Goal: Task Accomplishment & Management: Use online tool/utility

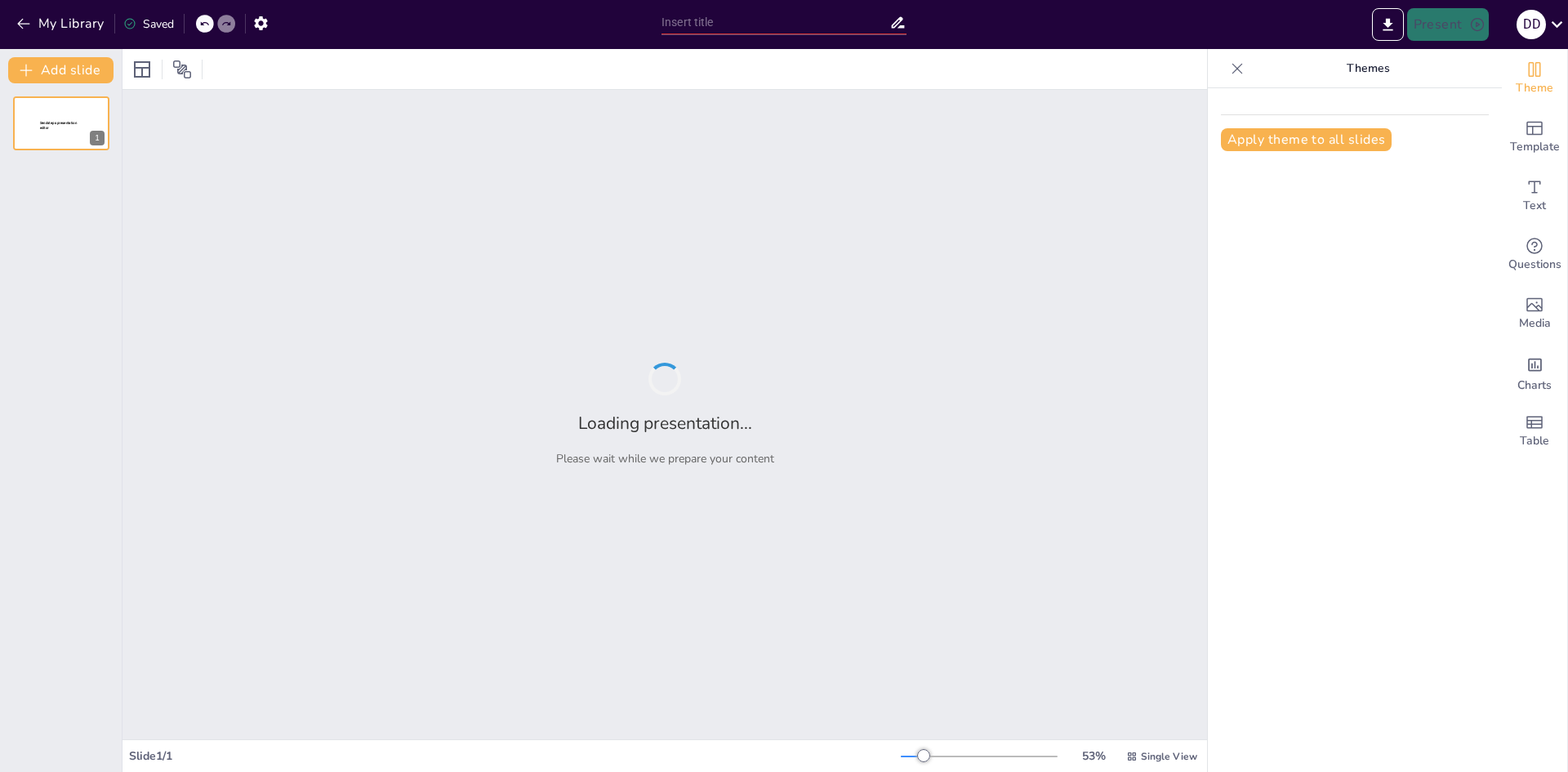
type input "New Sendsteps"
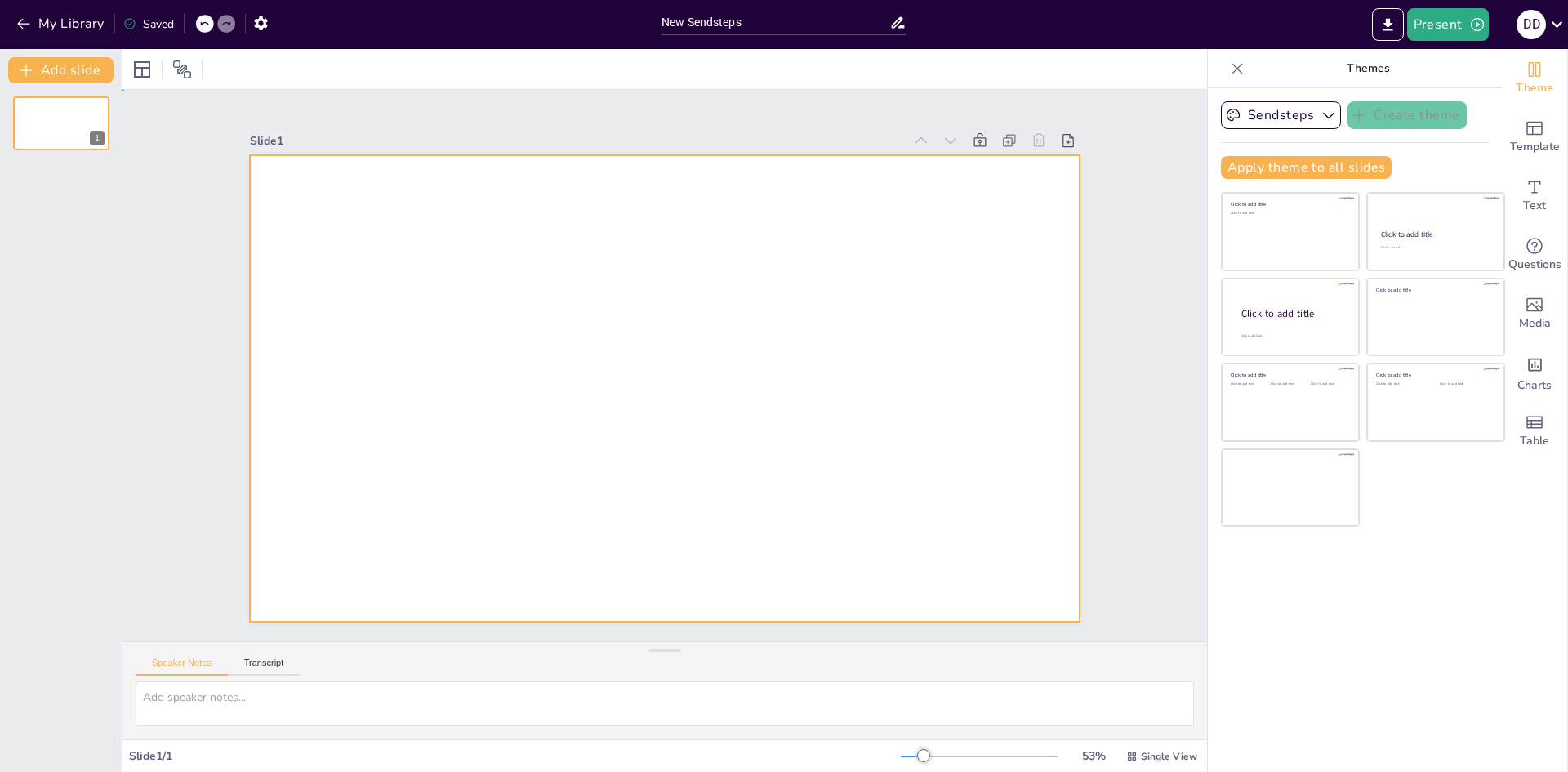
click at [694, 322] on div at bounding box center [645, 377] width 818 height 952
click at [163, 75] on div at bounding box center [174, 70] width 26 height 26
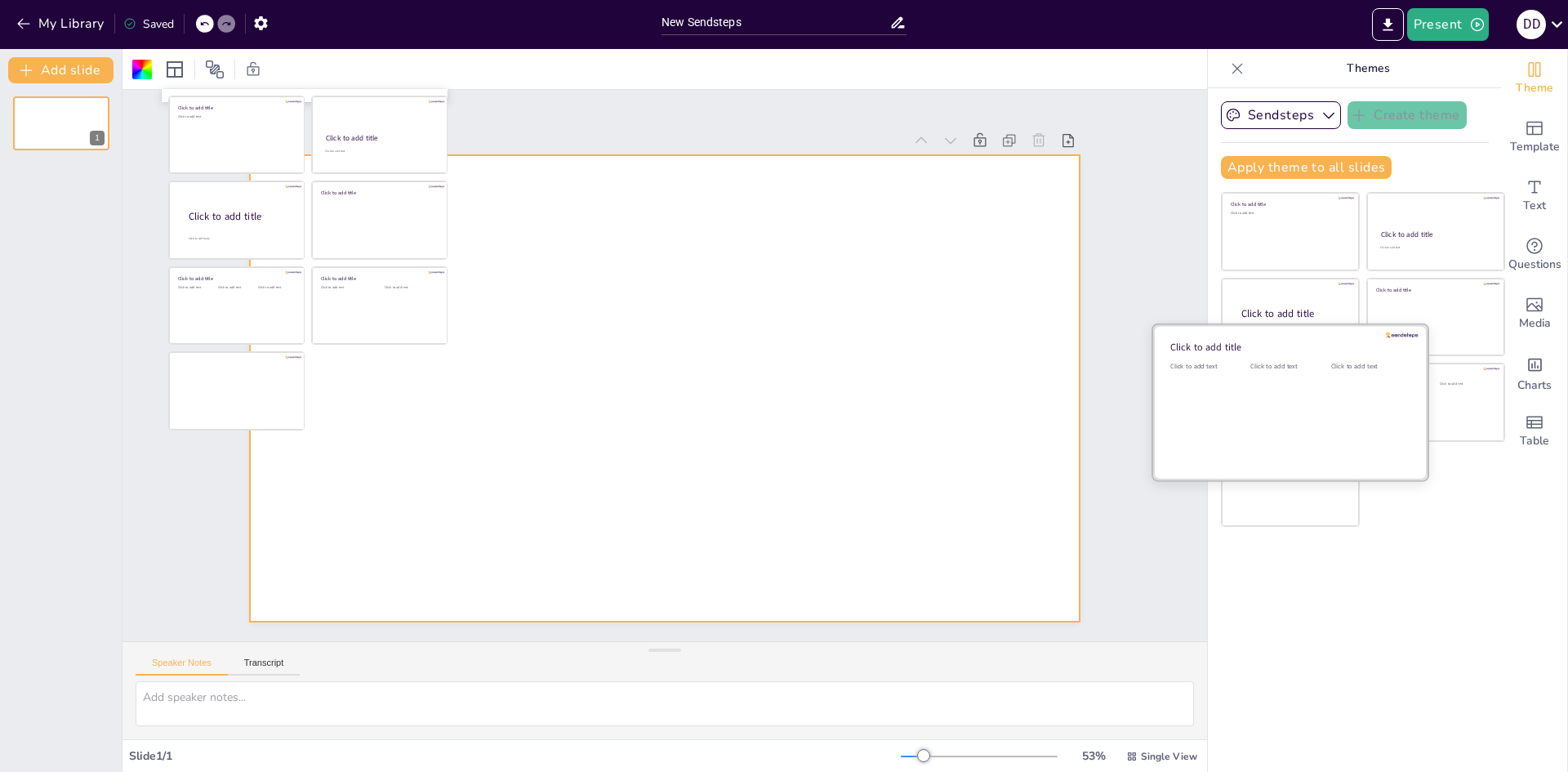
click at [1316, 339] on div "Click to add title" at bounding box center [1287, 347] width 233 height 16
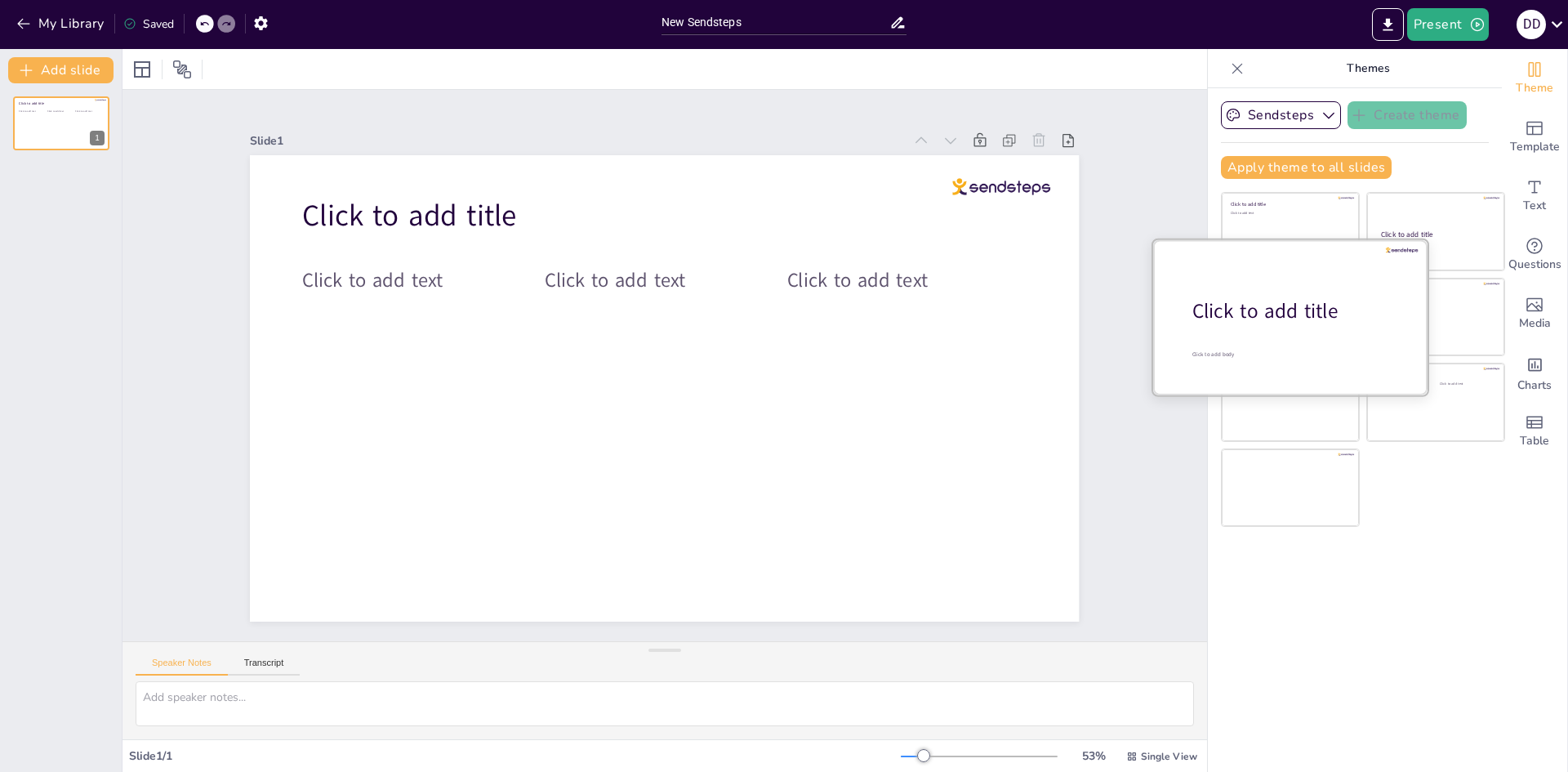
click at [1307, 308] on div "Click to add title" at bounding box center [1297, 311] width 208 height 28
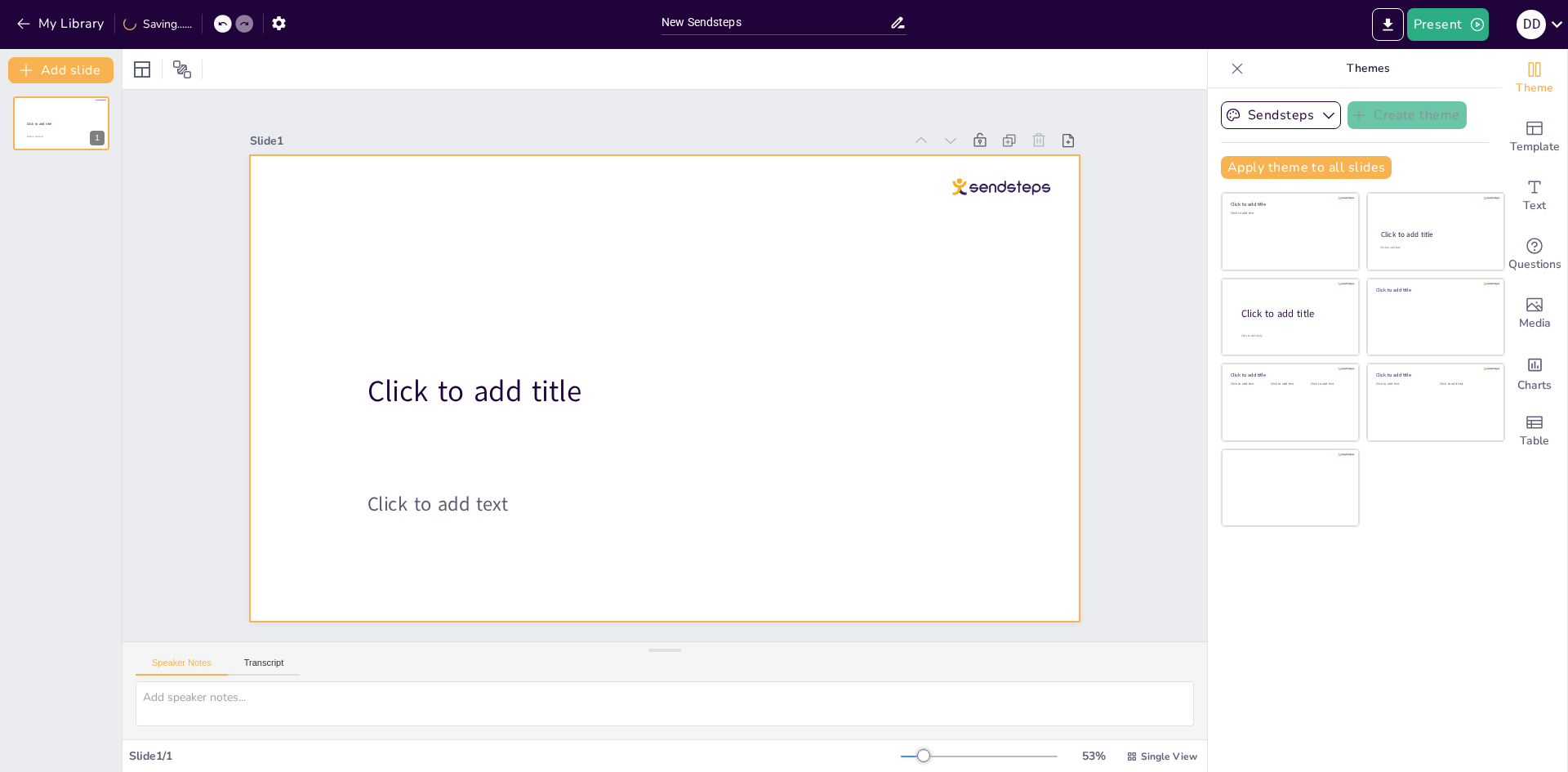
click at [958, 447] on div at bounding box center [643, 370] width 629 height 909
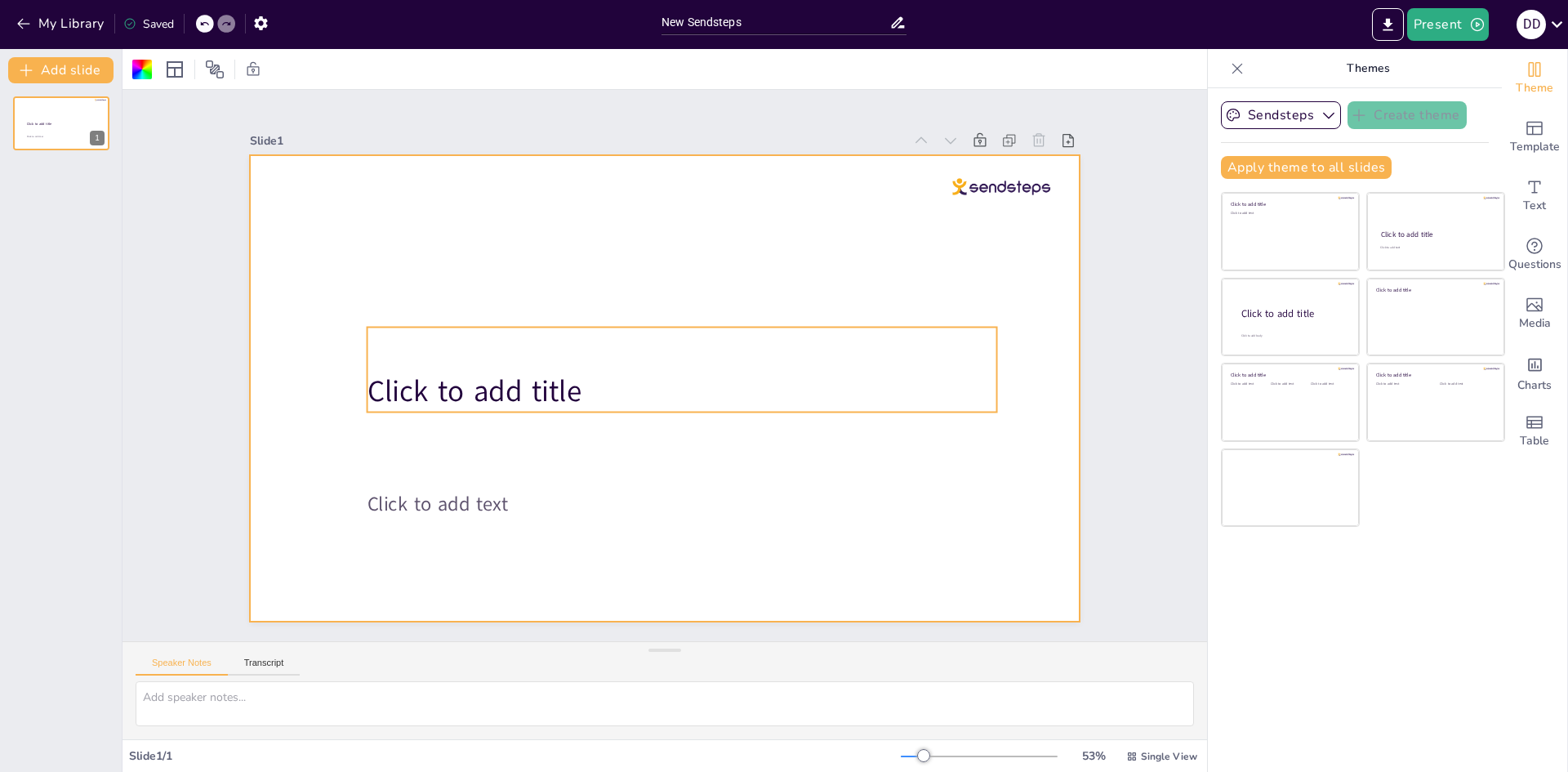
click at [474, 364] on span "Click to add title" at bounding box center [487, 292] width 206 height 142
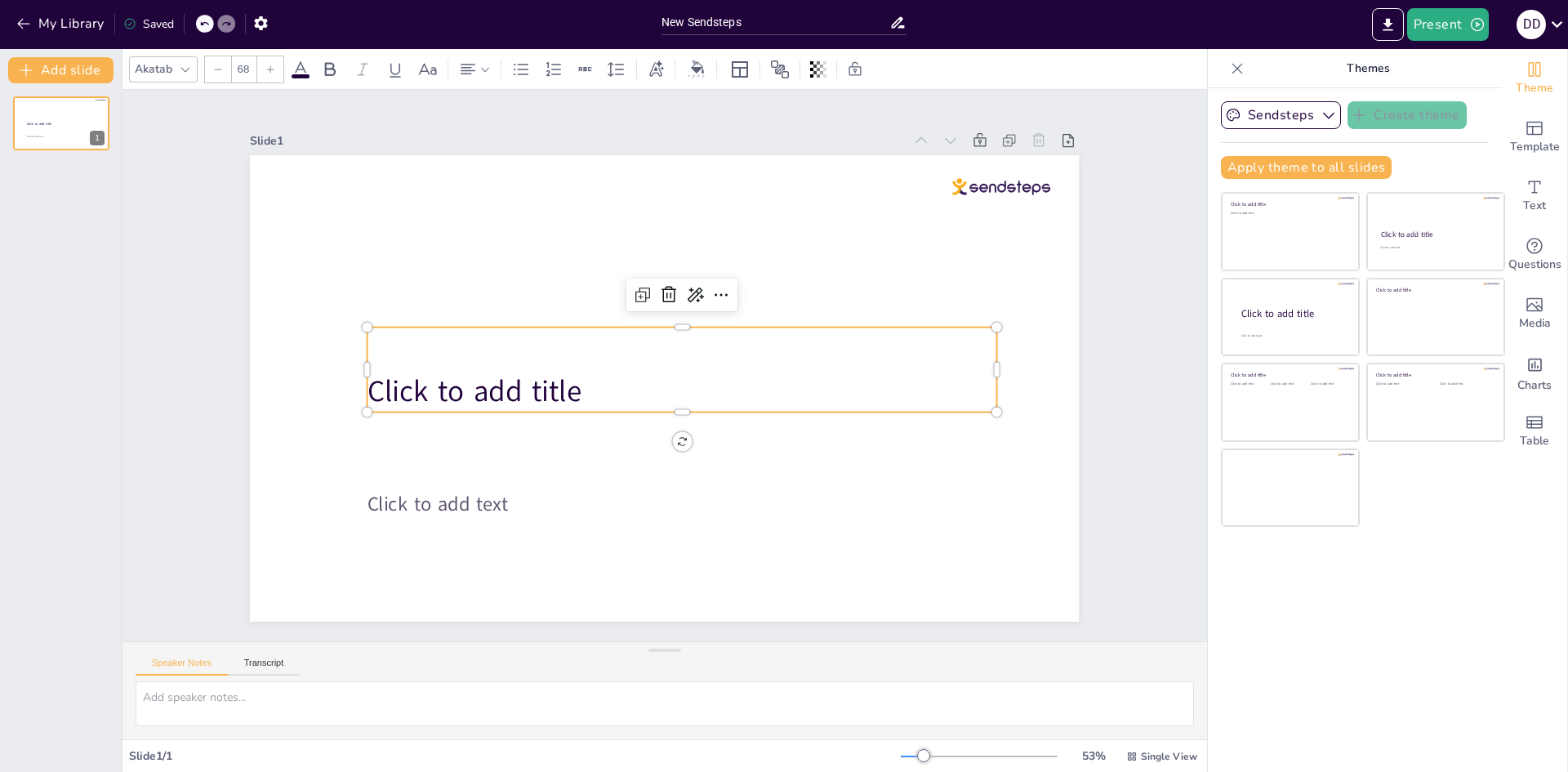
click at [474, 371] on span "Click to add title" at bounding box center [473, 371] width 217 height 62
click at [474, 371] on span "Click to add title" at bounding box center [474, 351] width 218 height 84
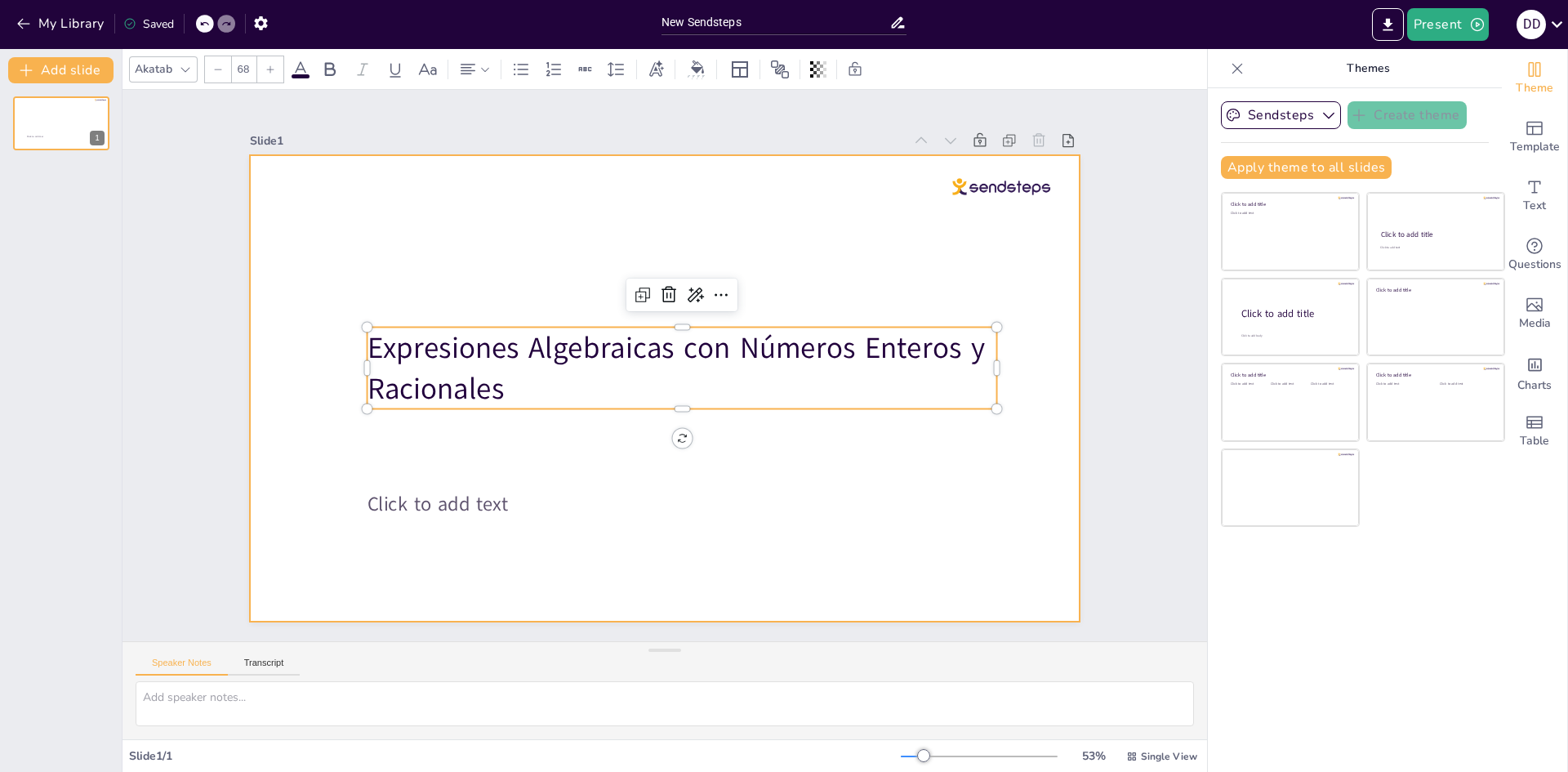
click at [842, 552] on div at bounding box center [659, 388] width 909 height 629
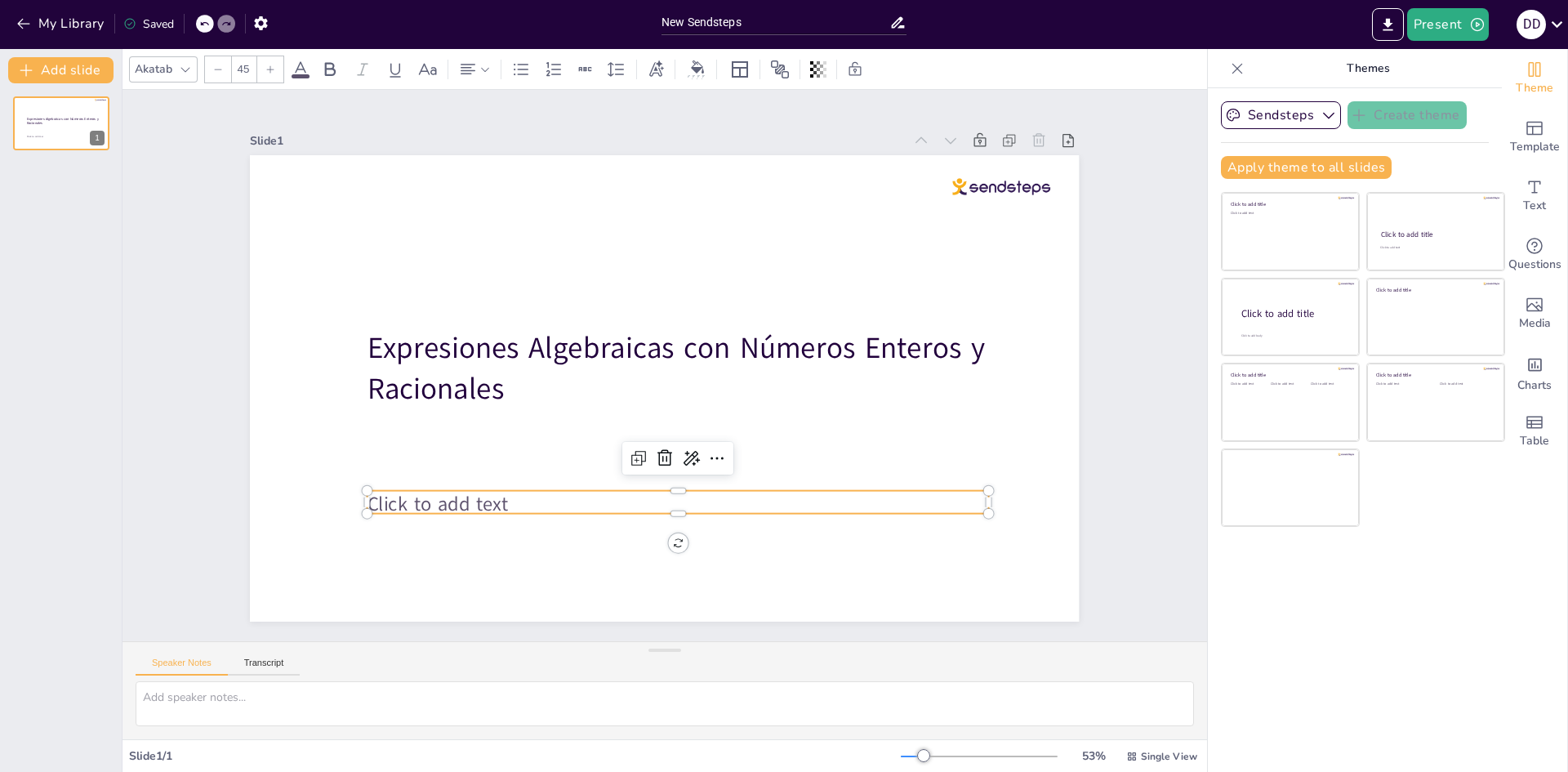
click at [464, 461] on span "Click to add text" at bounding box center [406, 428] width 142 height 69
click at [464, 461] on span "Click to add text" at bounding box center [406, 427] width 142 height 70
click at [465, 461] on span "Click to add text" at bounding box center [406, 428] width 142 height 69
click at [465, 497] on p at bounding box center [649, 503] width 614 height 155
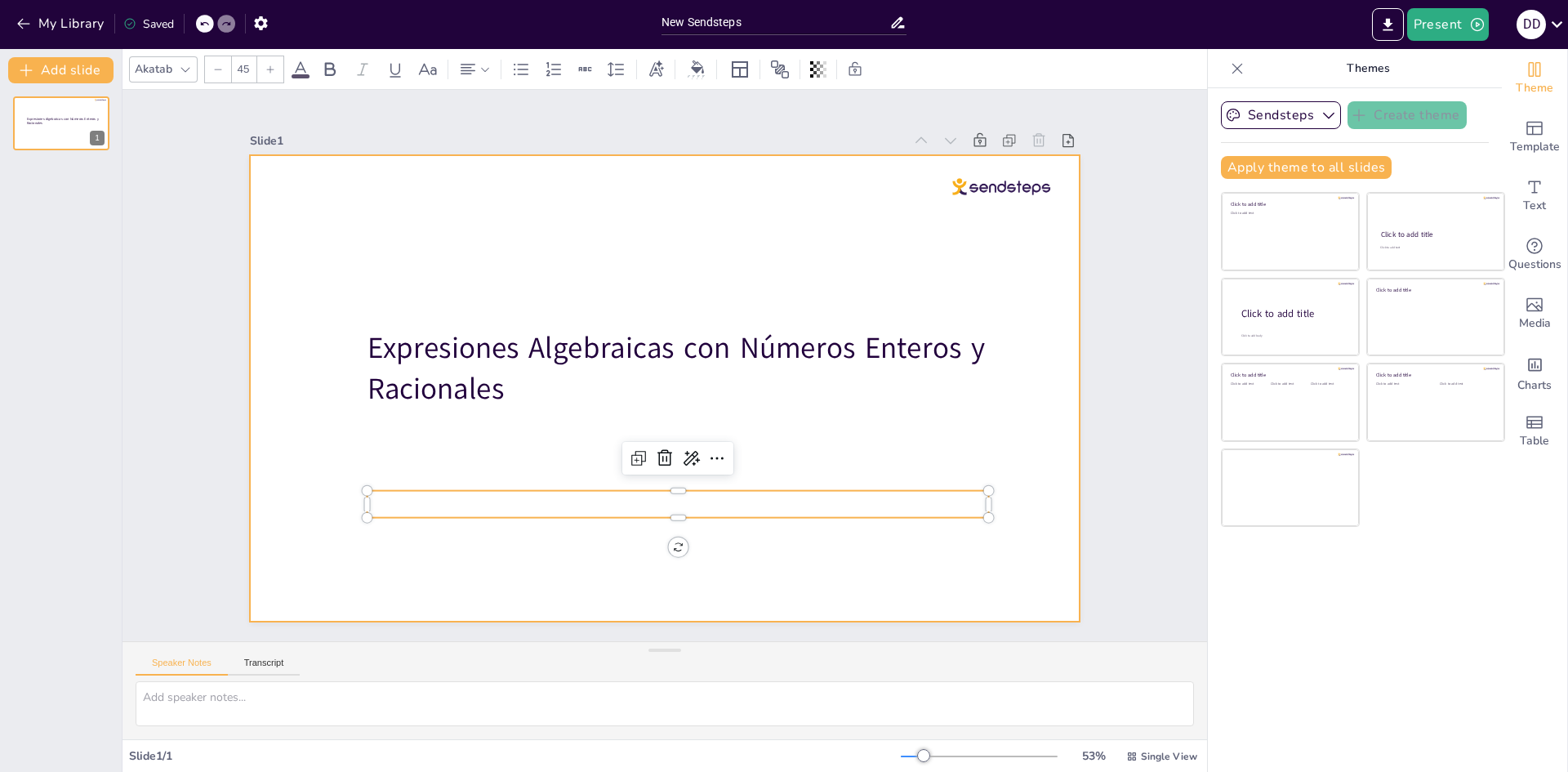
click at [1049, 462] on div at bounding box center [662, 388] width 873 height 551
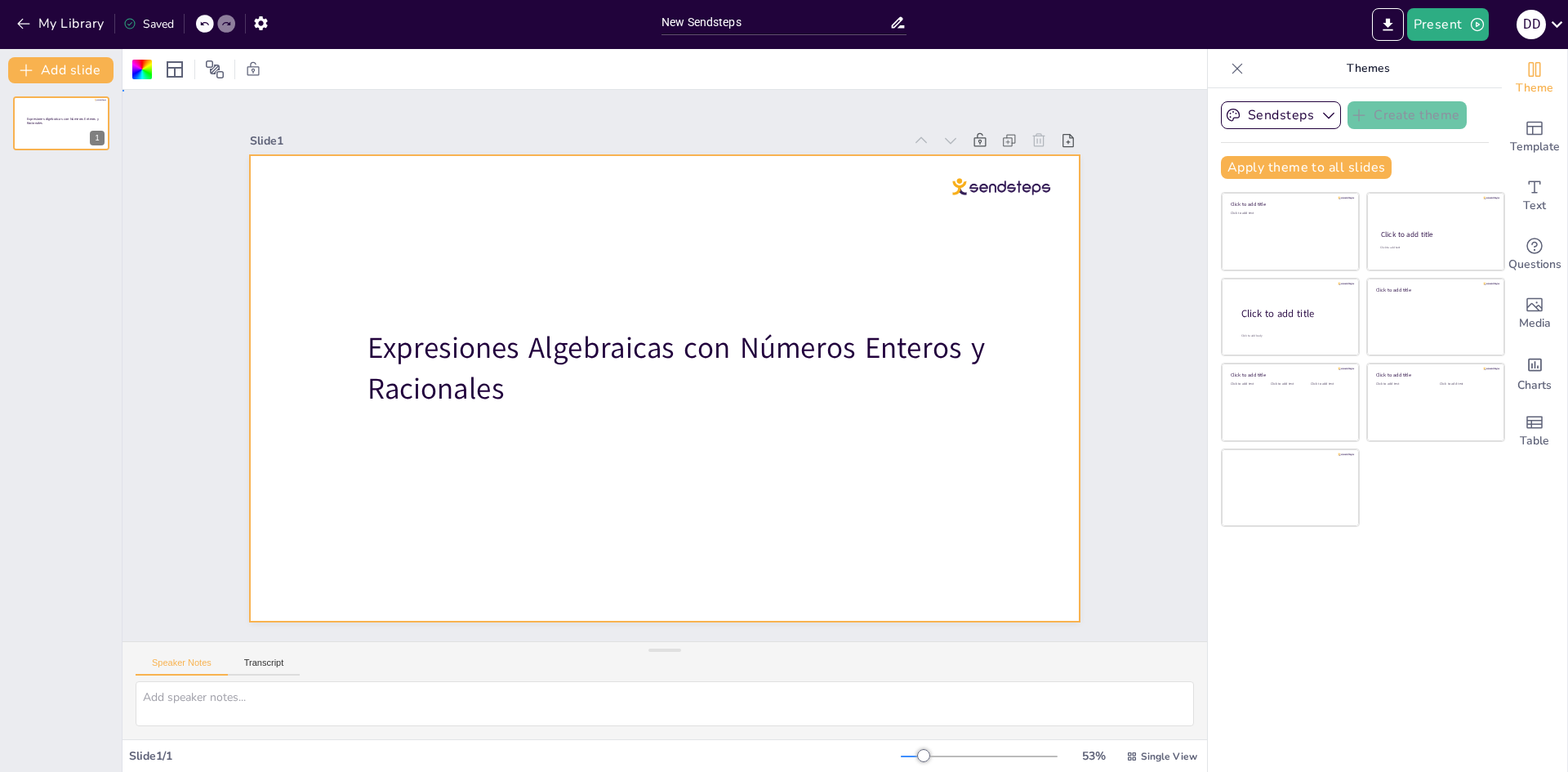
click at [684, 201] on div at bounding box center [657, 388] width 933 height 701
click at [127, 69] on div at bounding box center [665, 69] width 1085 height 40
click at [137, 67] on div at bounding box center [143, 70] width 20 height 20
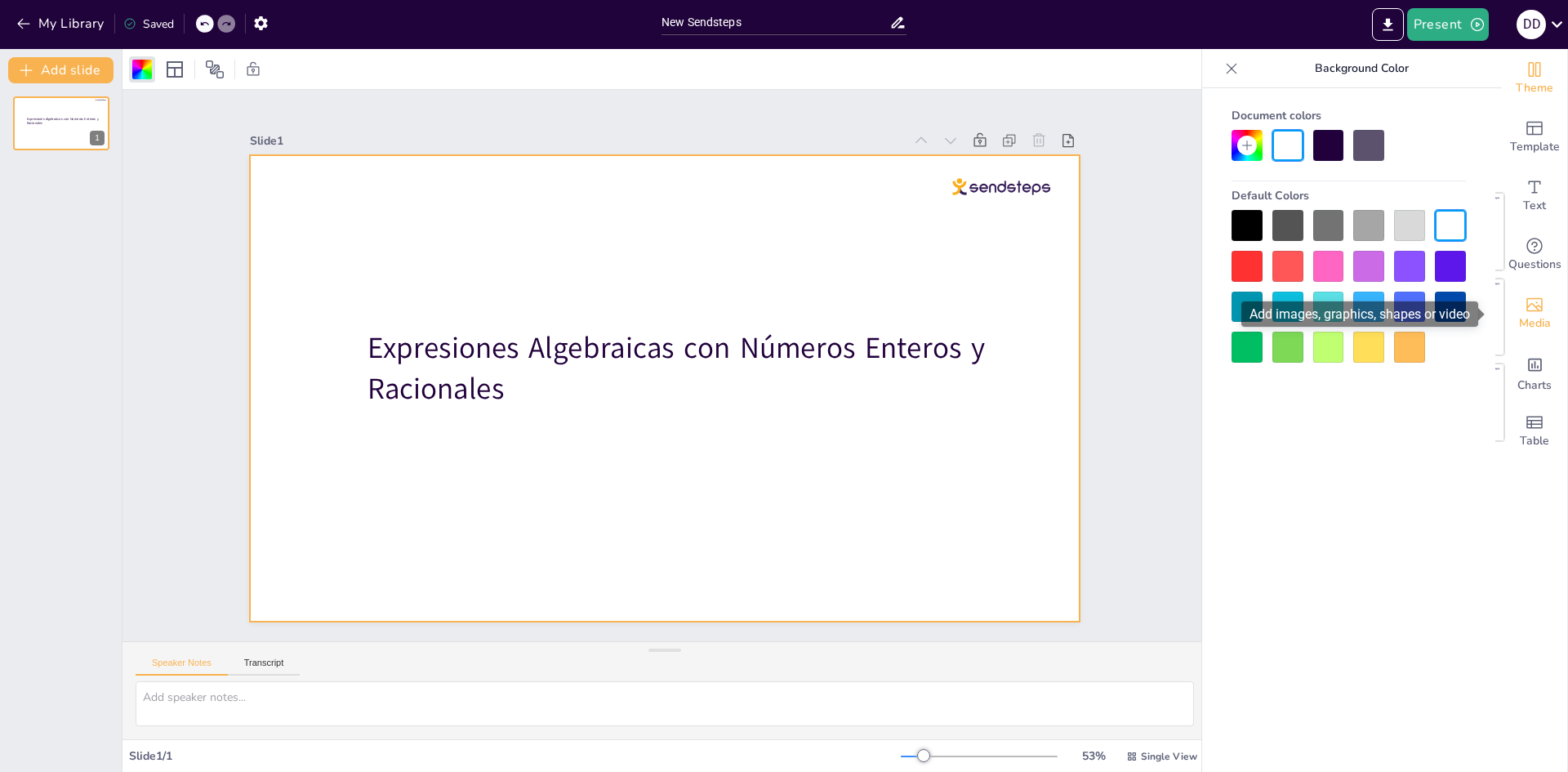
click at [1525, 309] on icon "Add images, graphics, shapes or video" at bounding box center [1535, 305] width 20 height 20
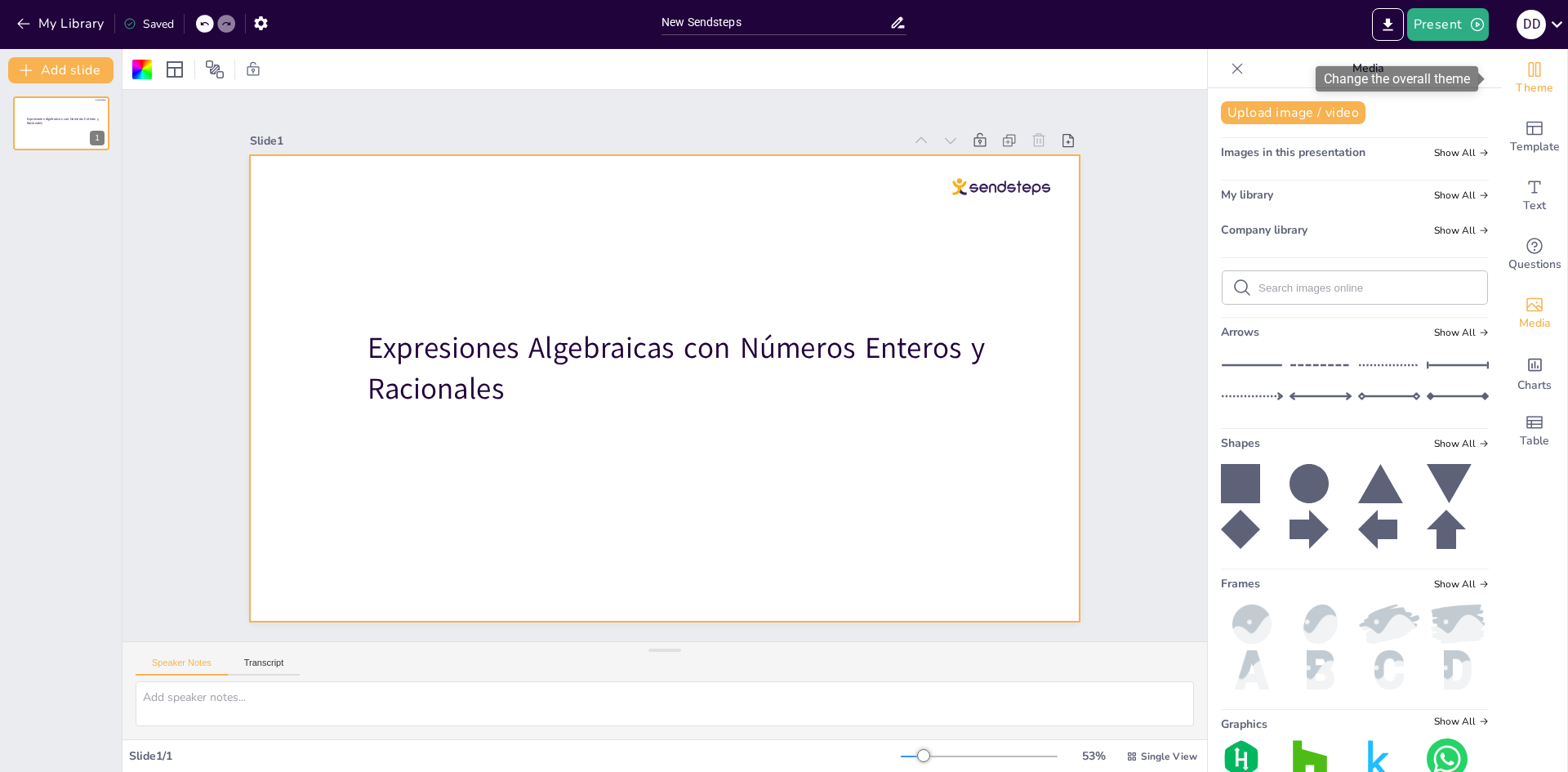
click at [1525, 93] on span "Theme" at bounding box center [1535, 89] width 38 height 18
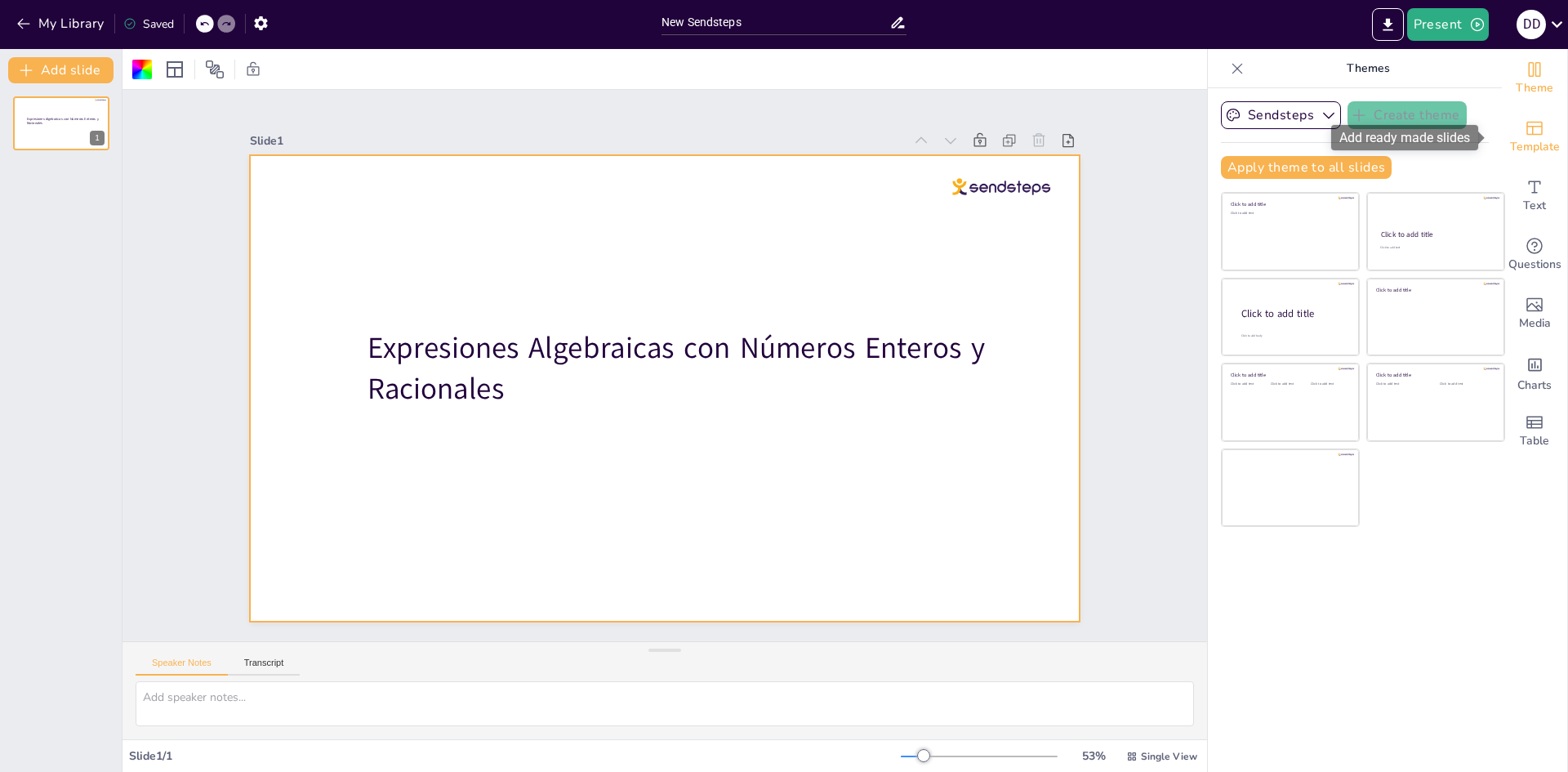
click at [1529, 150] on span "Template" at bounding box center [1535, 148] width 50 height 18
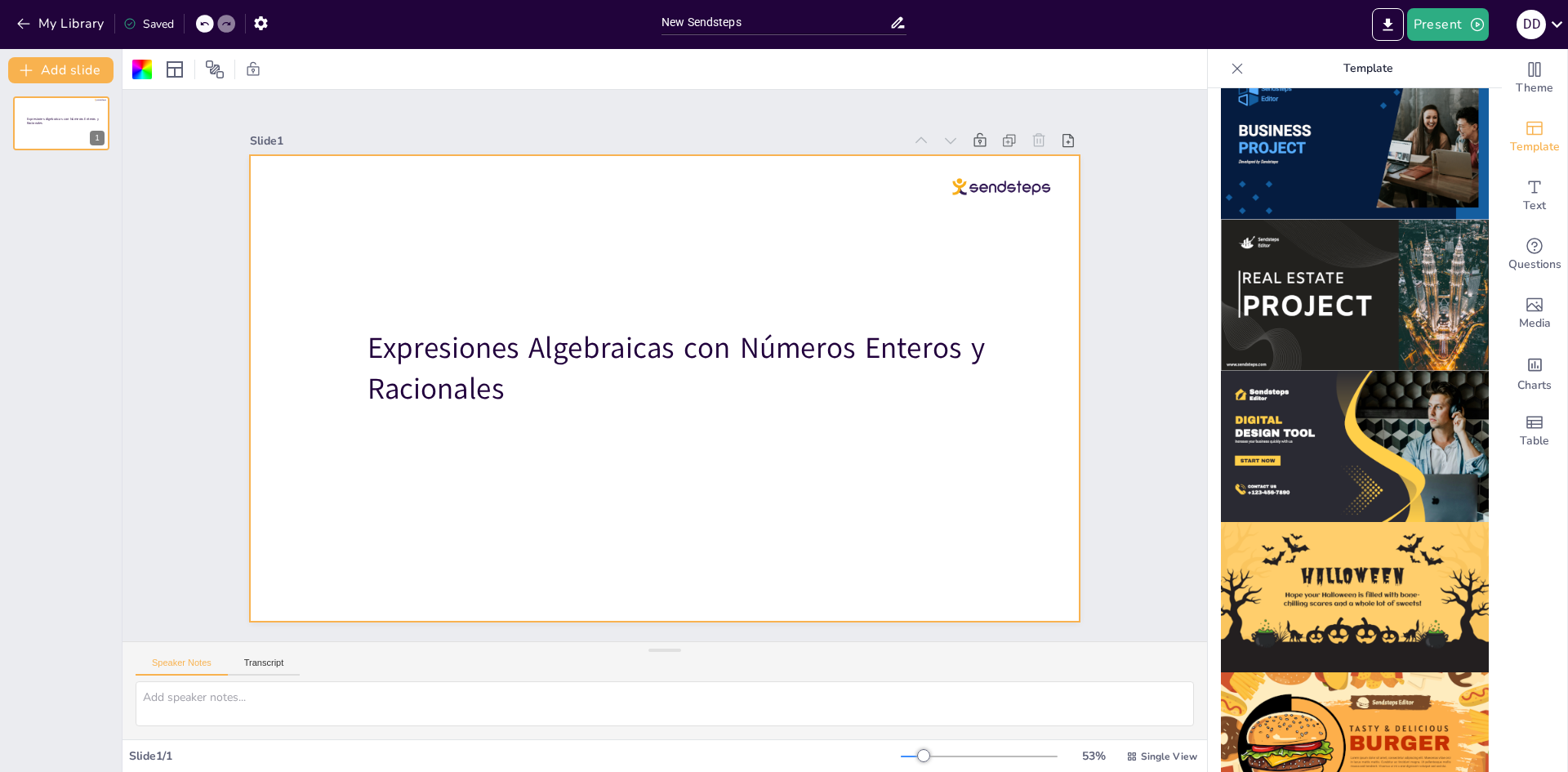
scroll to position [1310, 0]
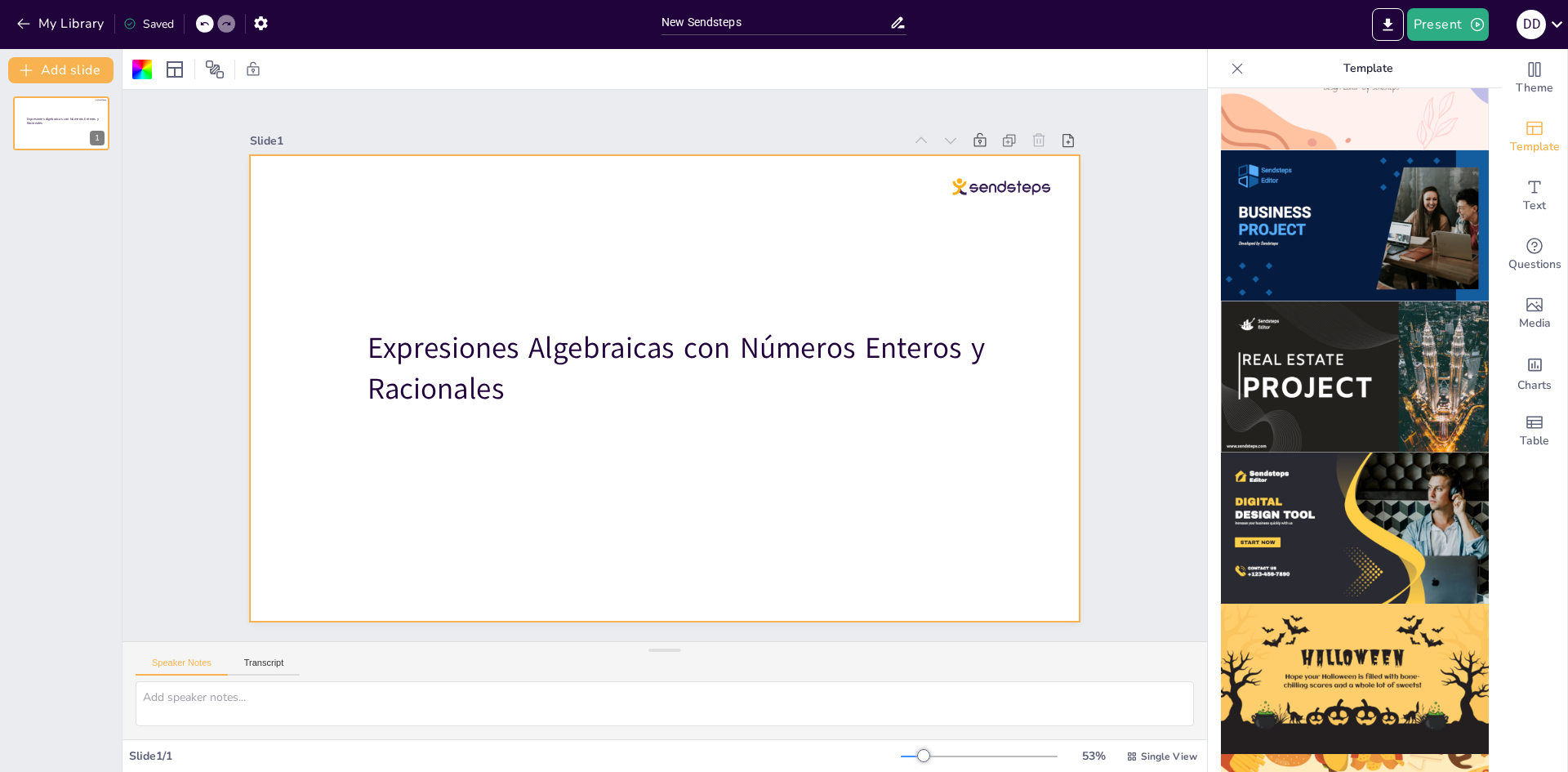
click at [1305, 478] on img at bounding box center [1355, 528] width 268 height 151
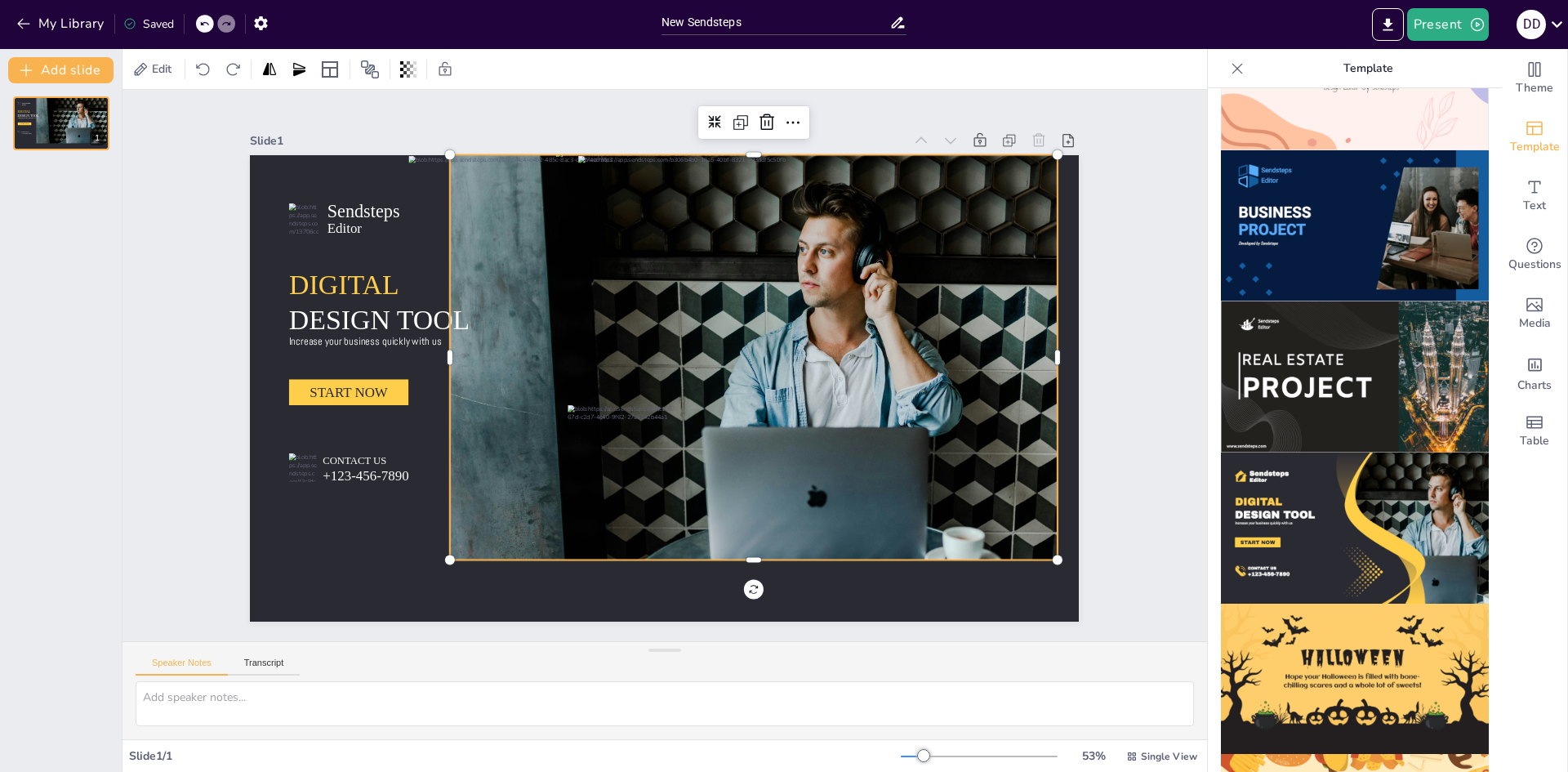
click at [964, 430] on div at bounding box center [717, 380] width 783 height 638
click at [839, 179] on icon at bounding box center [852, 193] width 27 height 27
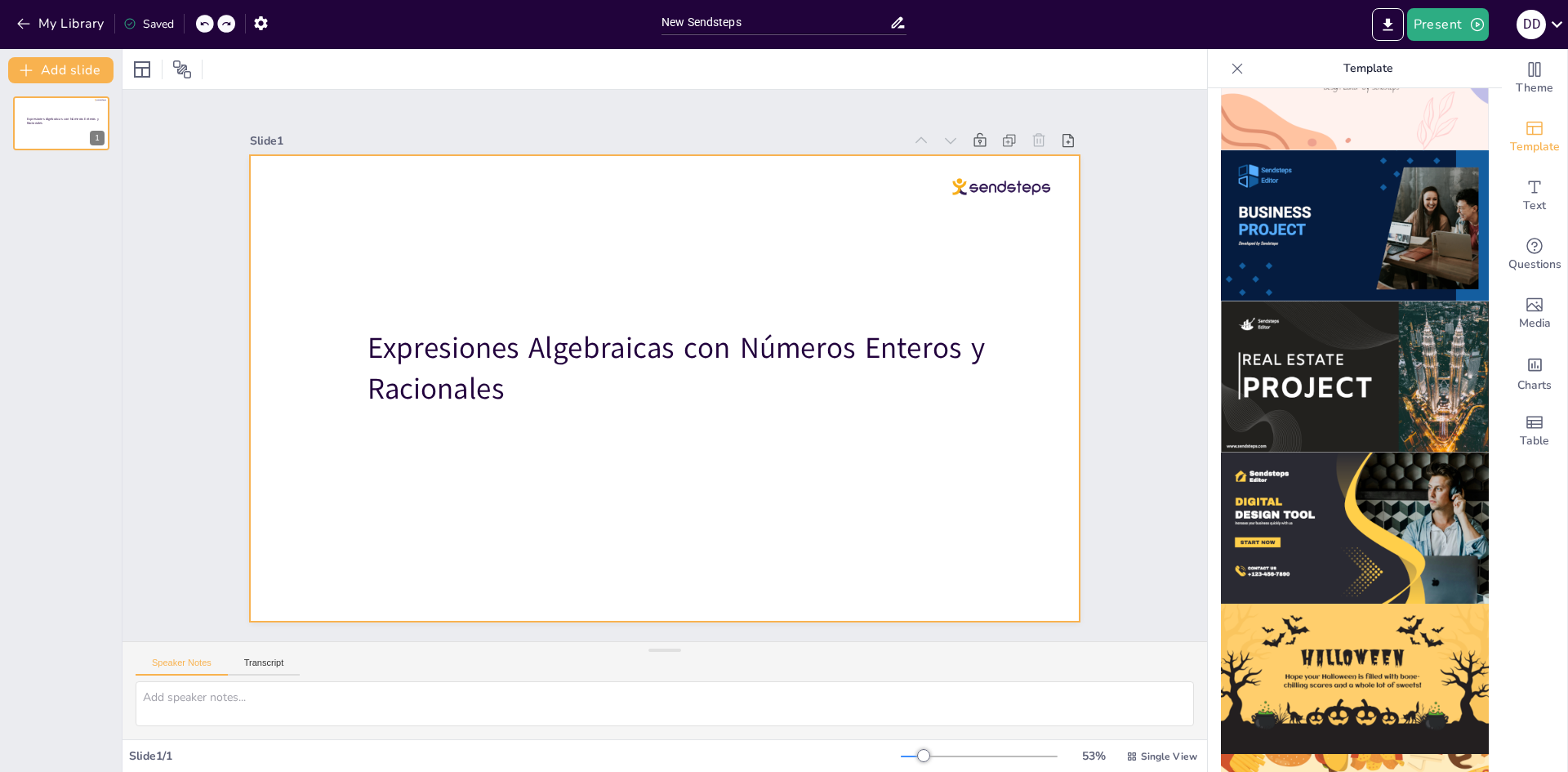
click at [813, 245] on div at bounding box center [655, 386] width 948 height 763
click at [1520, 322] on span "Media" at bounding box center [1535, 324] width 32 height 18
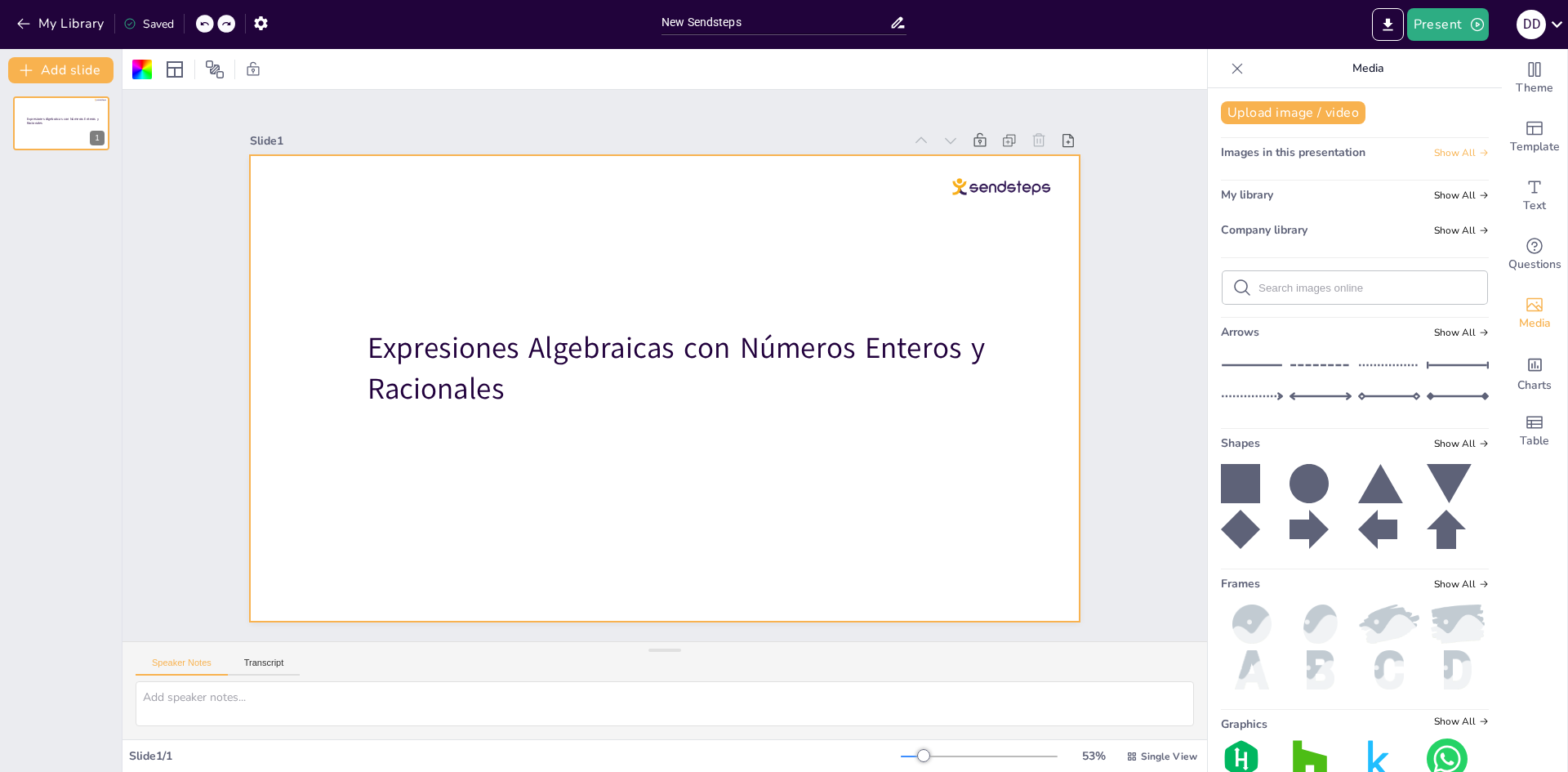
click at [1434, 147] on span "Show All" at bounding box center [1462, 152] width 55 height 11
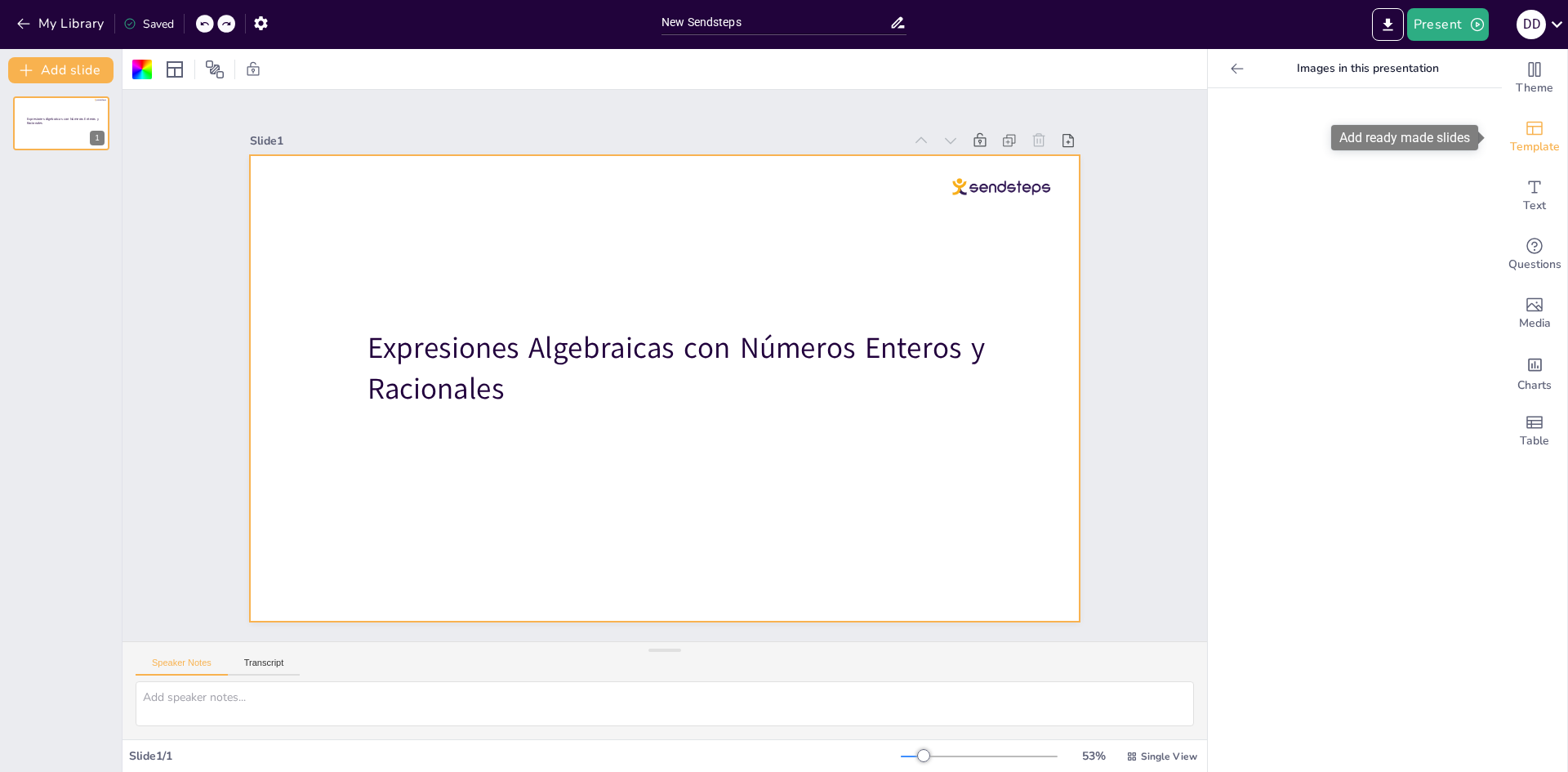
click at [1533, 127] on div "Template" at bounding box center [1535, 138] width 66 height 59
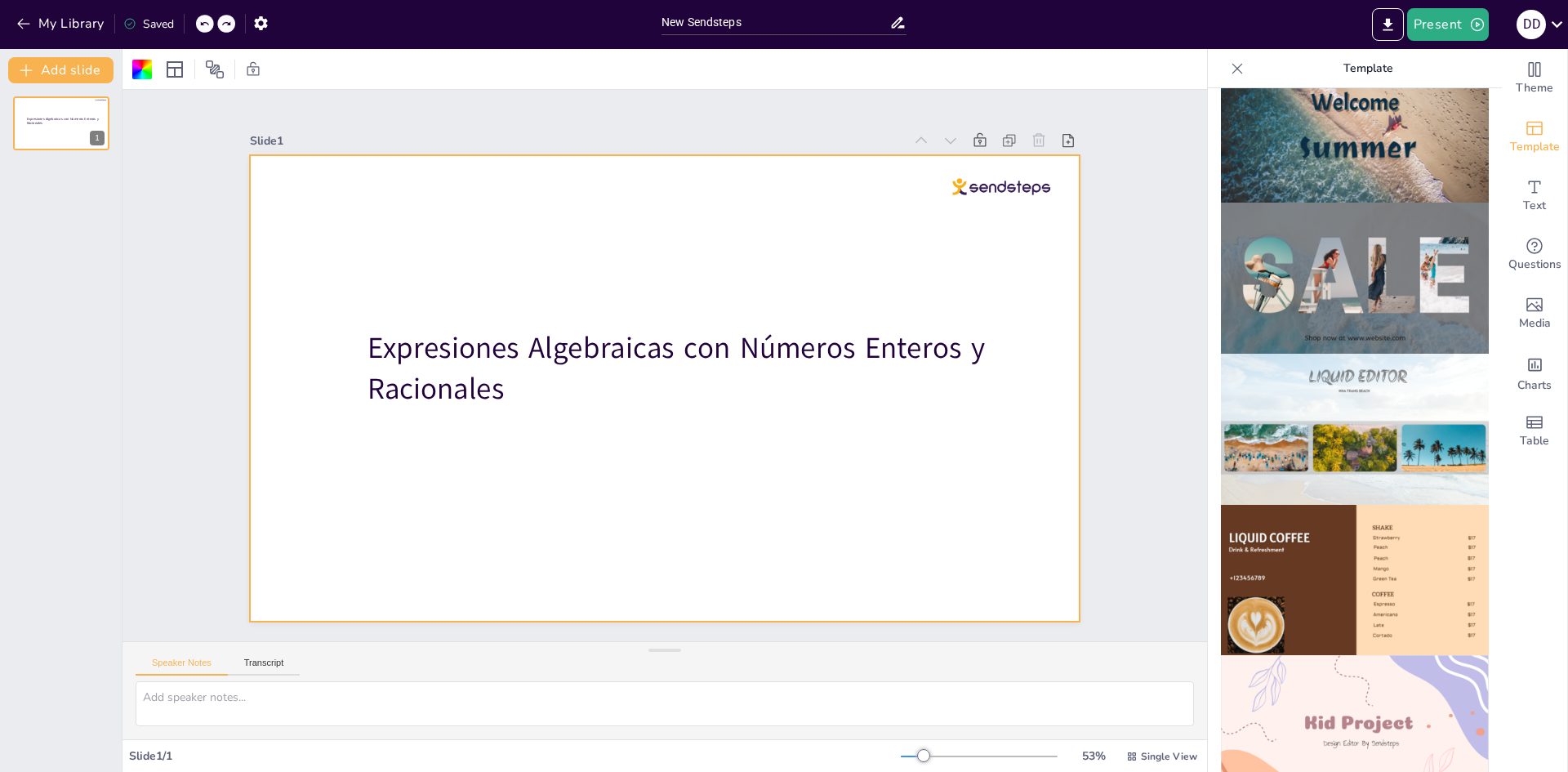
scroll to position [1062, 0]
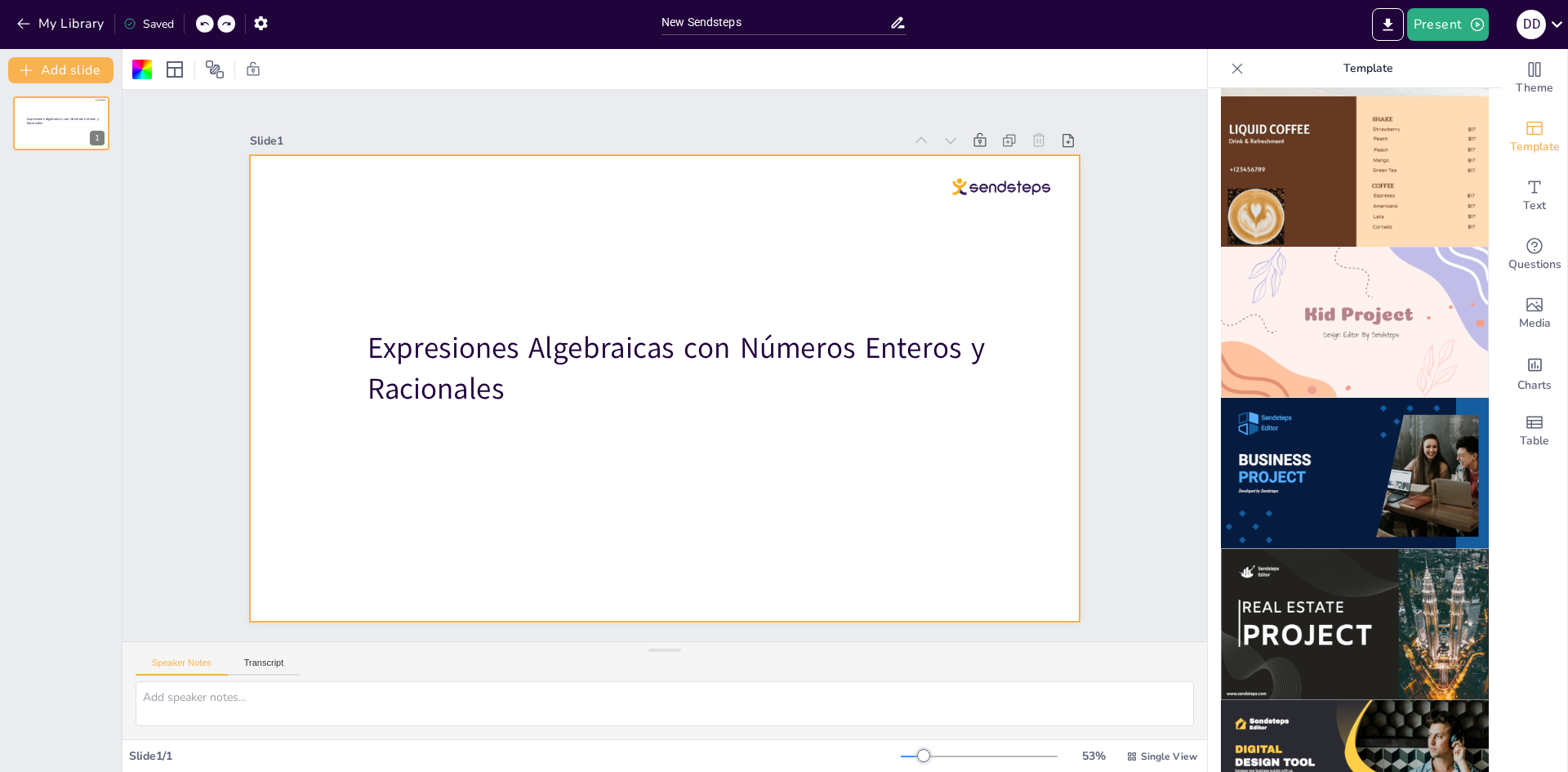
click at [1364, 436] on img at bounding box center [1355, 474] width 268 height 151
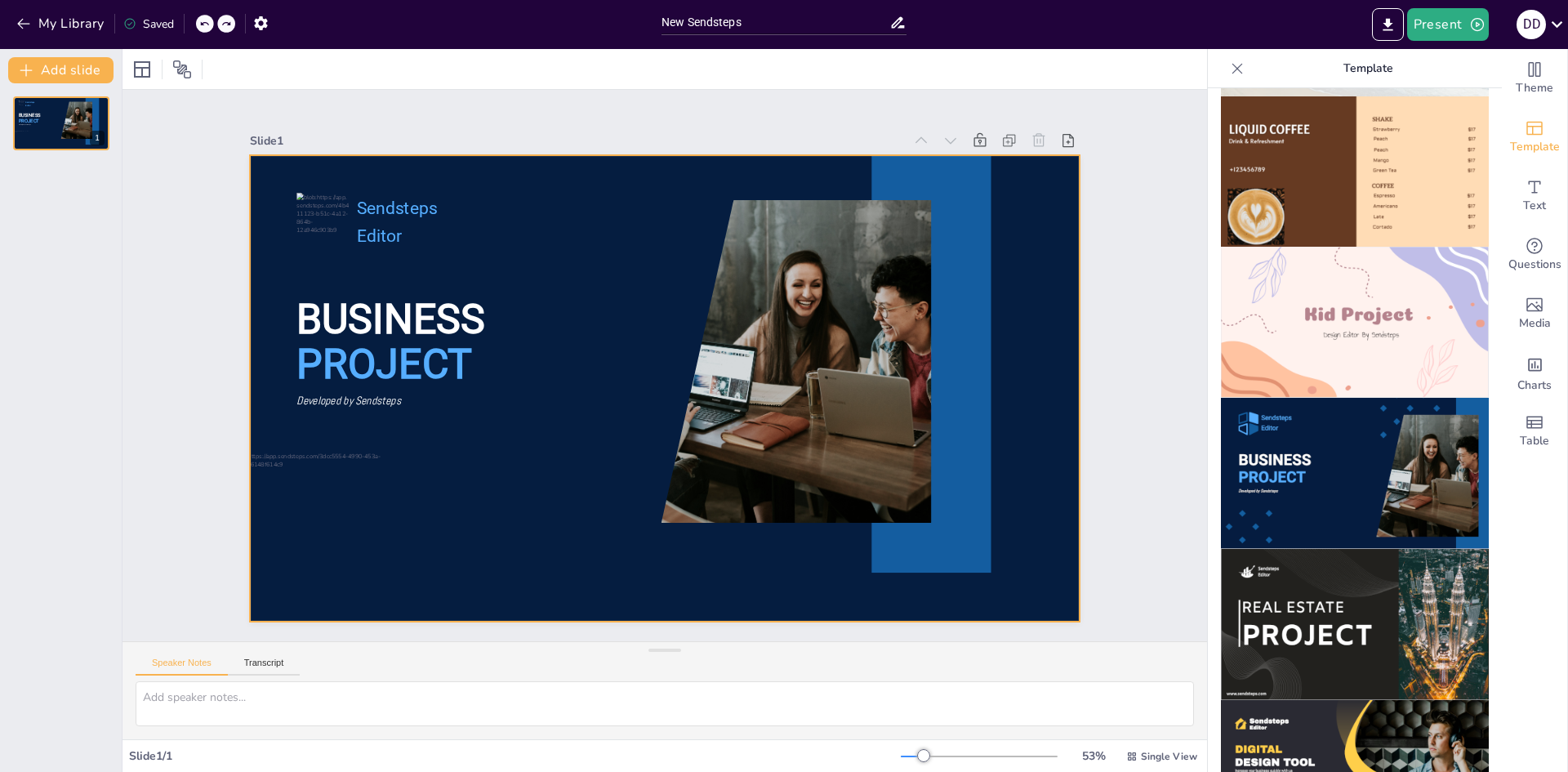
click at [358, 348] on span "PROJECT" at bounding box center [392, 307] width 182 height 84
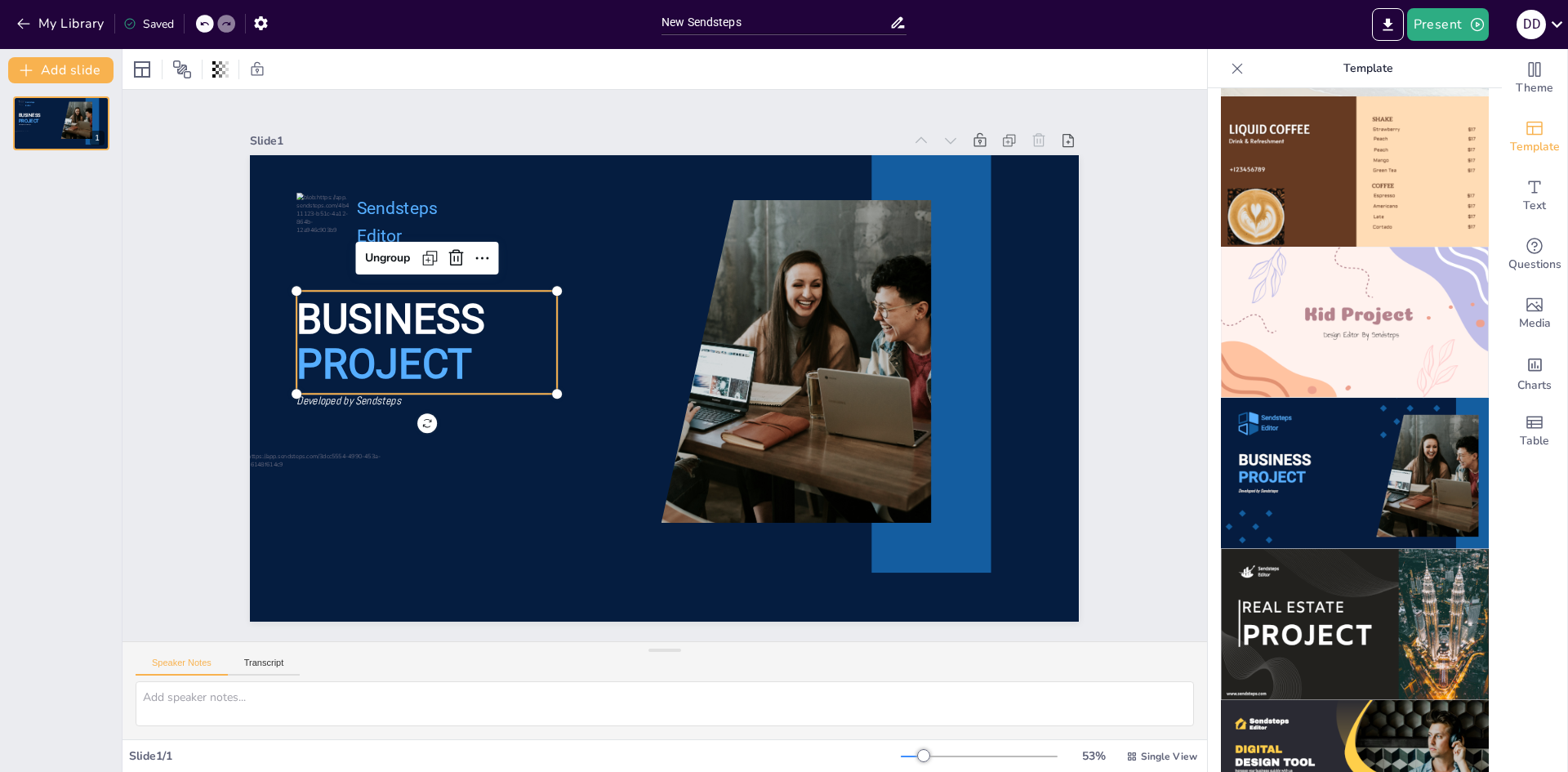
click at [720, 532] on span "PROJECT" at bounding box center [777, 622] width 116 height 180
click at [358, 329] on span "PROJECT" at bounding box center [399, 278] width 182 height 101
drag, startPoint x: 497, startPoint y: 363, endPoint x: 483, endPoint y: 362, distance: 14.0
click at [488, 359] on p "PROJECT" at bounding box center [439, 291] width 265 height 135
click at [487, 361] on p "PROJECT" at bounding box center [424, 314] width 266 height 111
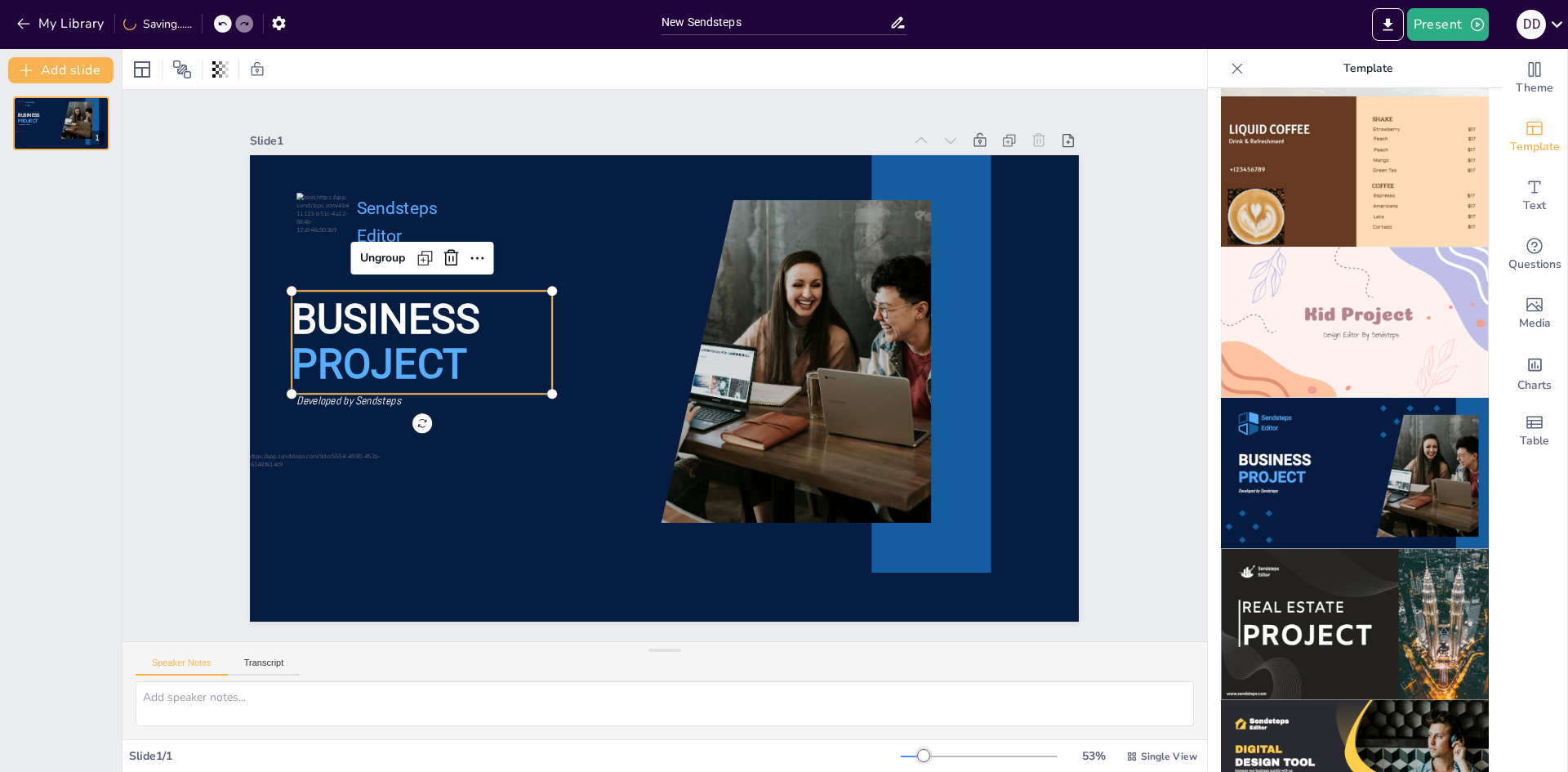
click at [423, 333] on p "PROJECT" at bounding box center [443, 266] width 261 height 157
click at [420, 331] on p "PROJECT" at bounding box center [424, 314] width 266 height 111
click at [424, 334] on p "PROJECT" at bounding box center [441, 265] width 261 height 157
click at [427, 288] on span "BUSINESS" at bounding box center [415, 235] width 193 height 104
click at [427, 254] on span "BUSINESS" at bounding box center [447, 187] width 187 height 136
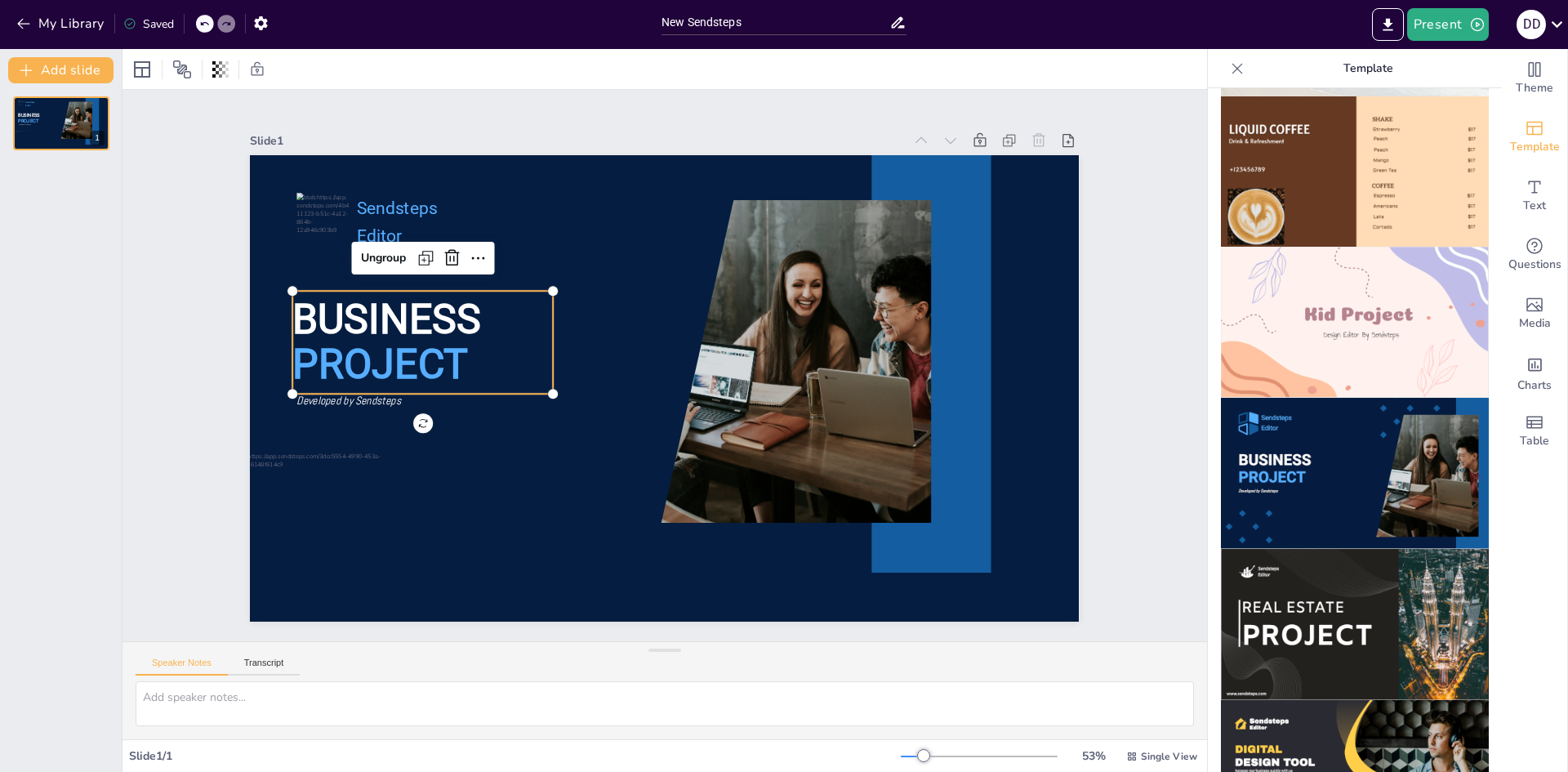
click at [427, 288] on span "BUSINESS" at bounding box center [415, 235] width 193 height 104
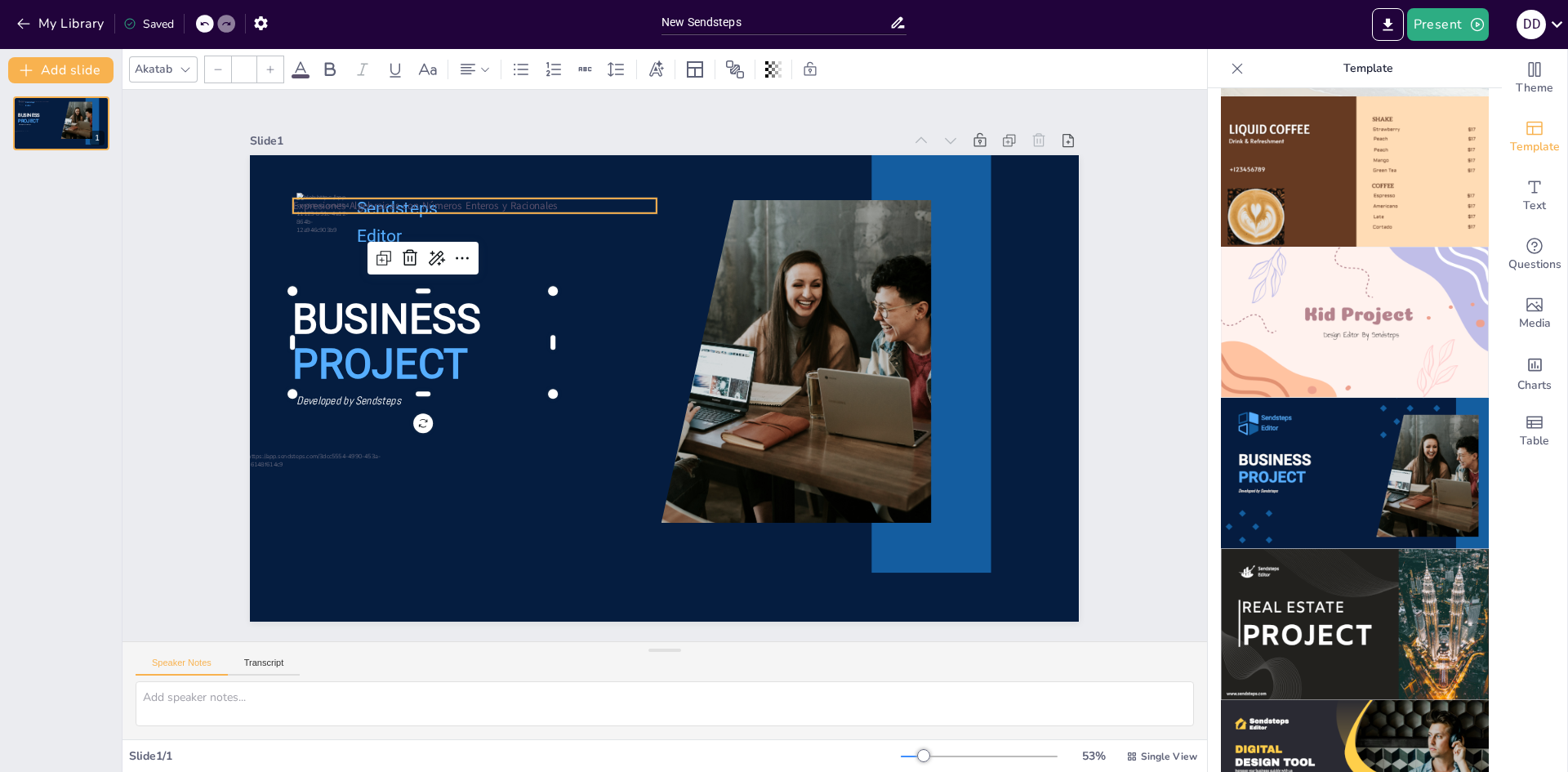
type input "24"
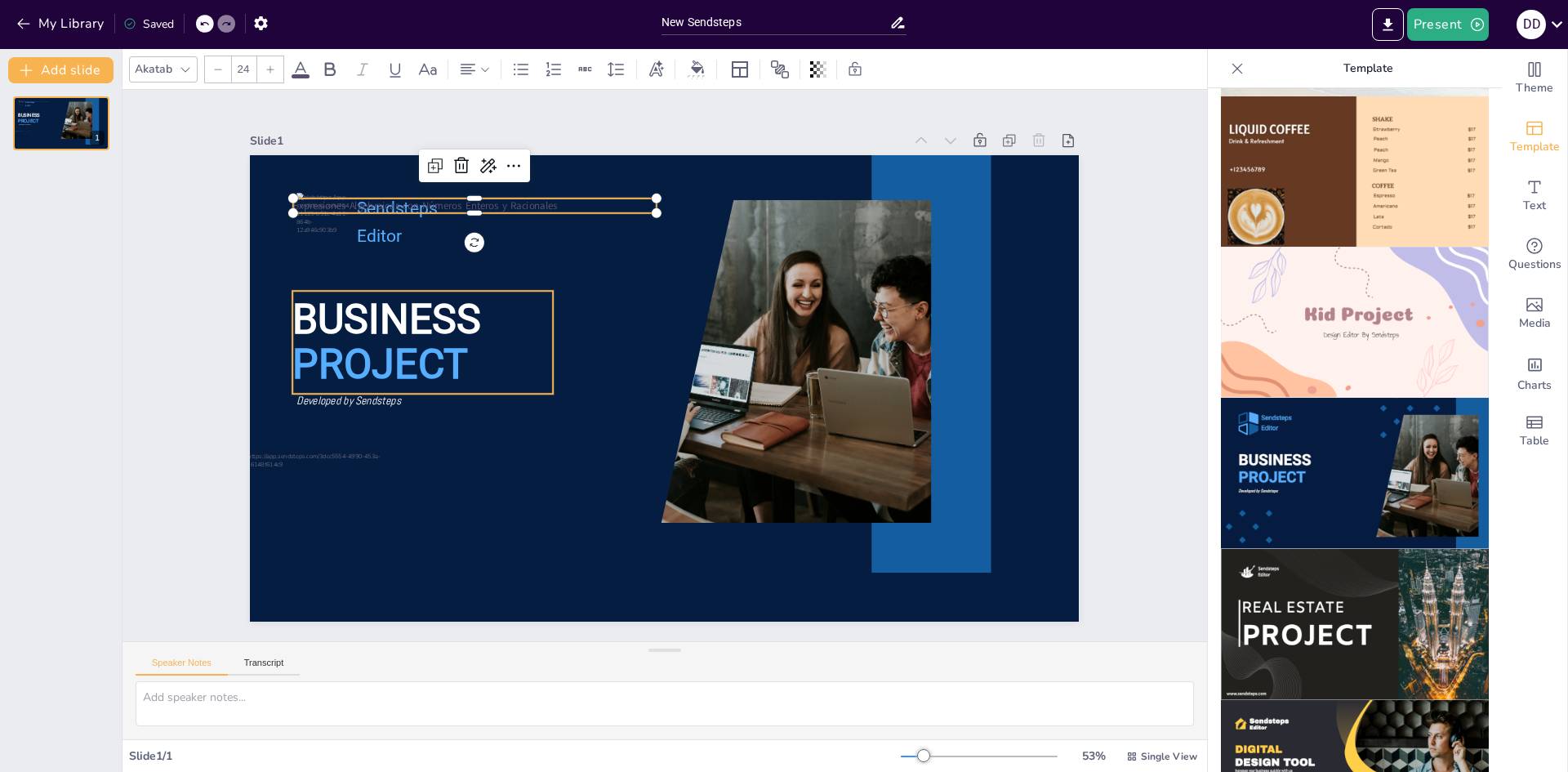
click at [410, 288] on span "BUSINESS" at bounding box center [415, 235] width 193 height 104
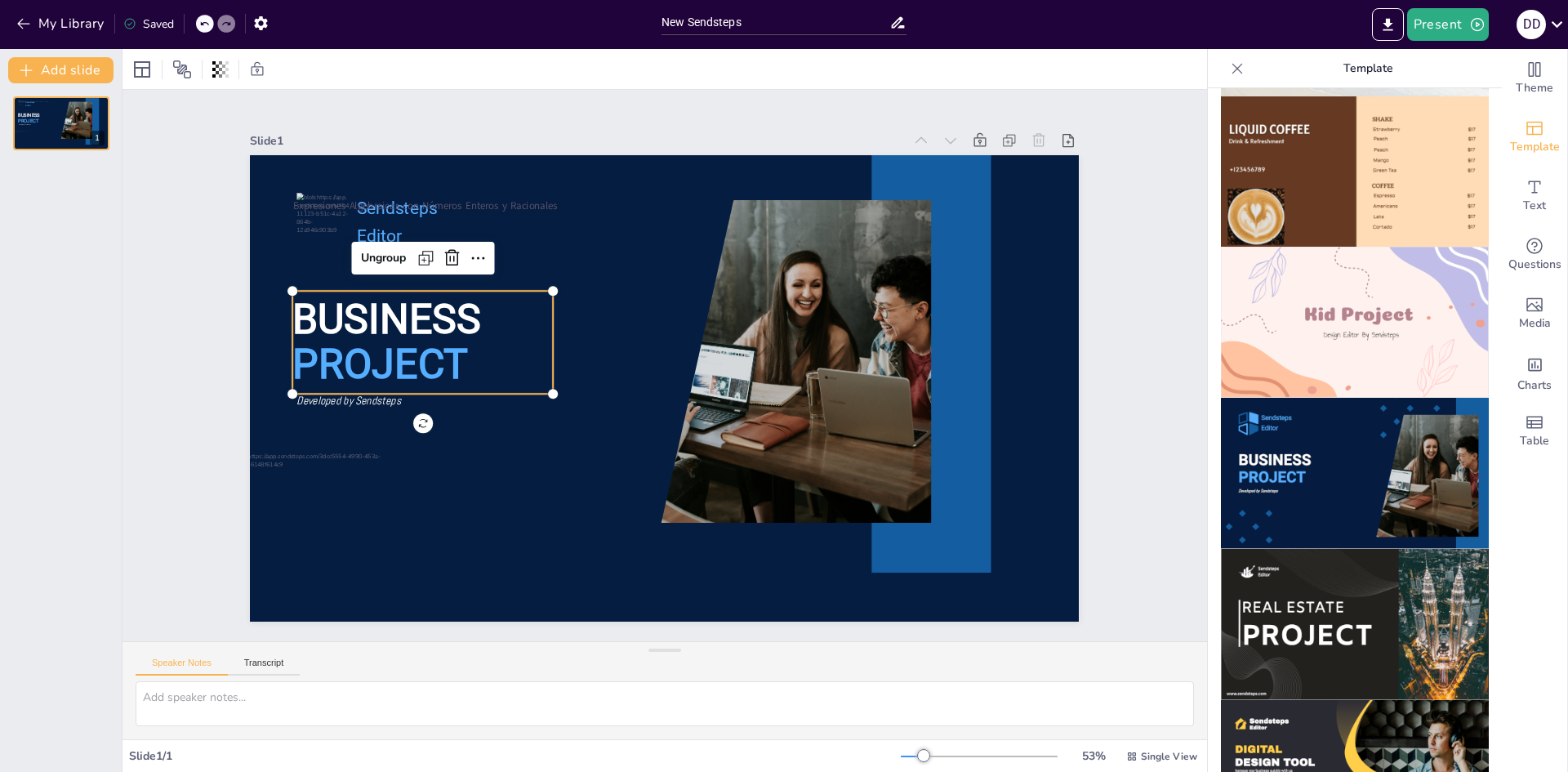
click at [410, 270] on span "BUSINESS" at bounding box center [429, 209] width 191 height 120
click at [448, 347] on span "PROJECT" at bounding box center [387, 306] width 182 height 84
click at [492, 233] on icon at bounding box center [504, 221] width 23 height 23
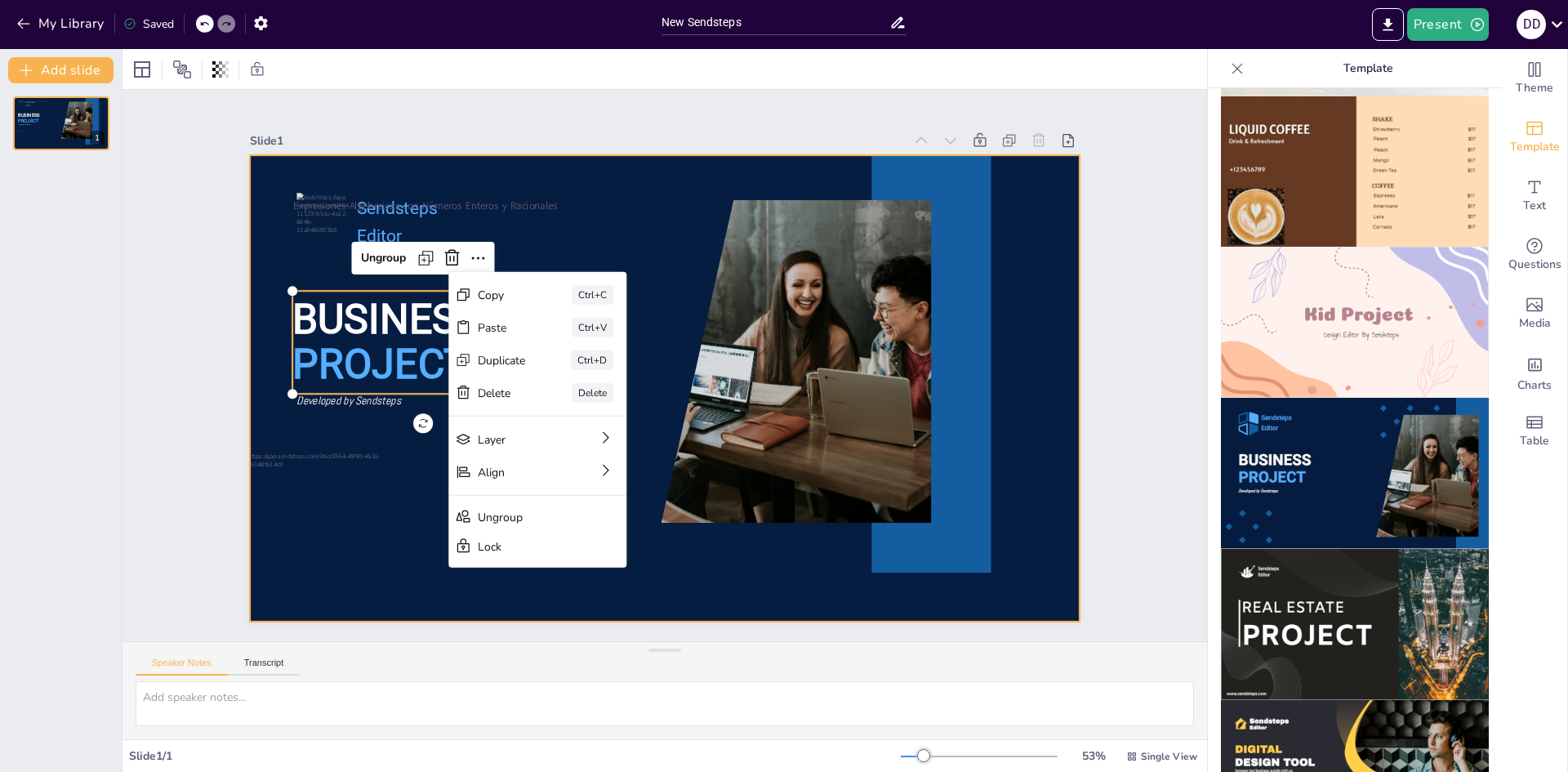
click at [405, 468] on div at bounding box center [655, 386] width 948 height 763
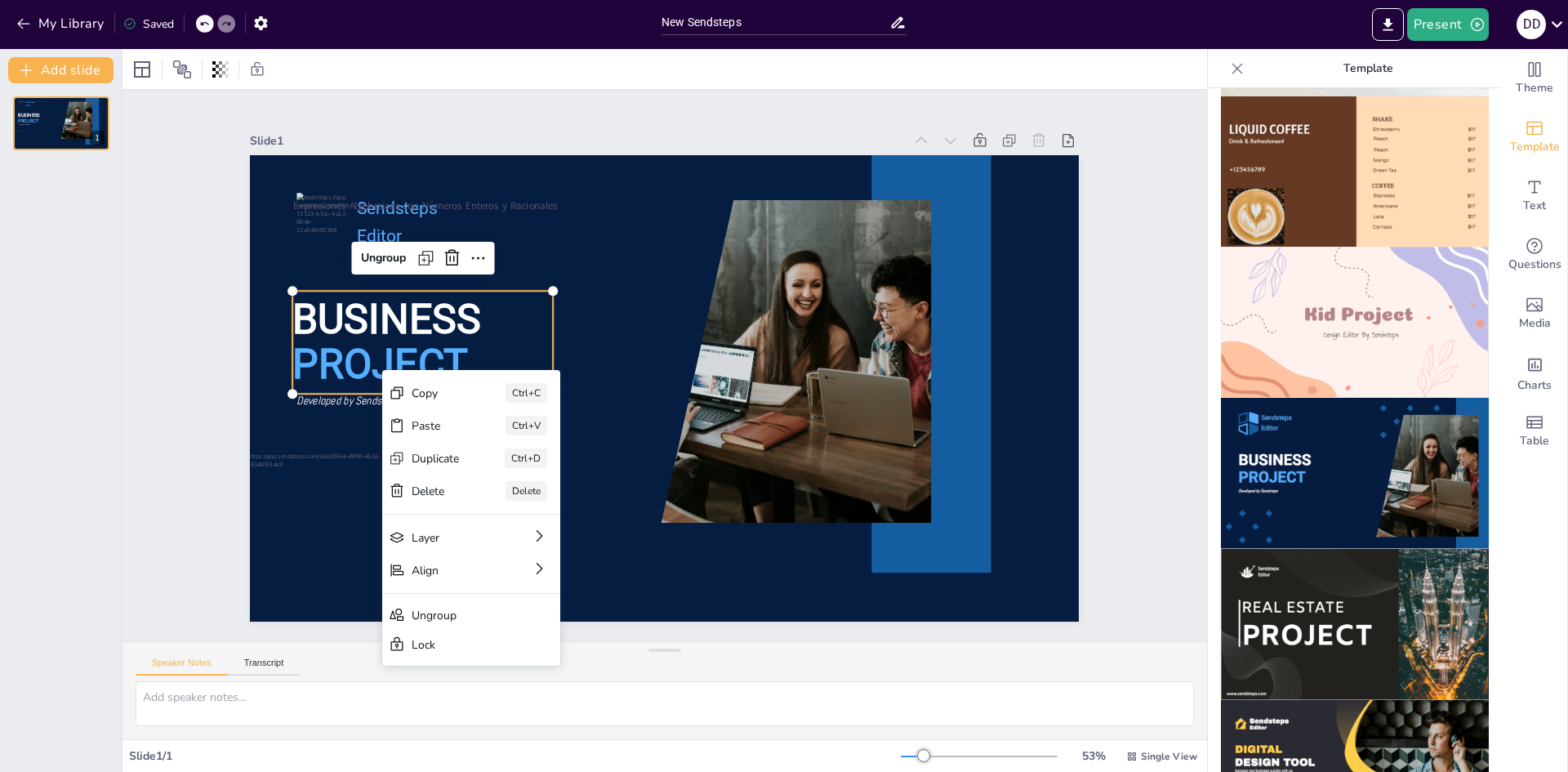
click at [401, 347] on span "PROJECT" at bounding box center [387, 306] width 182 height 84
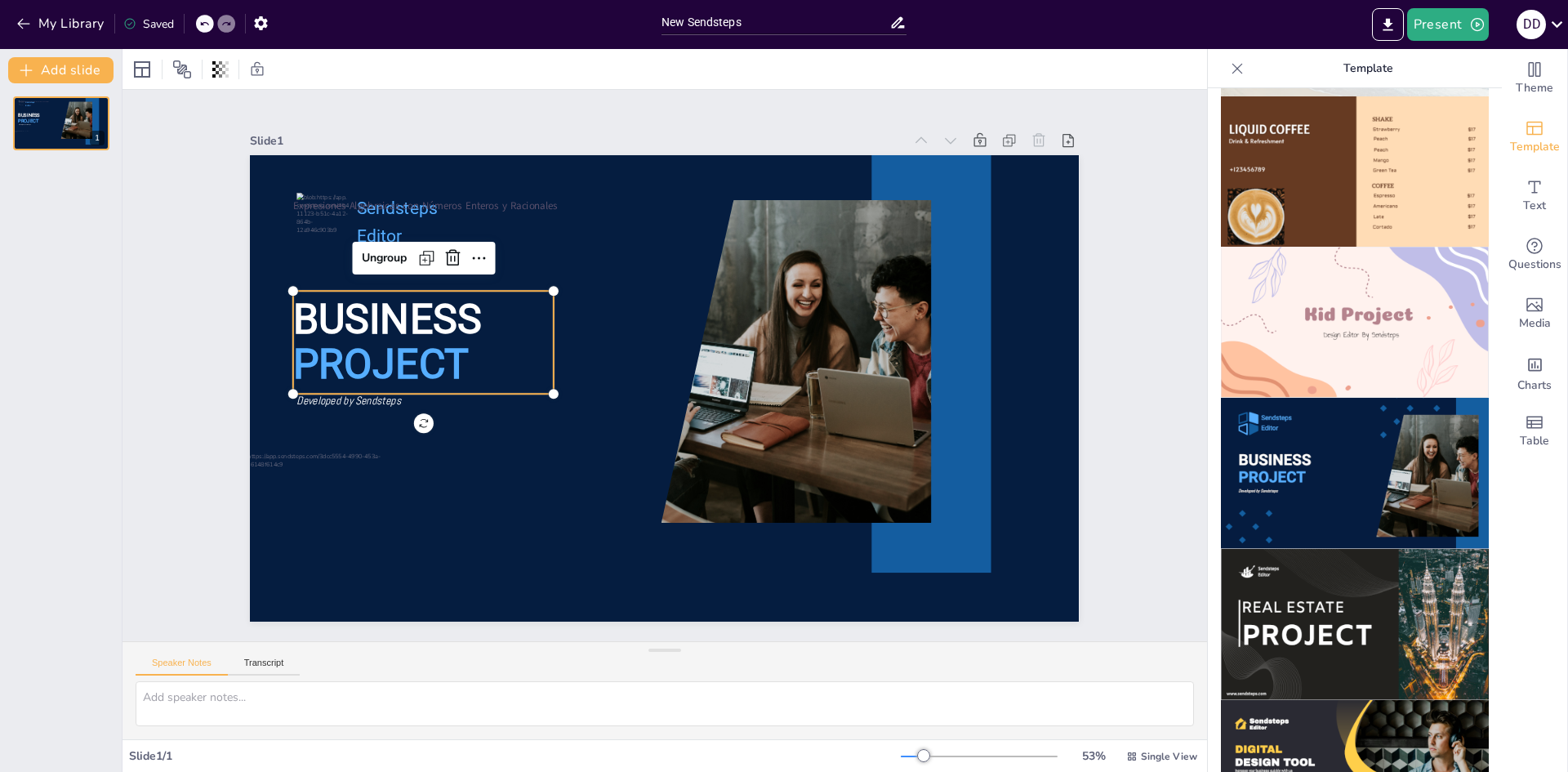
click at [401, 307] on span "PROJECT" at bounding box center [406, 249] width 180 height 116
click at [401, 352] on span "PROJECT" at bounding box center [383, 335] width 179 height 66
click at [444, 157] on div "Ungroup" at bounding box center [475, 132] width 63 height 52
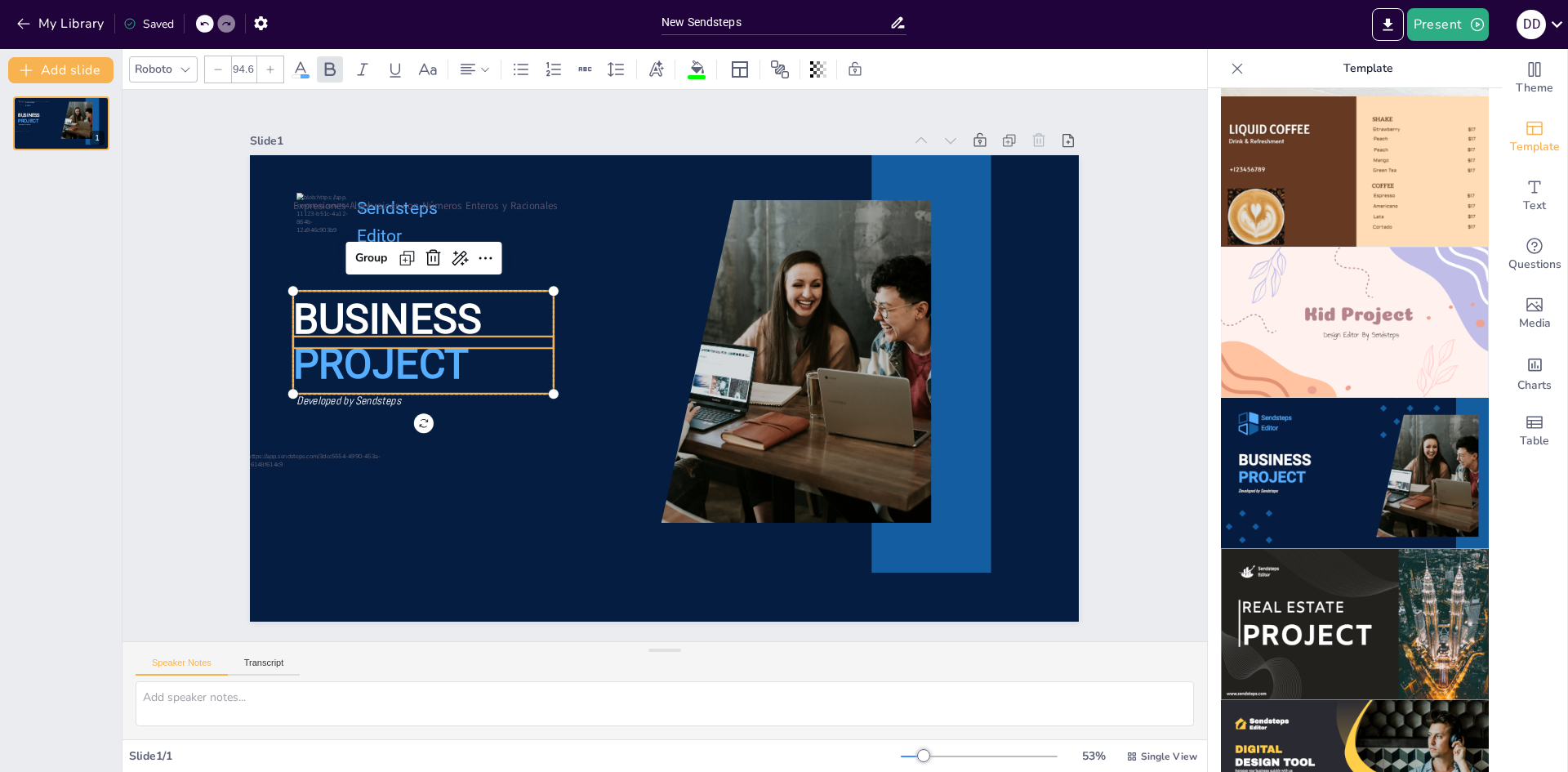
click at [462, 358] on p "PROJECT" at bounding box center [436, 290] width 265 height 135
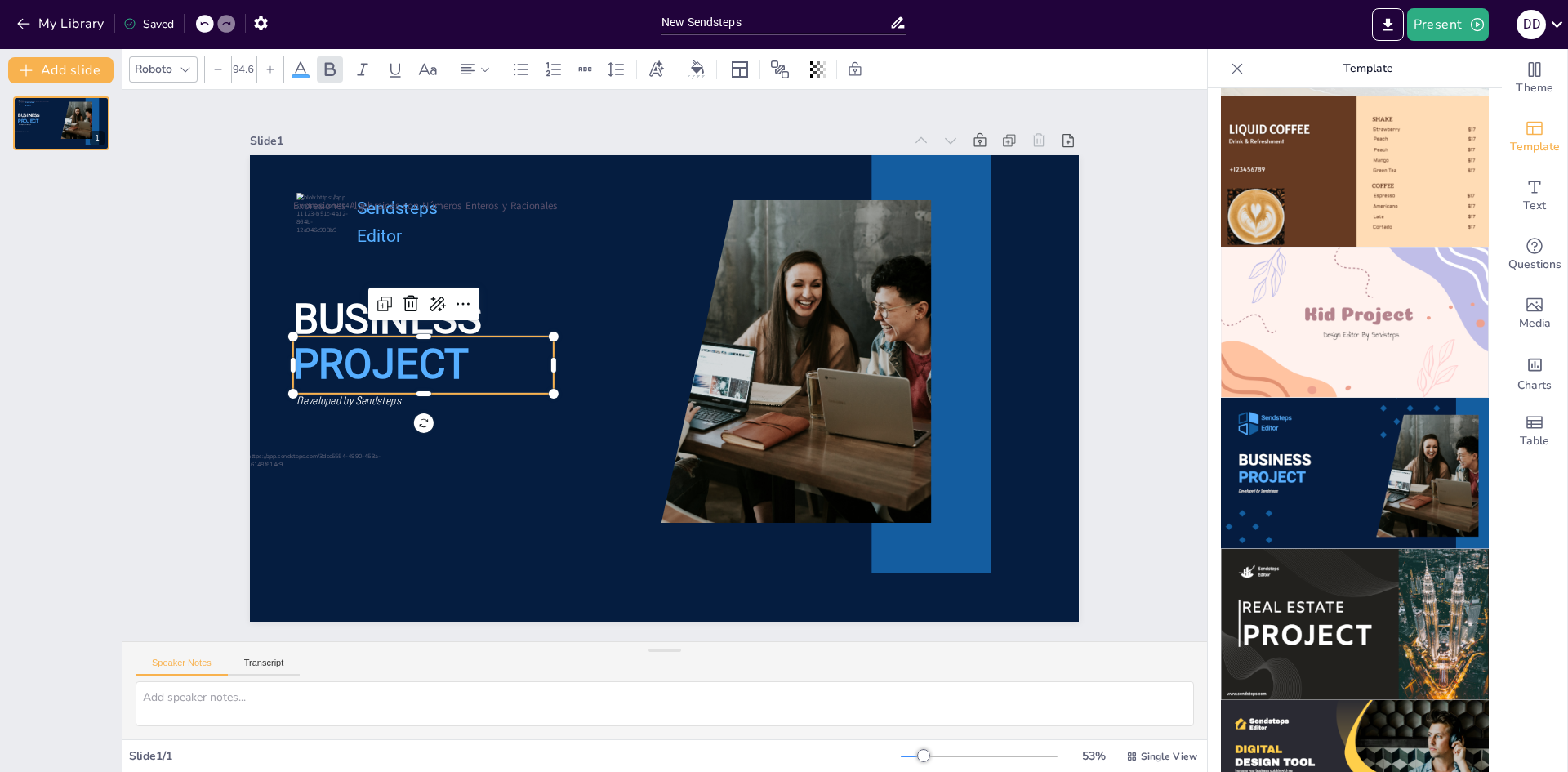
click at [462, 358] on p "PROJECT" at bounding box center [436, 290] width 265 height 135
click at [462, 347] on p "PROJECT" at bounding box center [445, 266] width 261 height 158
click at [472, 307] on p "BUSINESS" at bounding box center [450, 247] width 265 height 135
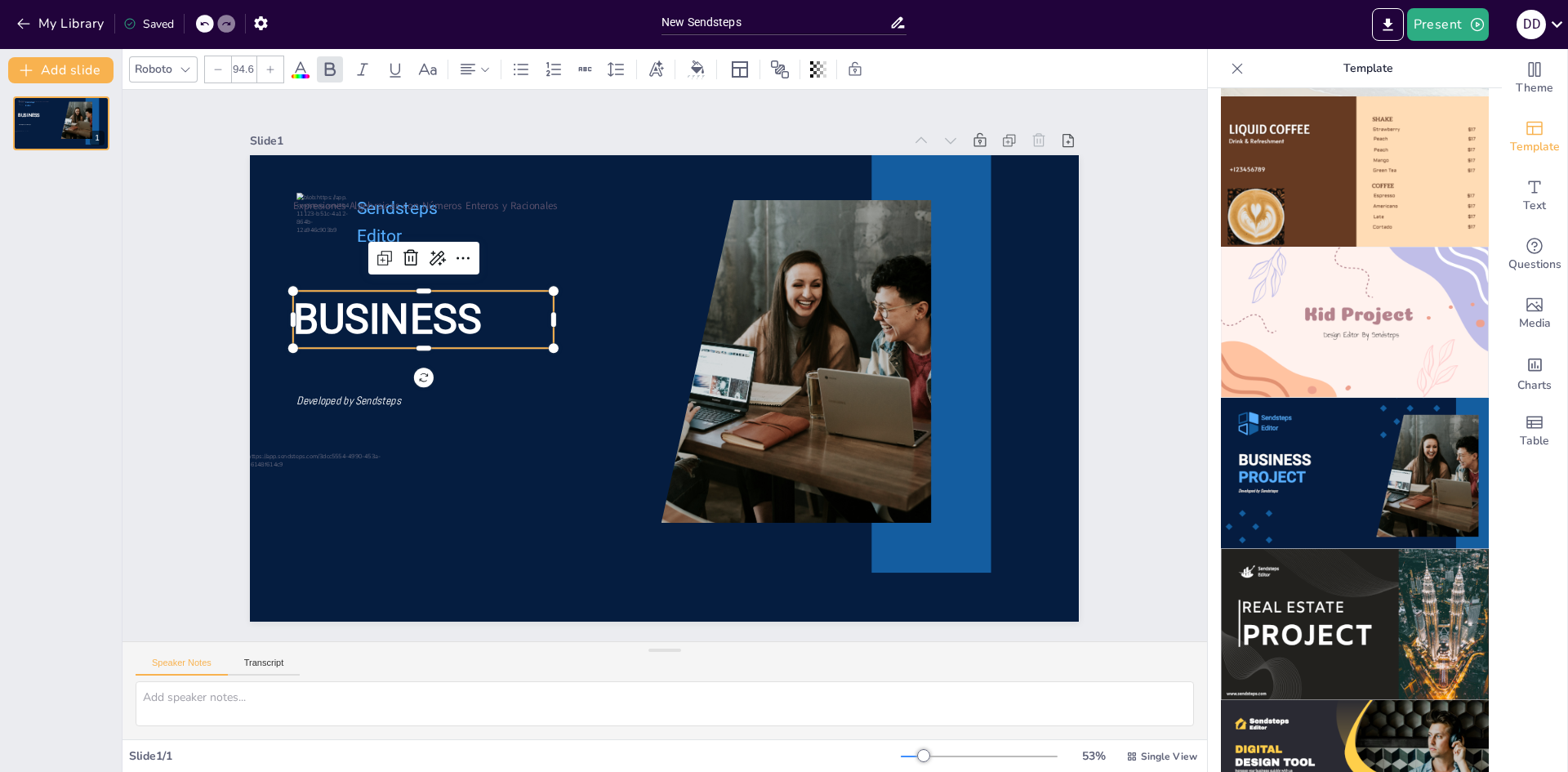
click at [442, 305] on span "BUSINESS" at bounding box center [403, 262] width 193 height 86
click at [442, 270] on span "BUSINESS" at bounding box center [430, 210] width 191 height 120
click at [442, 288] on span "BUSINESS" at bounding box center [415, 235] width 193 height 104
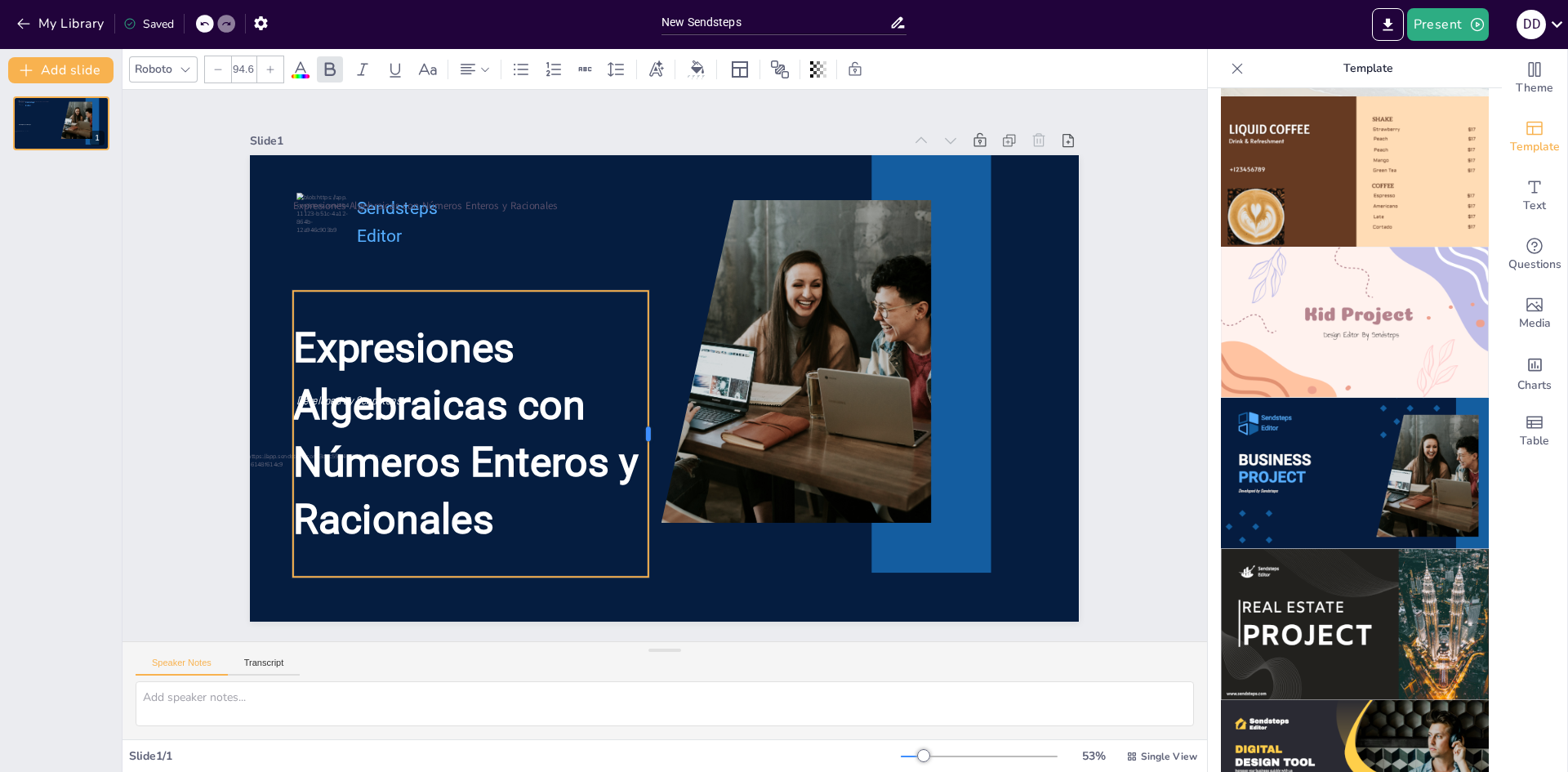
drag, startPoint x: 550, startPoint y: 426, endPoint x: 658, endPoint y: 432, distance: 108.2
click at [640, 426] on div at bounding box center [641, 430] width 72 height 283
drag, startPoint x: 658, startPoint y: 432, endPoint x: 682, endPoint y: 438, distance: 24.7
click at [682, 438] on div at bounding box center [678, 435] width 43 height 286
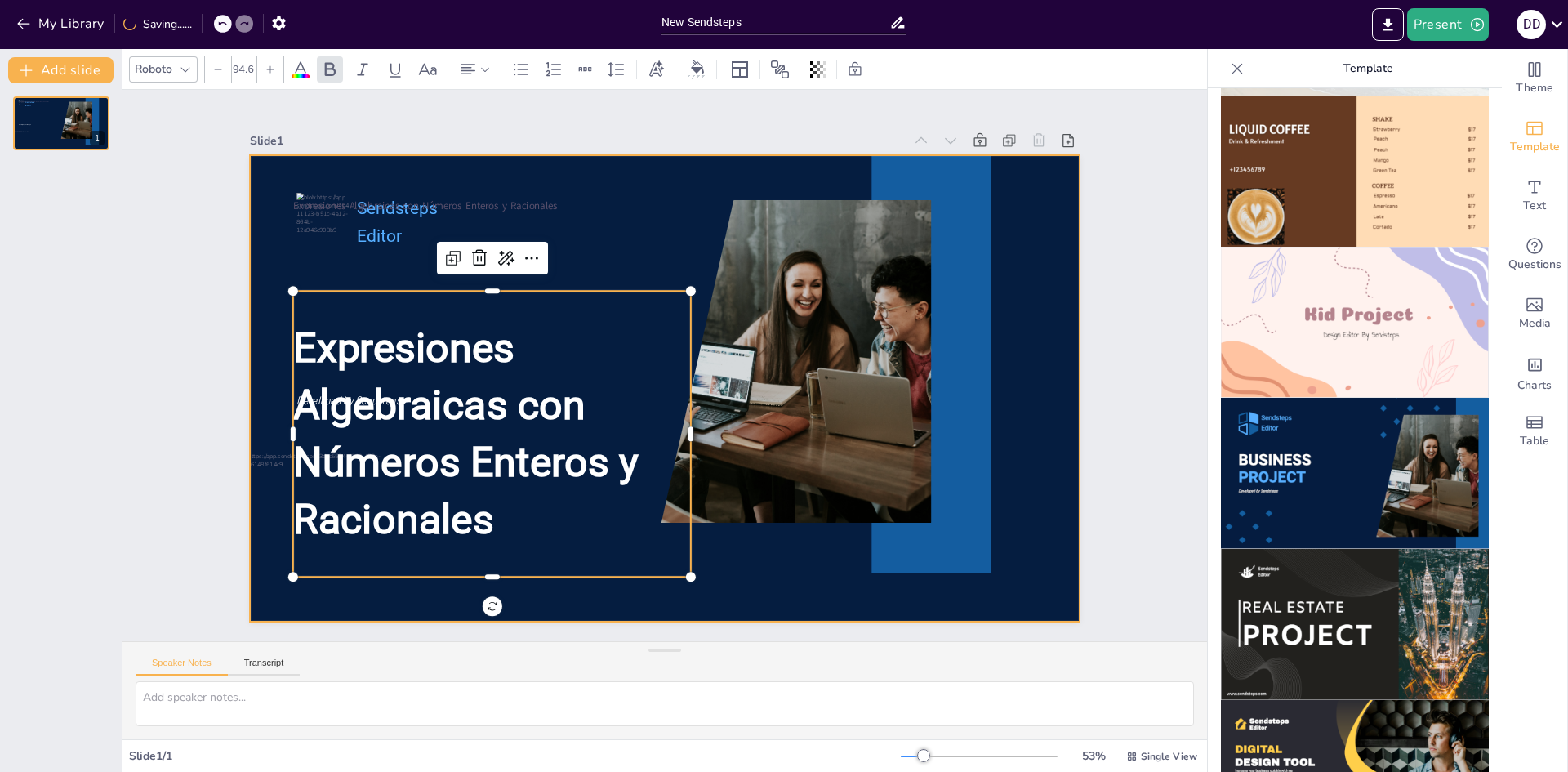
type input "24"
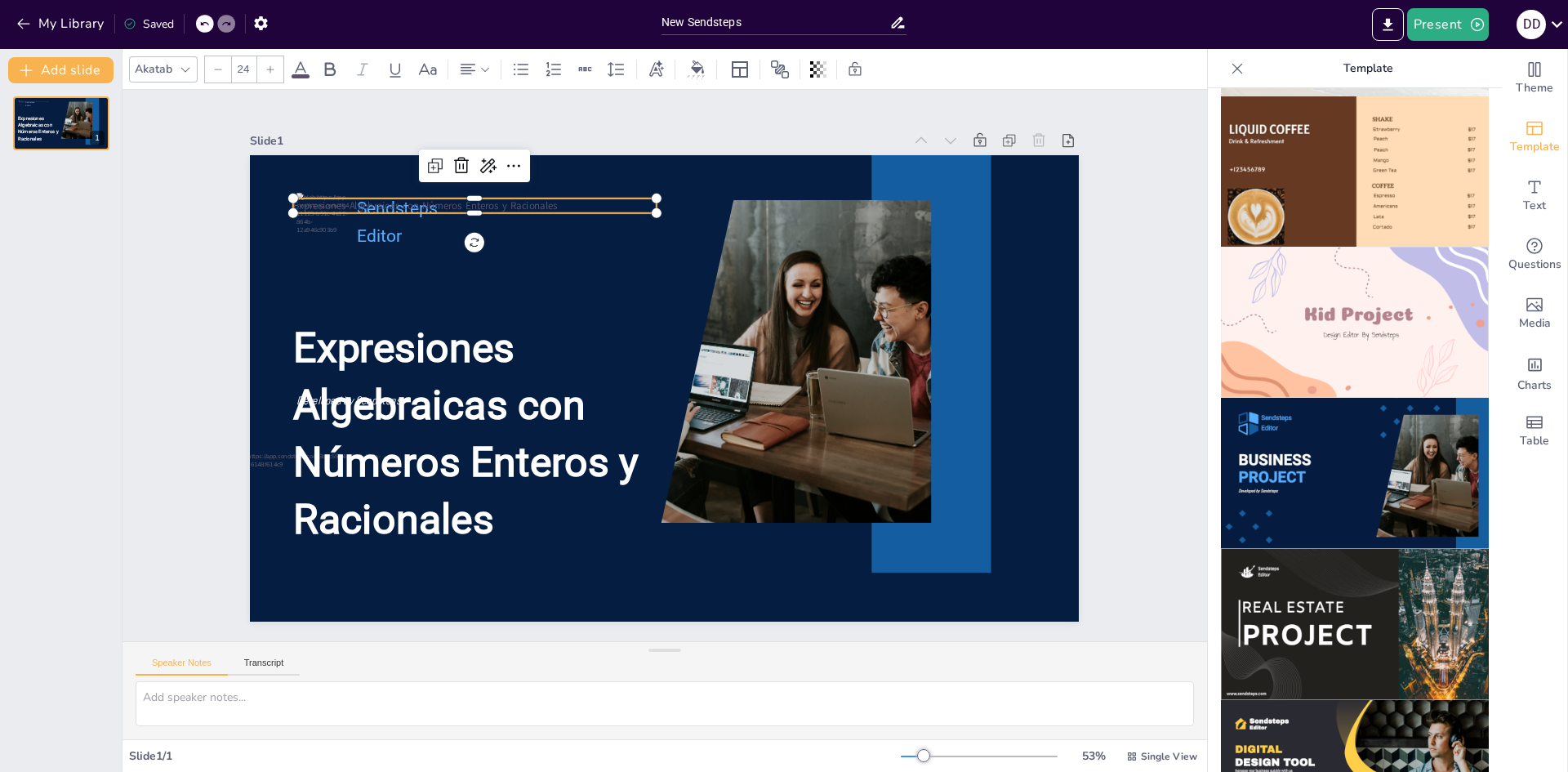
click at [331, 192] on div "Expresiones Algebraicas con Números Enteros y Racionales Sendsteps Editor Devel…" at bounding box center [662, 388] width 873 height 551
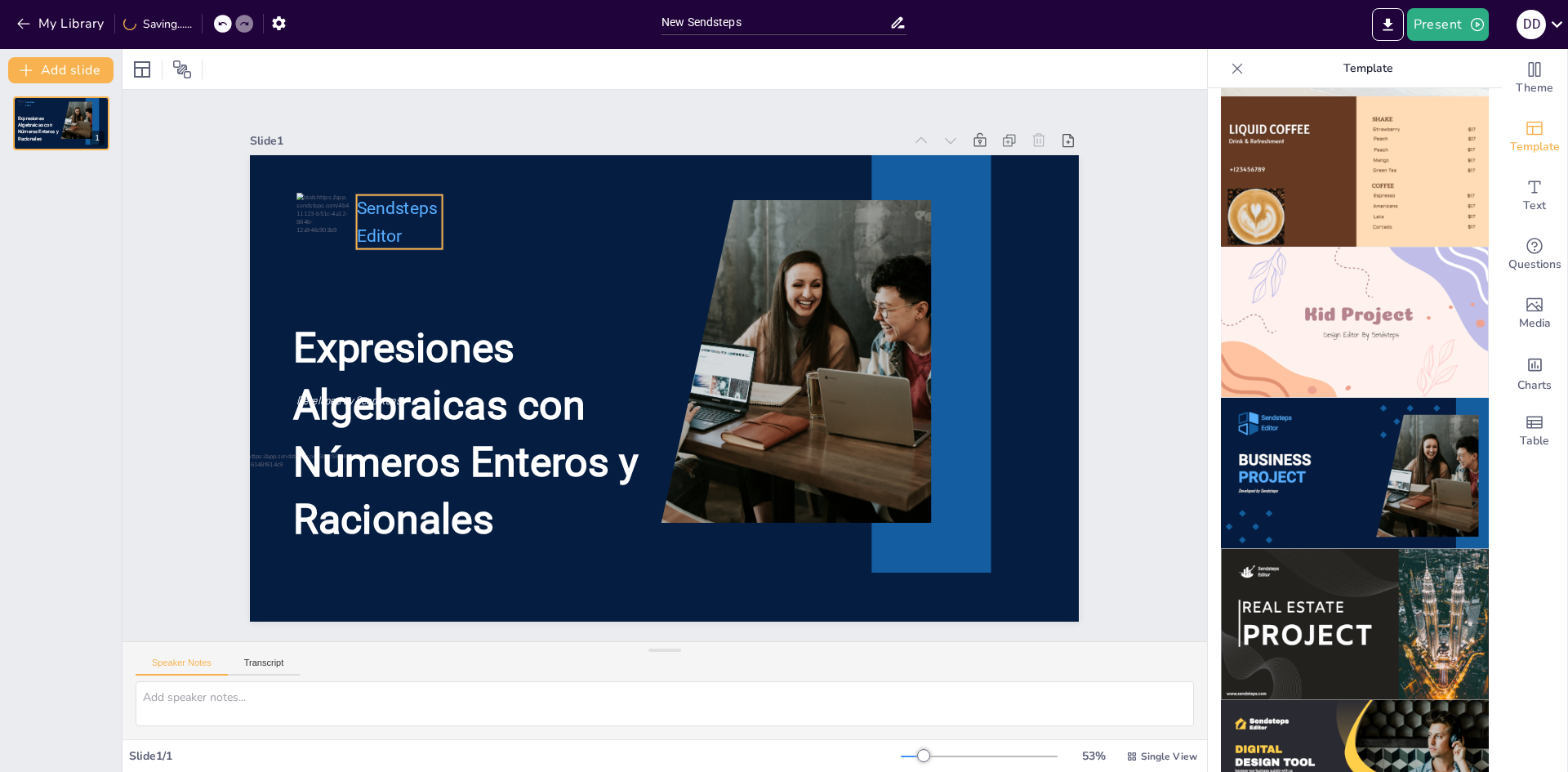
click at [909, 247] on p "Editor" at bounding box center [949, 285] width 82 height 77
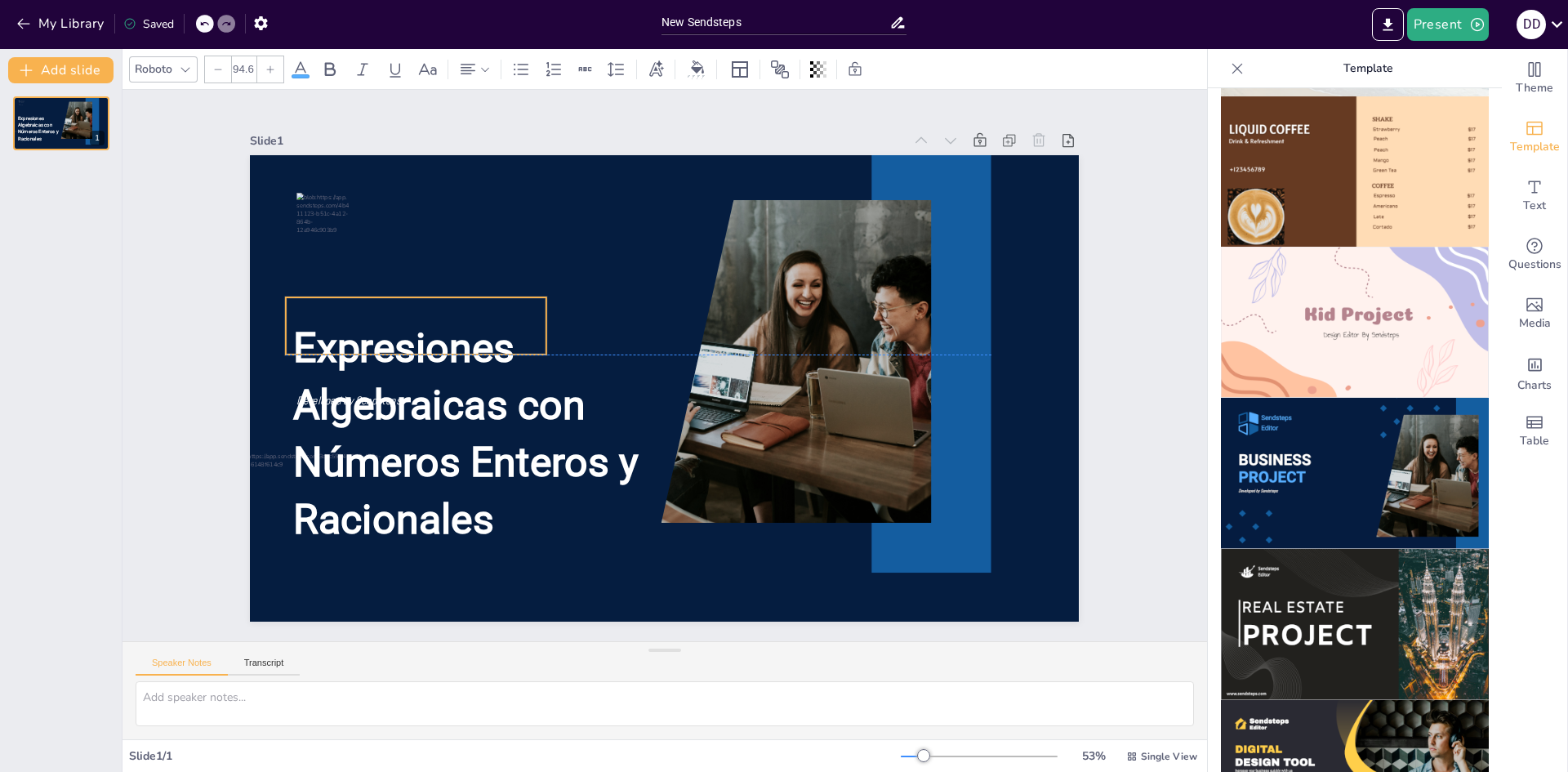
drag, startPoint x: 353, startPoint y: 378, endPoint x: 346, endPoint y: 338, distance: 40.6
click at [637, 247] on p at bounding box center [678, 114] width 84 height 265
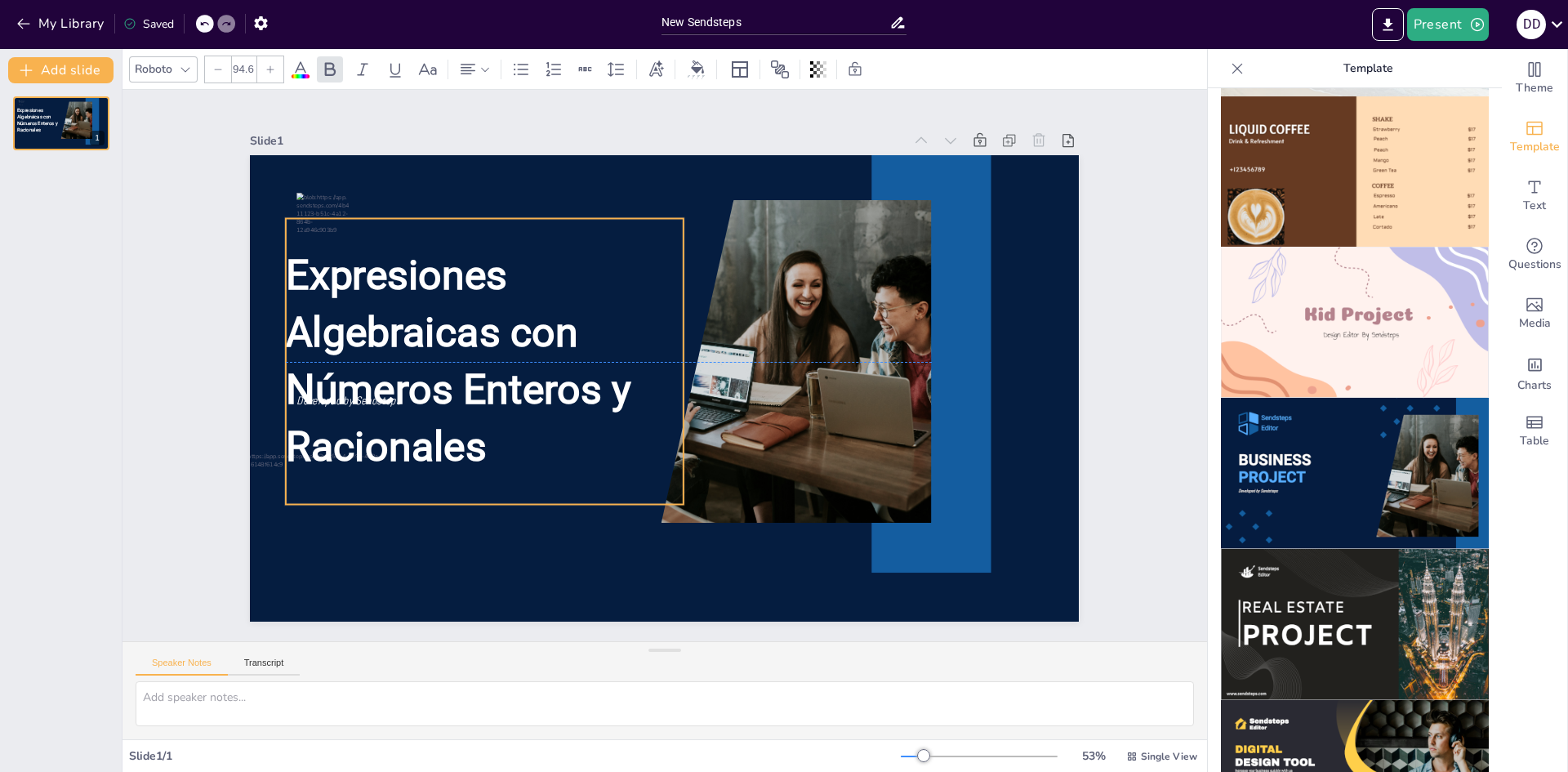
drag, startPoint x: 388, startPoint y: 379, endPoint x: 382, endPoint y: 307, distance: 72.2
click at [382, 307] on span "Expresiones Algebraicas con Números Enteros y Racionales" at bounding box center [452, 275] width 361 height 271
click at [544, 388] on div "Expresiones Algebraicas con Números Enteros y Racionales Developed by Sendsteps" at bounding box center [821, 225] width 555 height 616
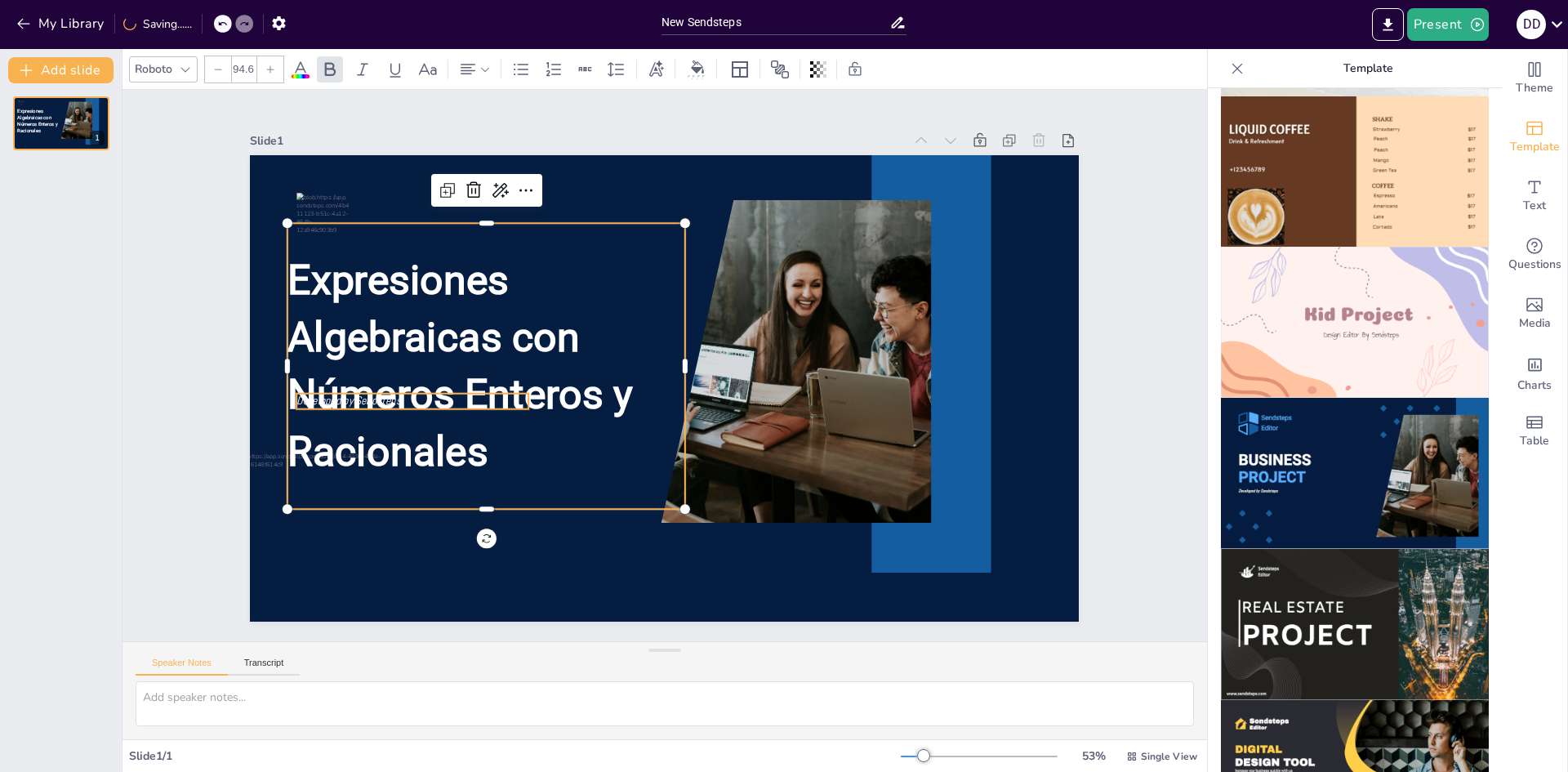
type input "26"
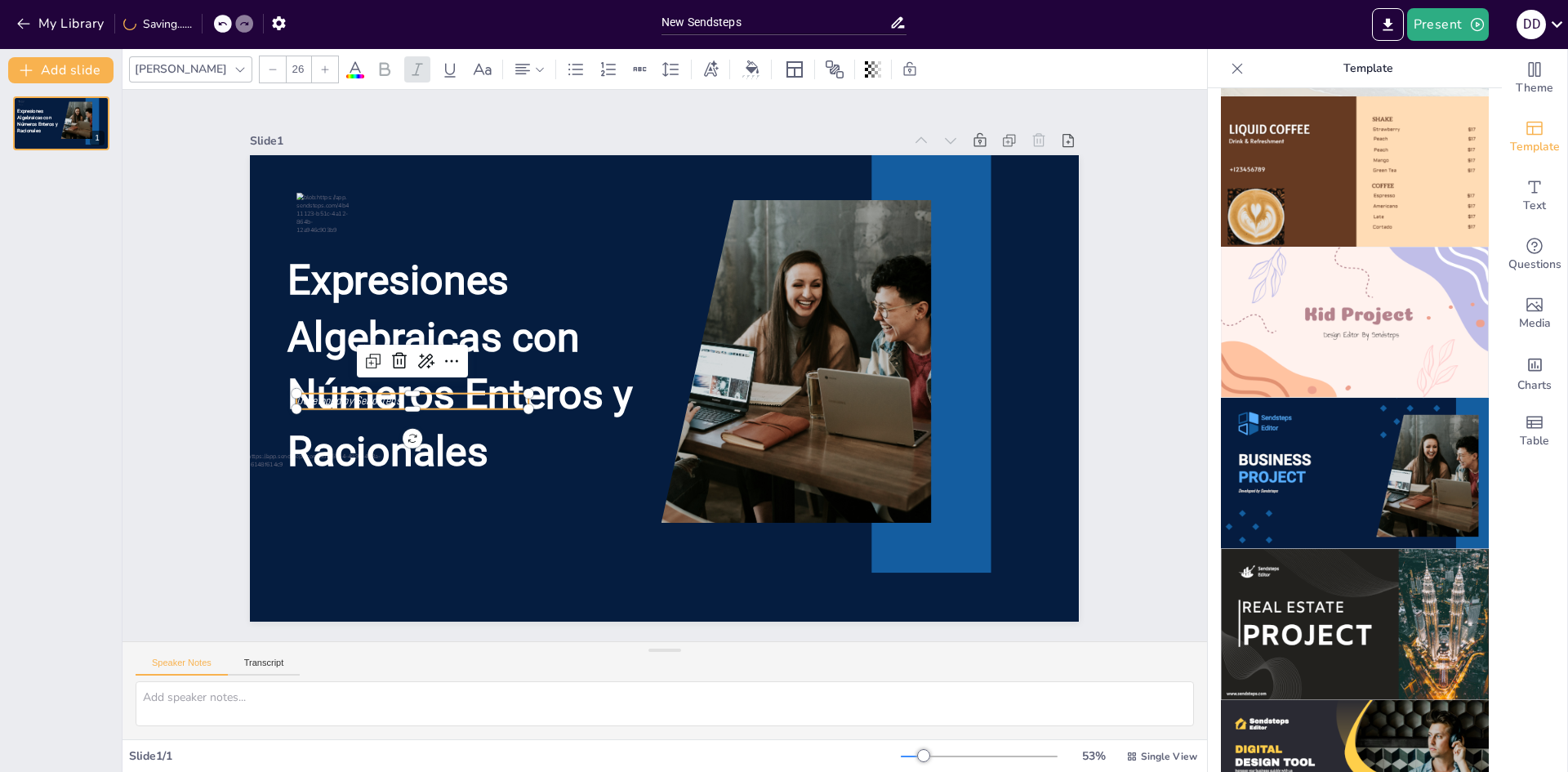
click at [853, 187] on span "Developed by Sendsteps" at bounding box center [900, 151] width 93 height 73
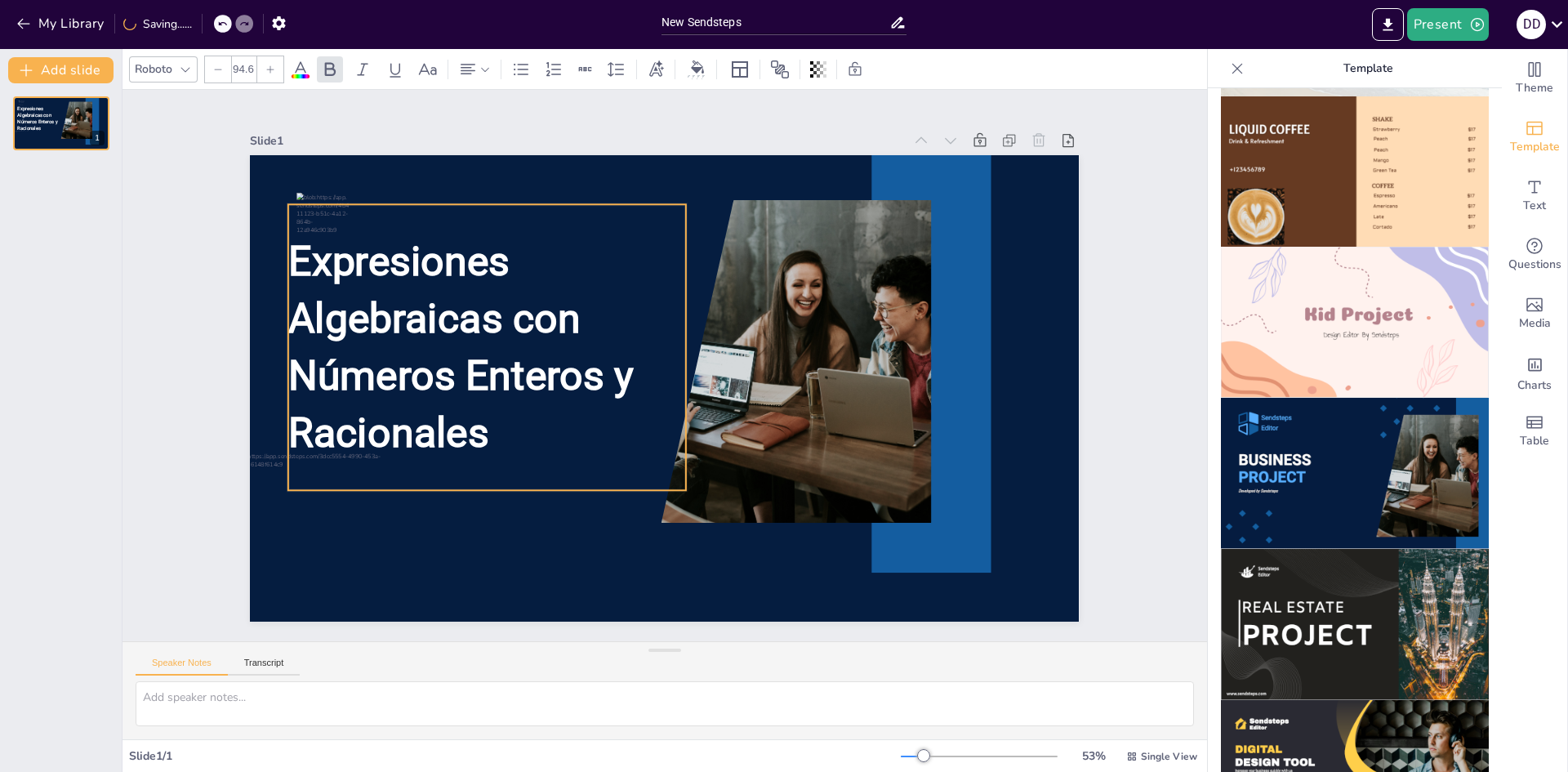
drag, startPoint x: 370, startPoint y: 379, endPoint x: 371, endPoint y: 360, distance: 19.0
click at [371, 360] on span "Expresiones Algebraicas con Números Enteros y Racionales" at bounding box center [457, 289] width 360 height 257
click at [307, 203] on div "Expresiones Algebraicas con Números Enteros y Racionales" at bounding box center [520, 262] width 487 height 447
click at [630, 219] on div "Expresiones Algebraicas con Números Enteros y Racionales" at bounding box center [842, 364] width 425 height 326
click at [227, 70] on div at bounding box center [218, 70] width 26 height 26
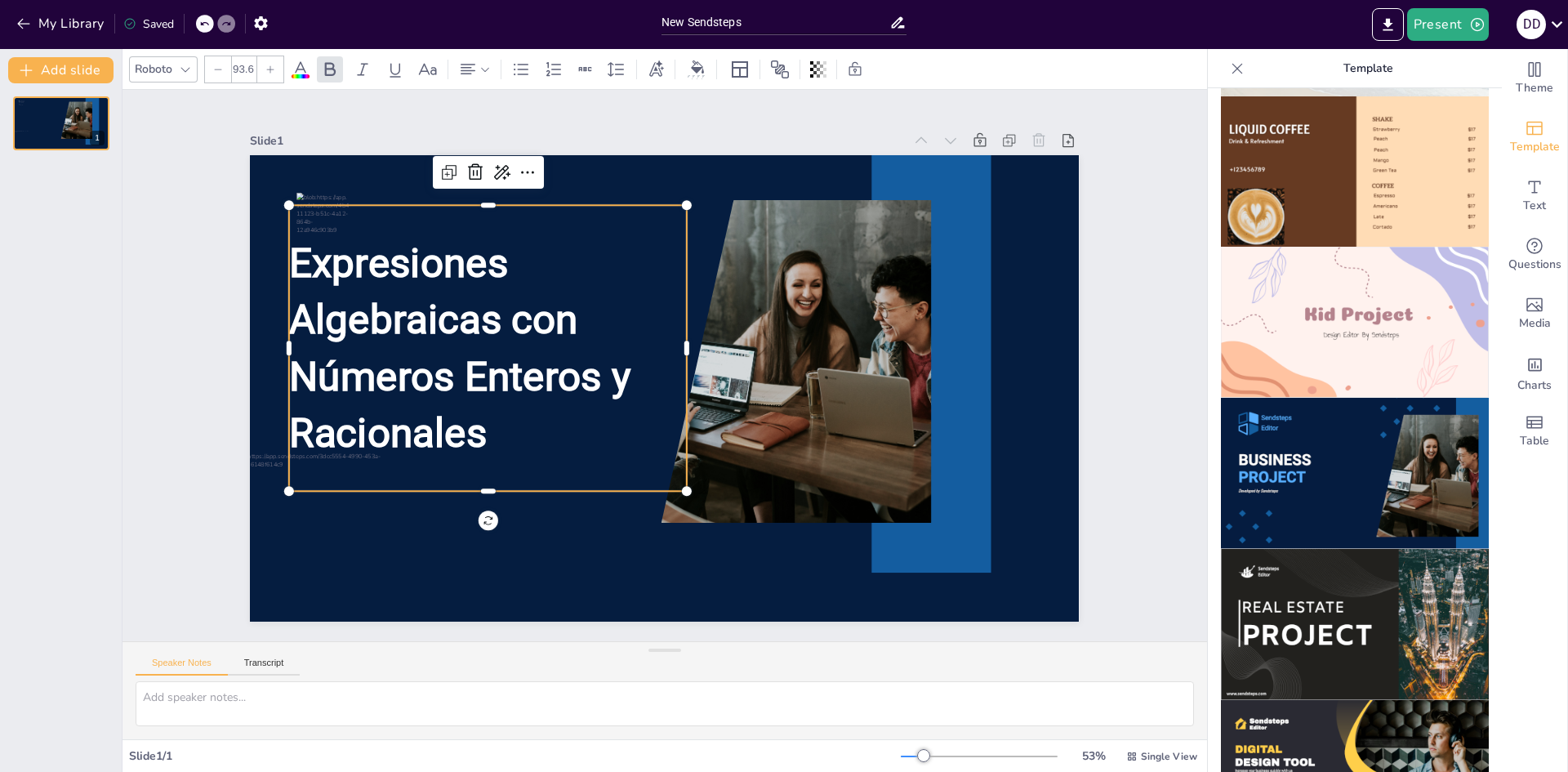
click at [227, 70] on div at bounding box center [218, 70] width 26 height 26
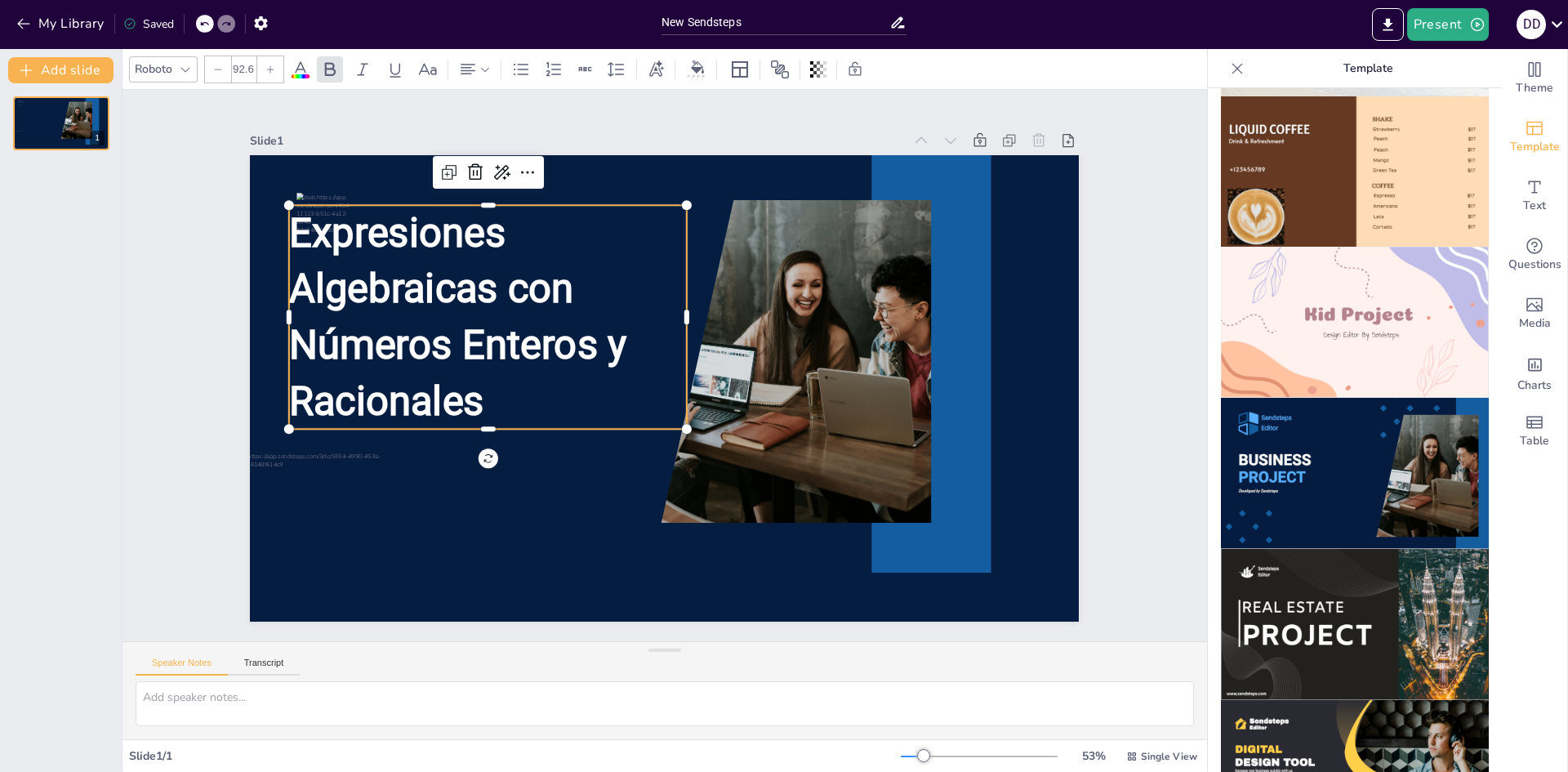
click at [227, 70] on div at bounding box center [218, 70] width 26 height 26
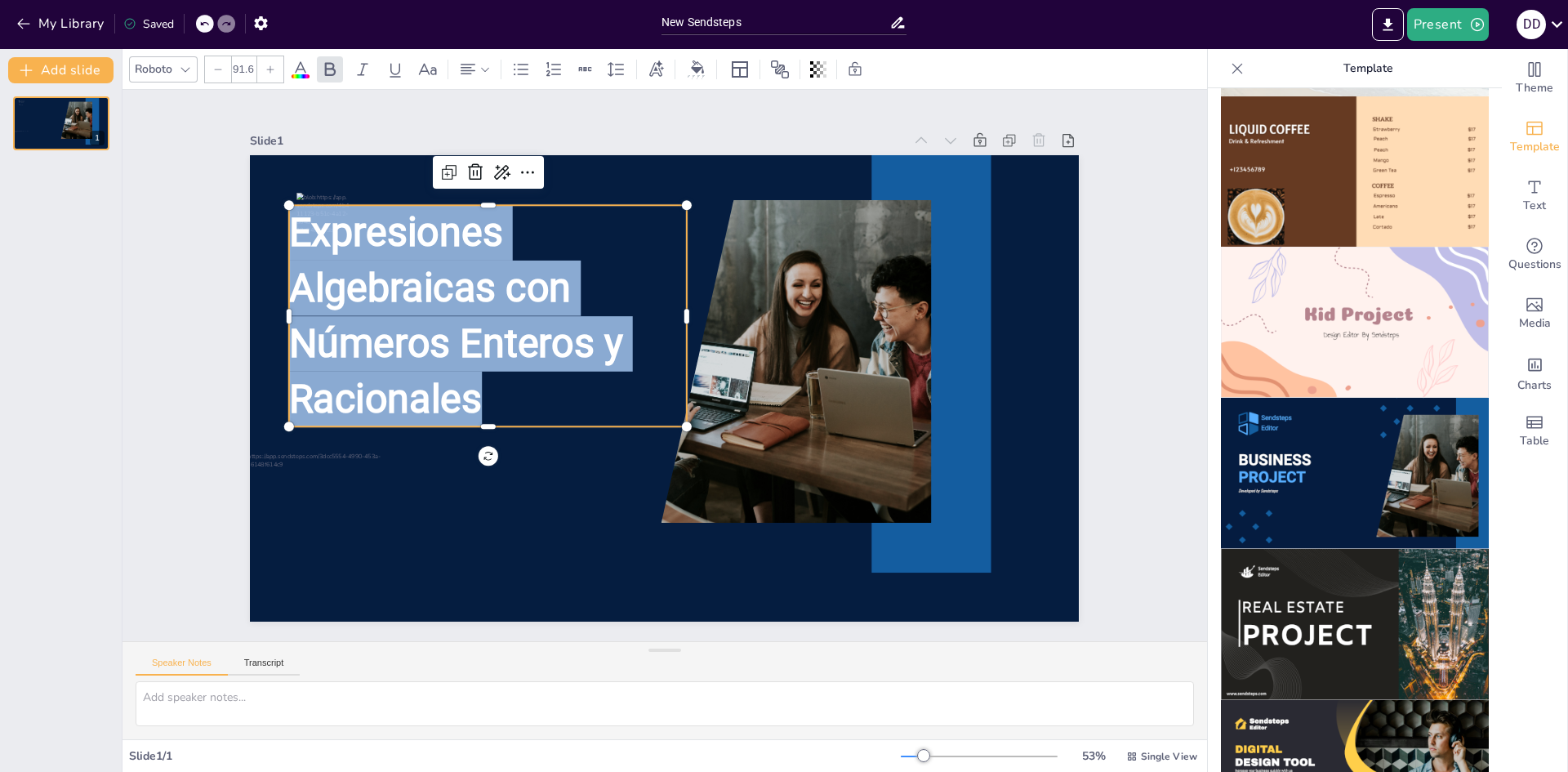
drag, startPoint x: 495, startPoint y: 382, endPoint x: 0, endPoint y: 120, distance: 560.1
click at [0, 120] on div "Document fonts Roboto Recently used Akatab Popular fonts Lato Montserrat Open S…" at bounding box center [784, 411] width 1568 height 723
click at [224, 66] on div at bounding box center [218, 70] width 26 height 26
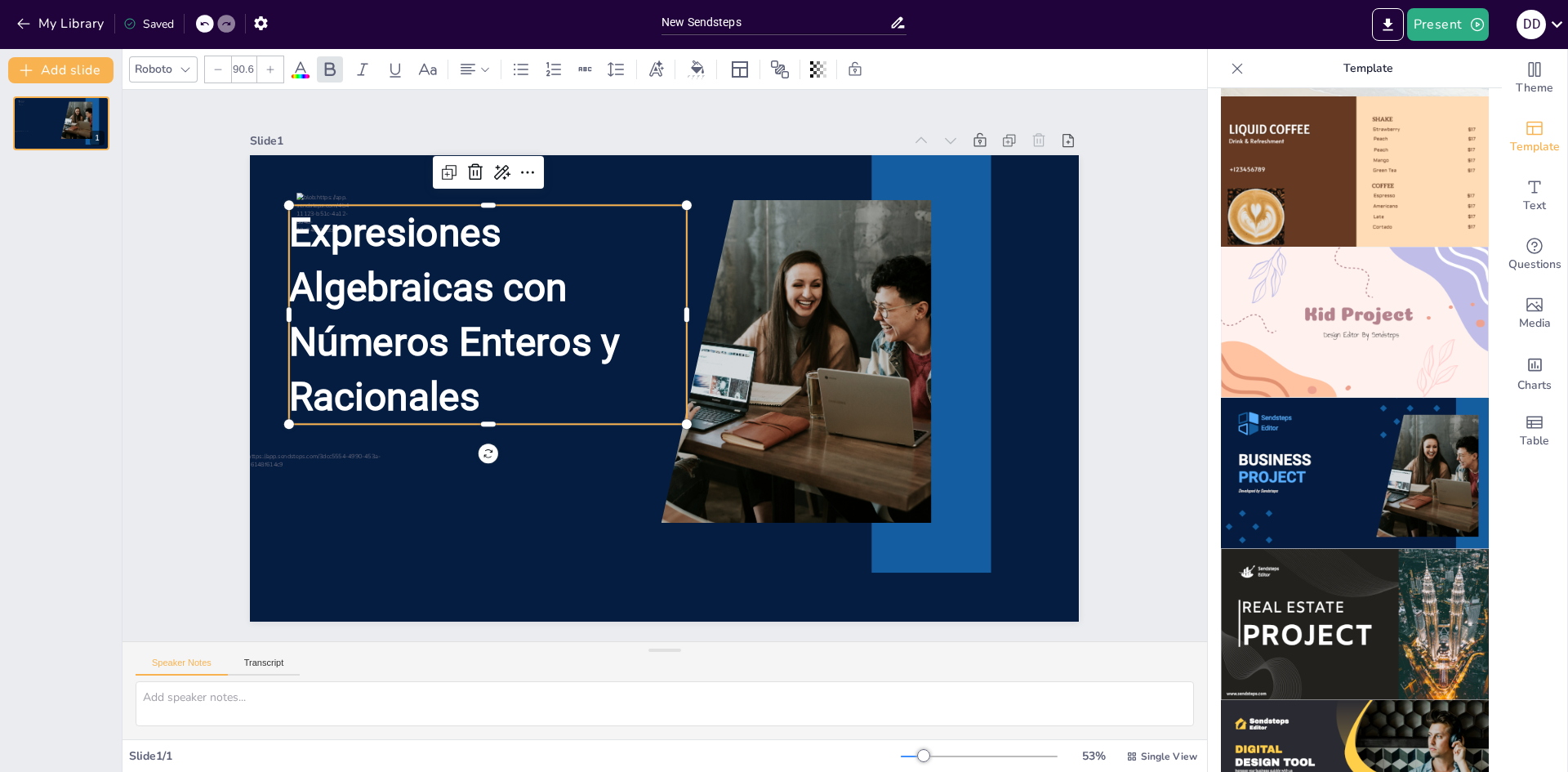
click at [224, 66] on div at bounding box center [218, 70] width 26 height 26
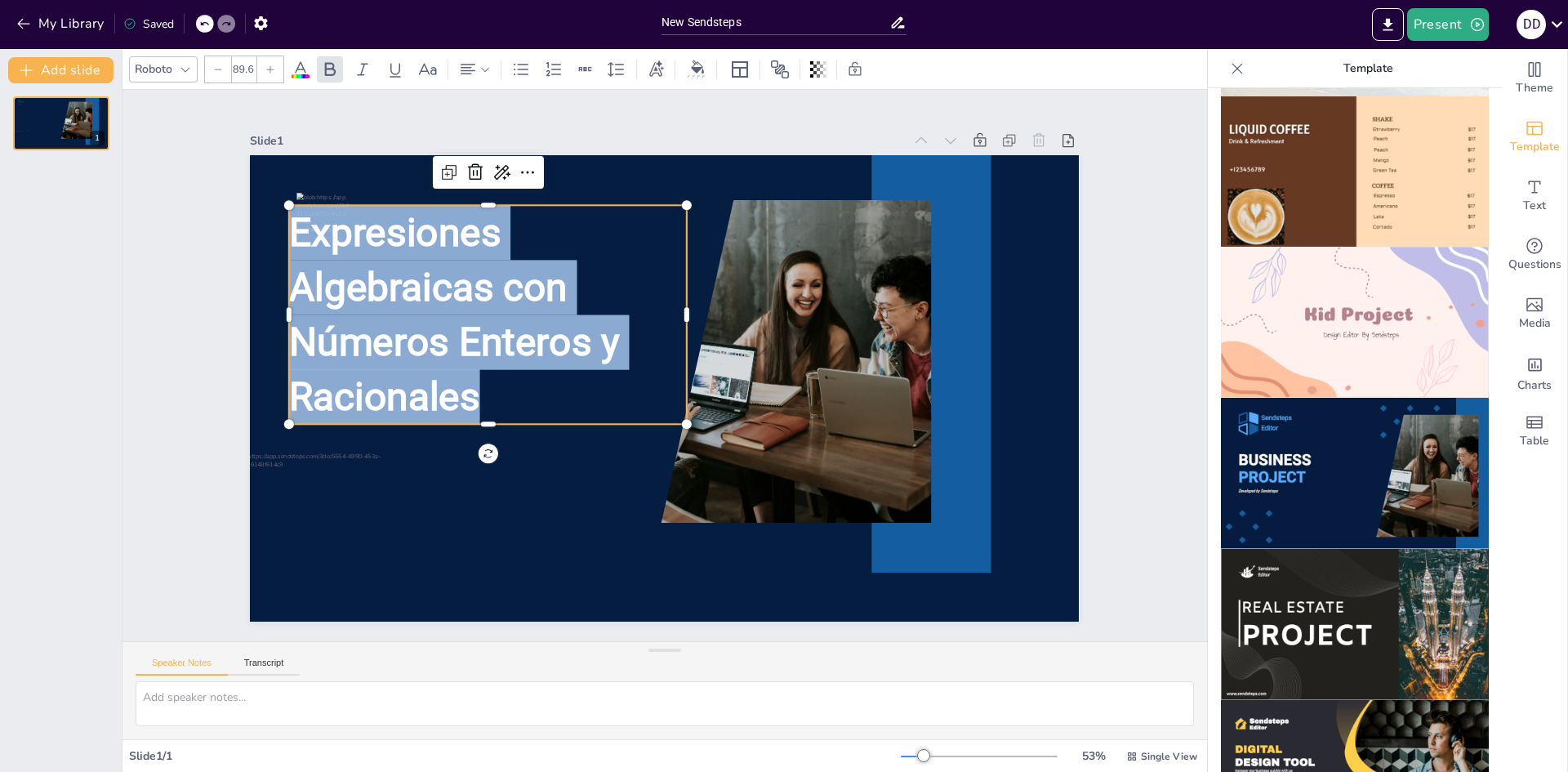
click at [224, 66] on div at bounding box center [218, 70] width 26 height 26
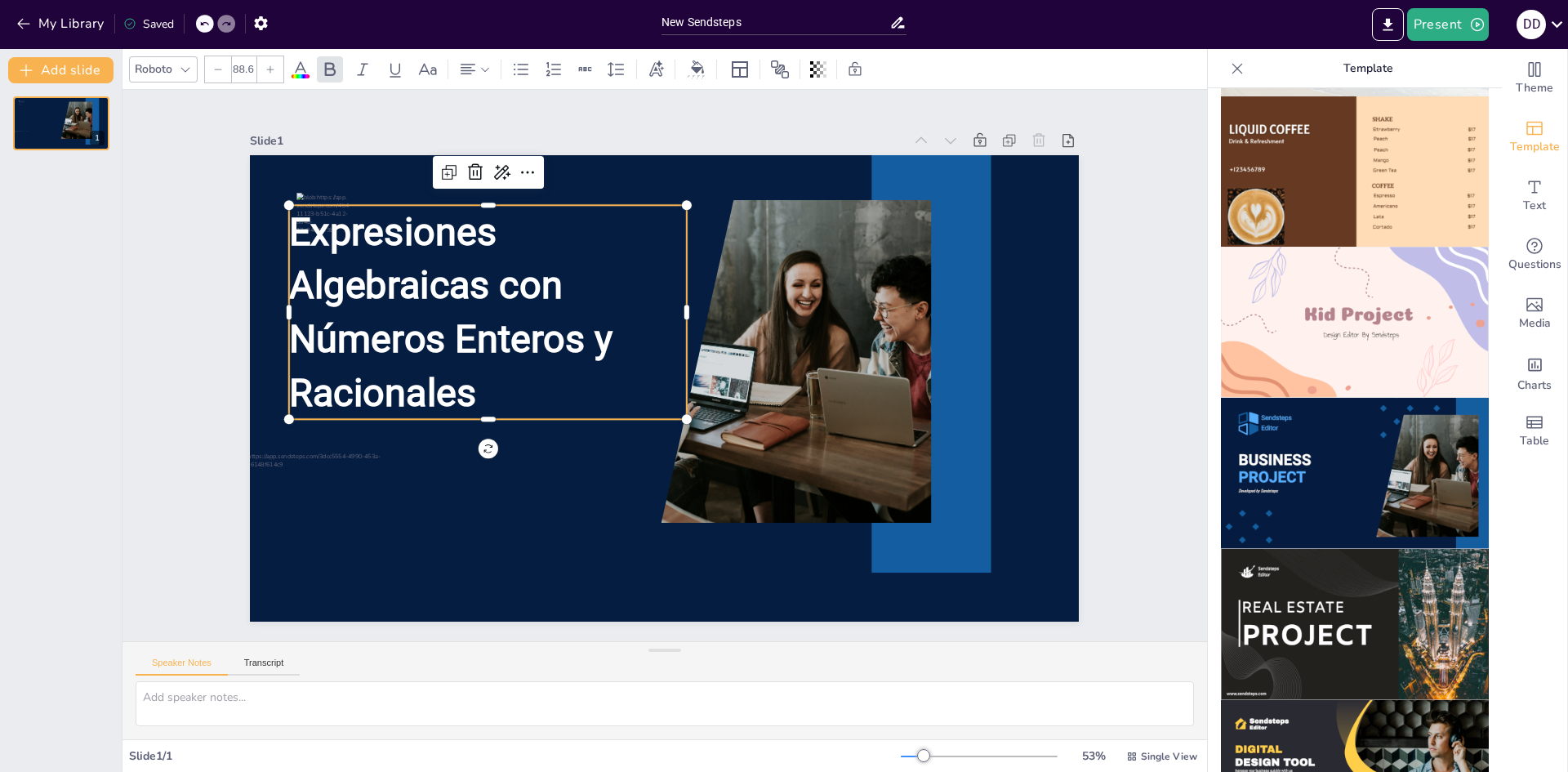
click at [225, 66] on div at bounding box center [218, 70] width 26 height 26
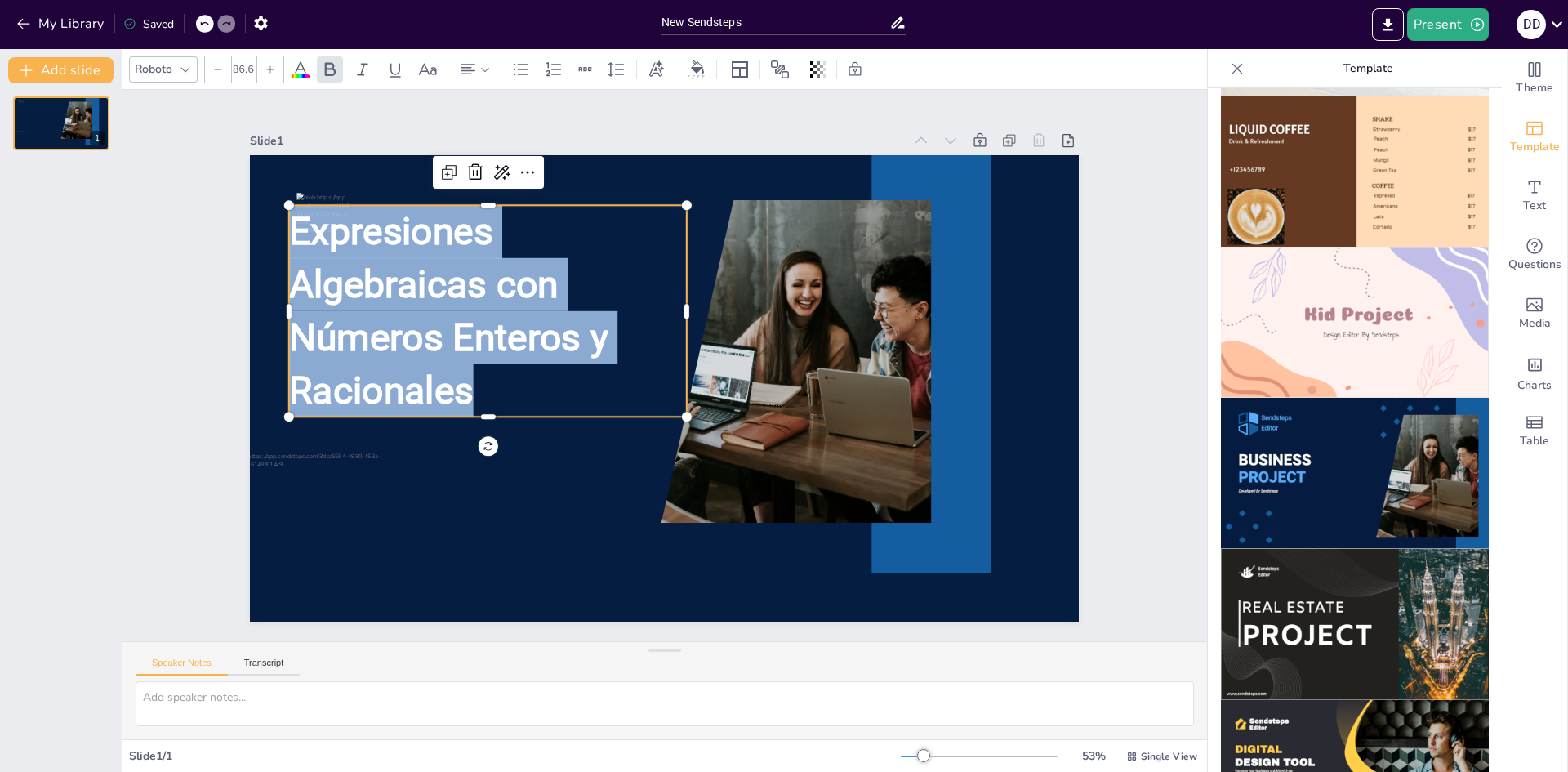
click at [225, 66] on div at bounding box center [218, 70] width 26 height 26
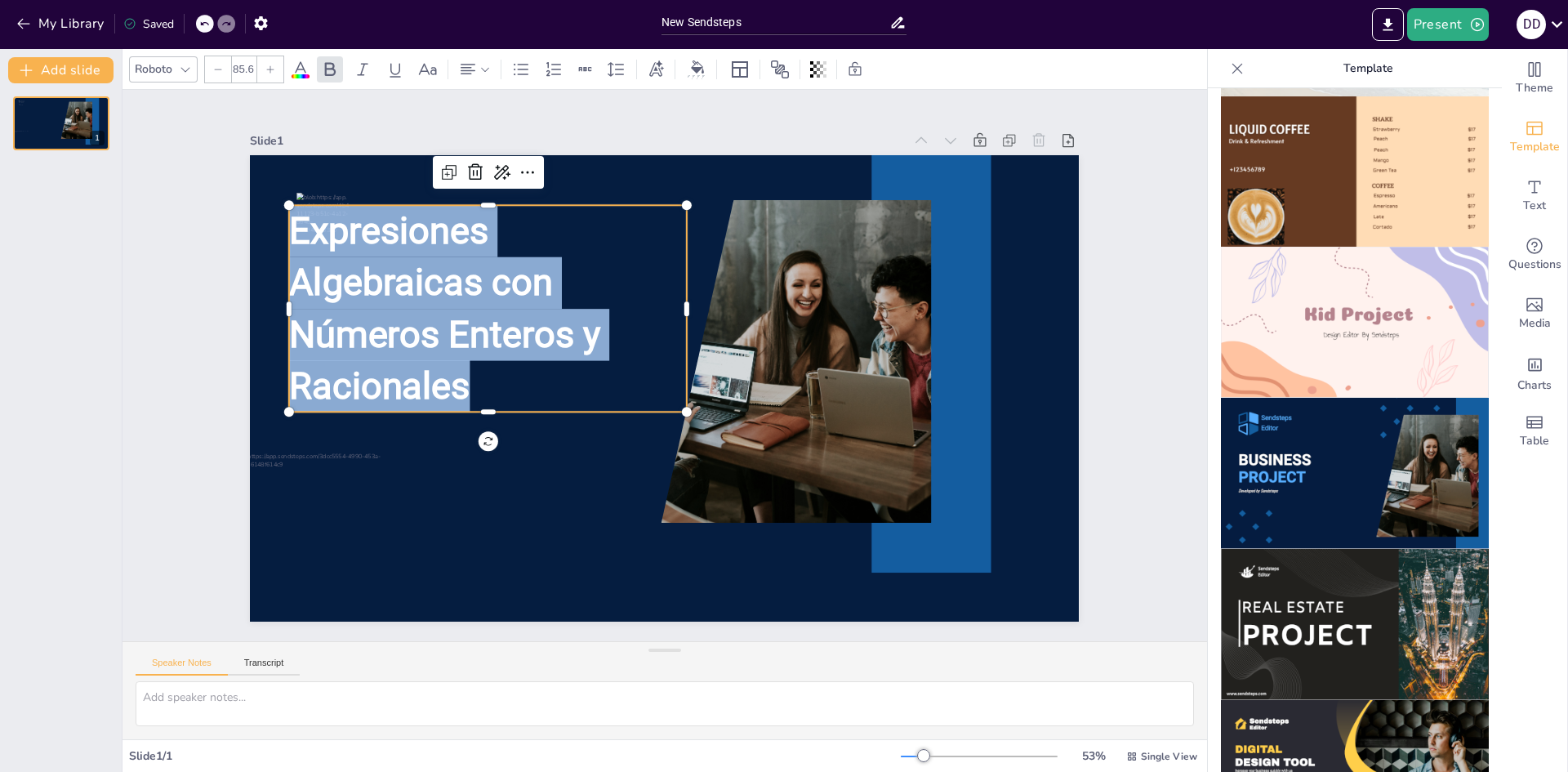
click at [225, 66] on div at bounding box center [218, 70] width 26 height 26
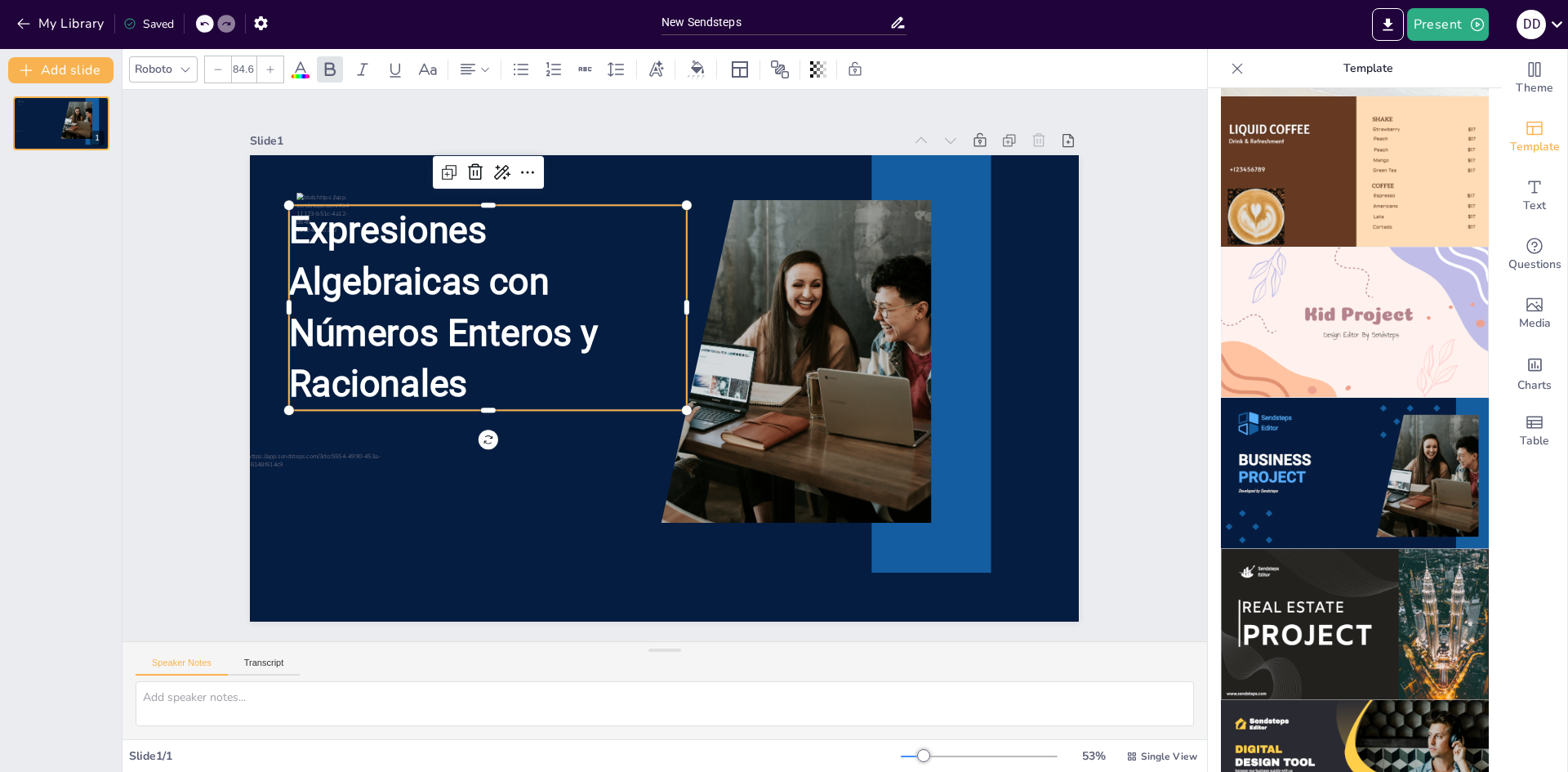
click at [225, 66] on div at bounding box center [218, 70] width 26 height 26
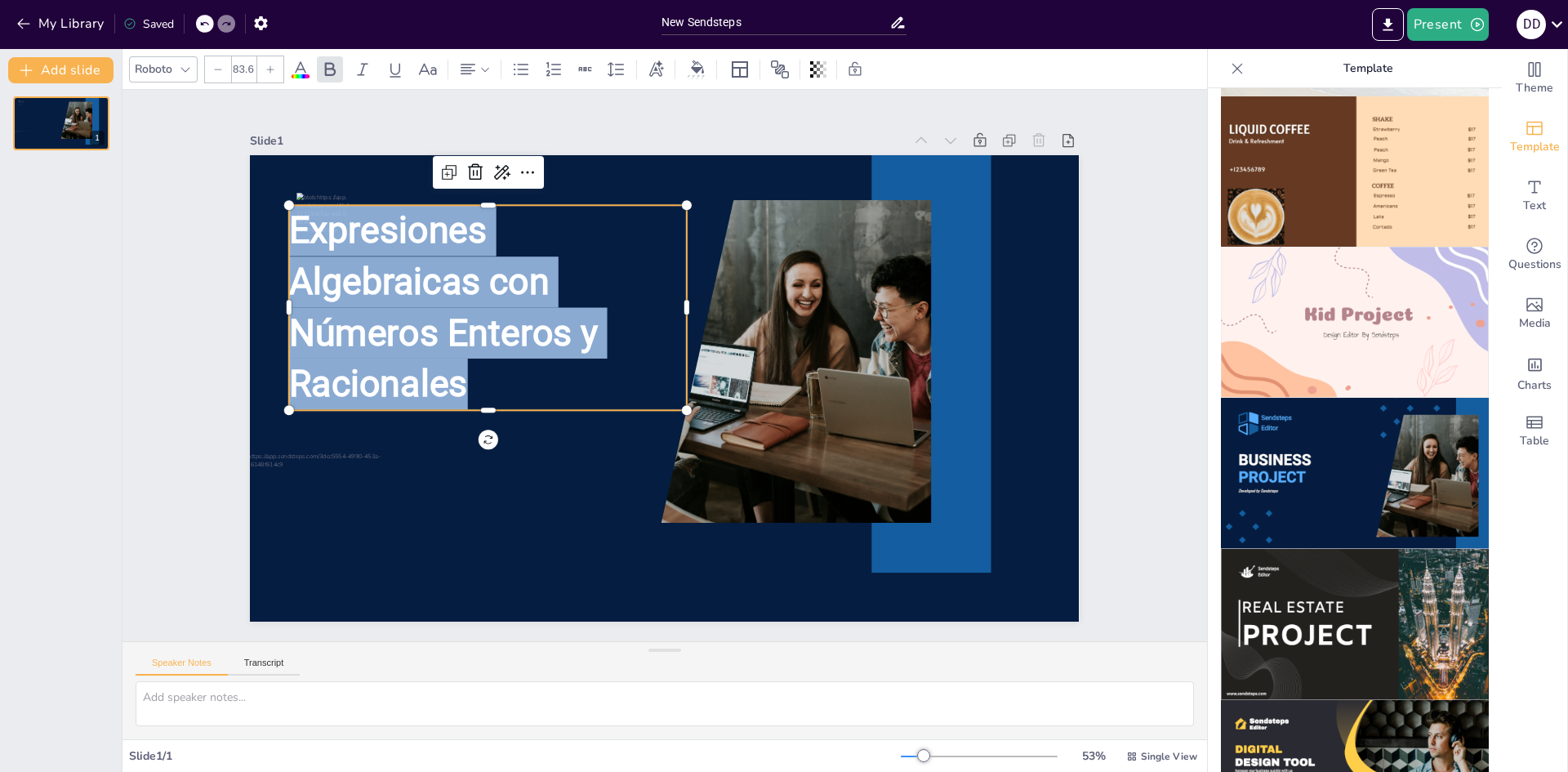
click at [225, 66] on div at bounding box center [218, 70] width 26 height 26
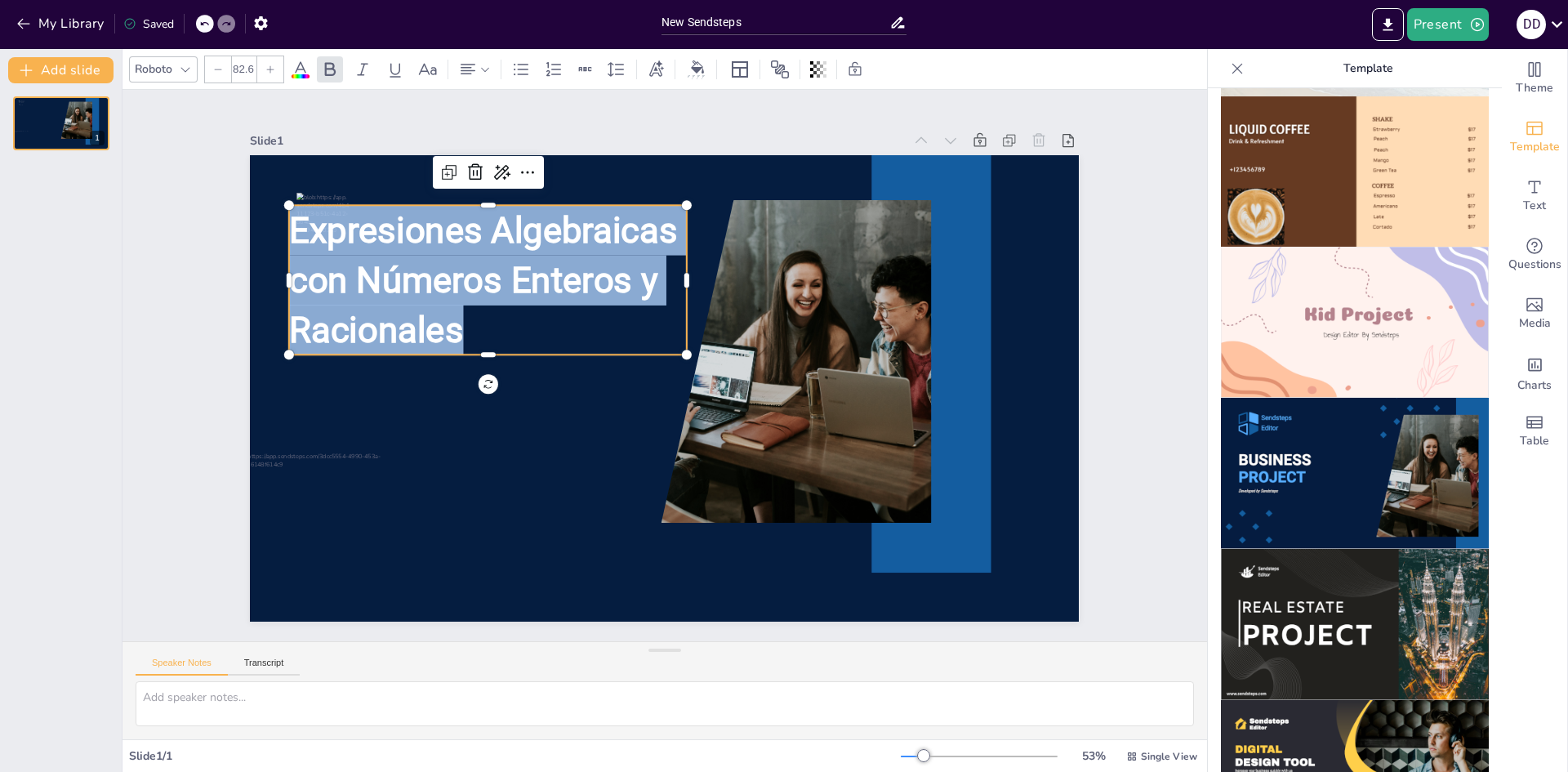
click at [225, 66] on div at bounding box center [218, 70] width 26 height 26
type input "81.6"
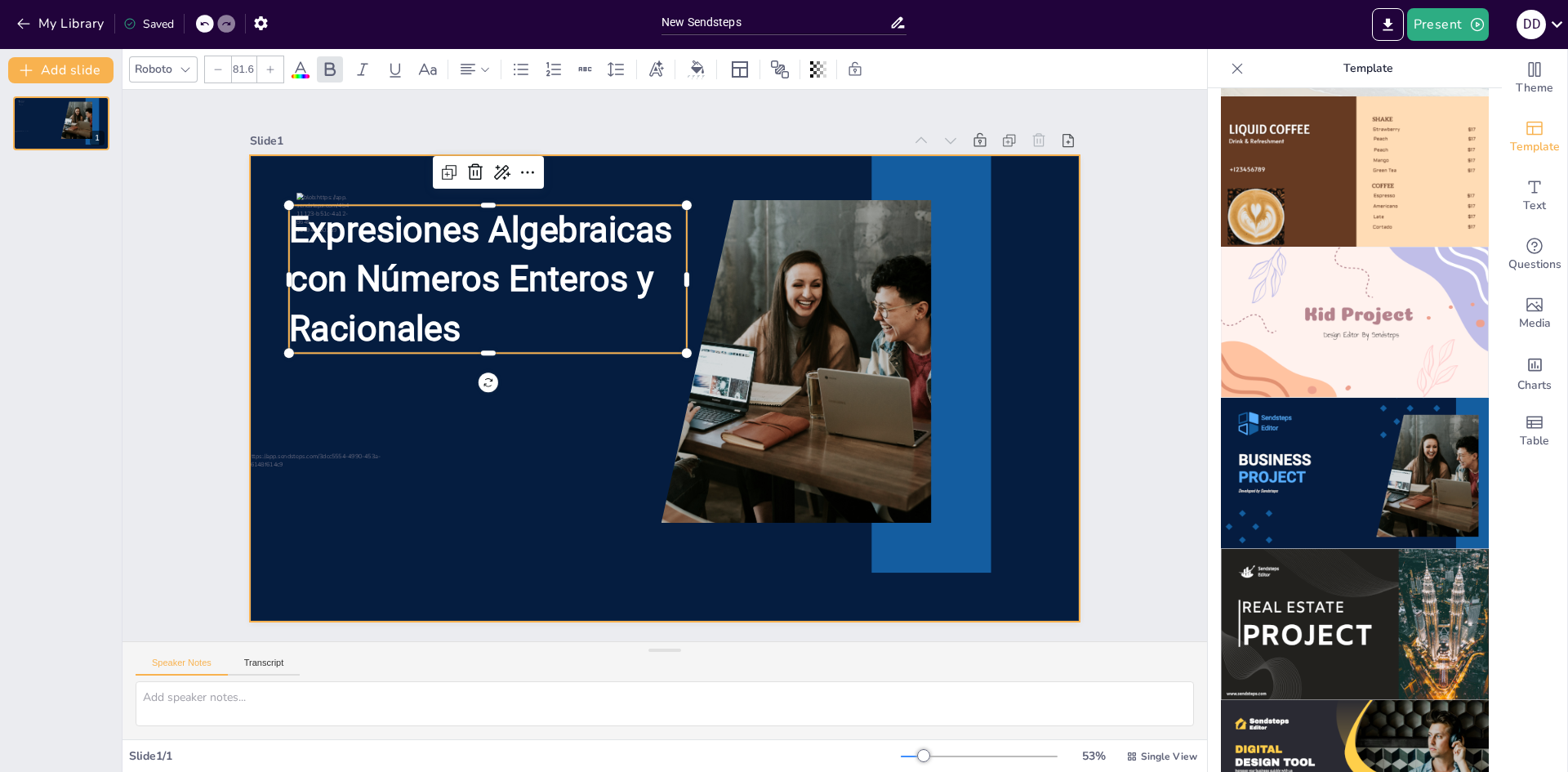
click at [463, 462] on div at bounding box center [657, 388] width 933 height 701
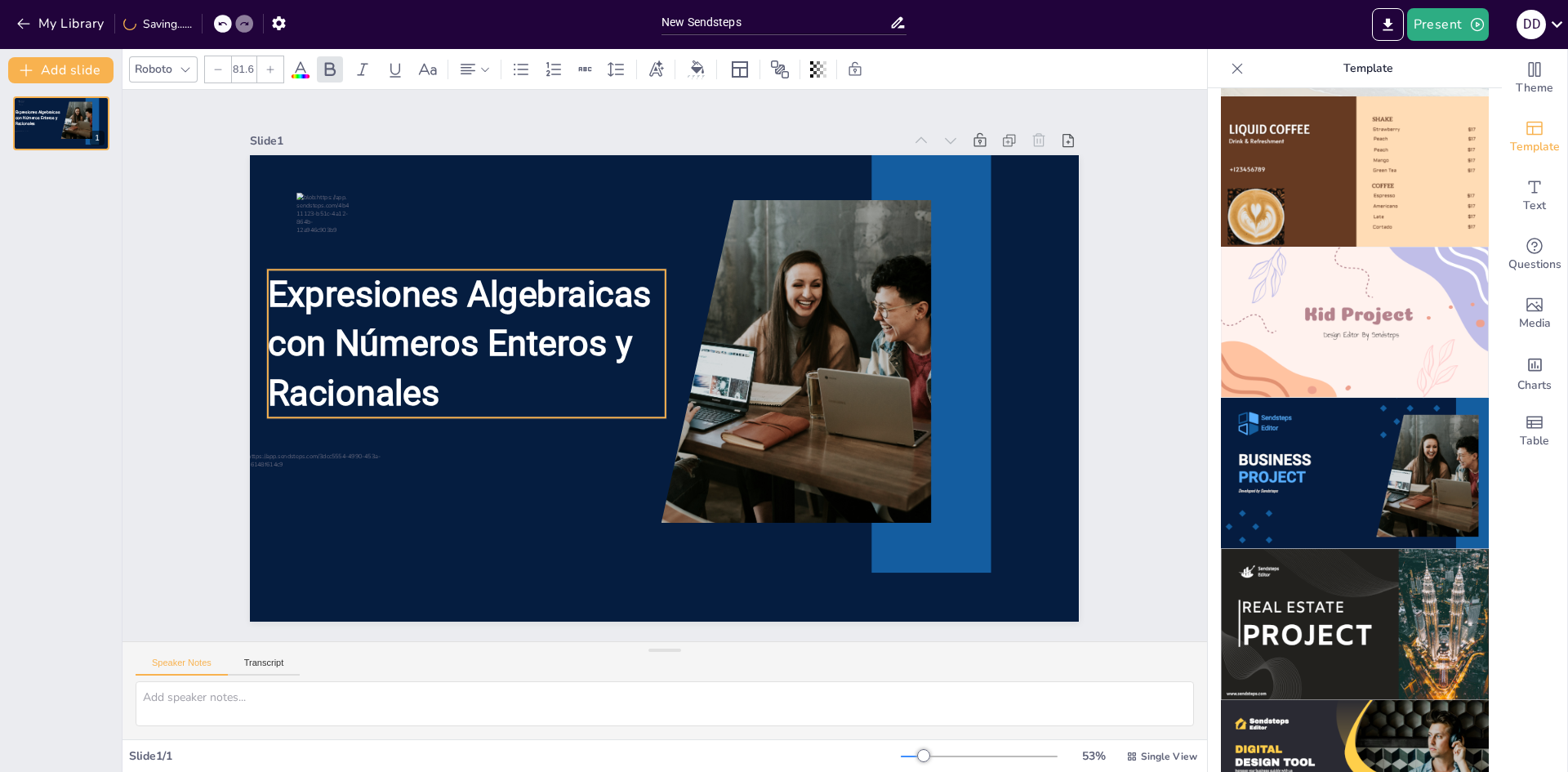
drag, startPoint x: 382, startPoint y: 299, endPoint x: 365, endPoint y: 349, distance: 52.8
click at [363, 349] on span "Expresiones Algebraicas con Números Enteros y Racionales" at bounding box center [469, 279] width 405 height 173
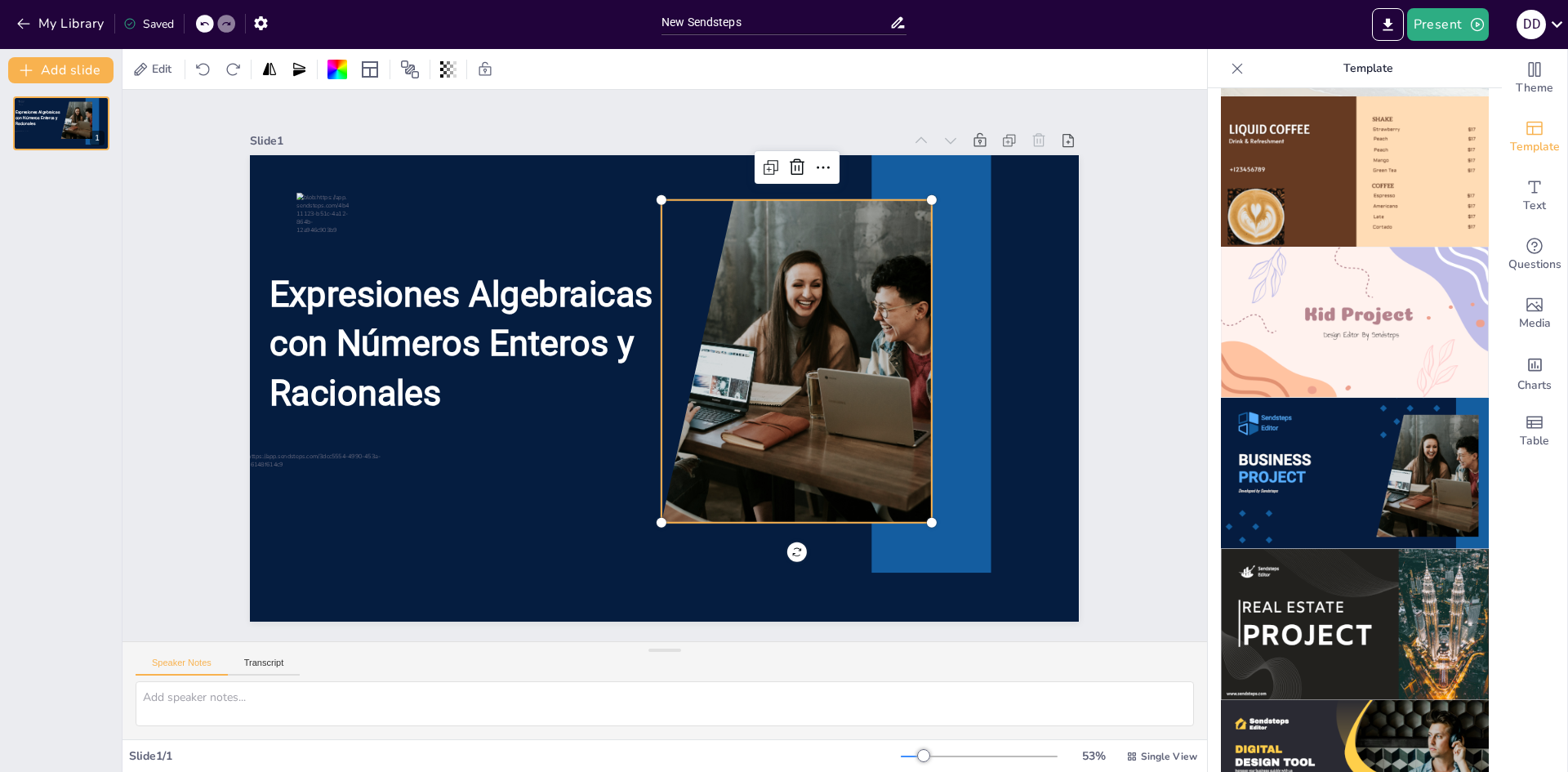
click at [882, 336] on div at bounding box center [770, 407] width 574 height 493
click at [1528, 320] on span "Media" at bounding box center [1535, 324] width 32 height 18
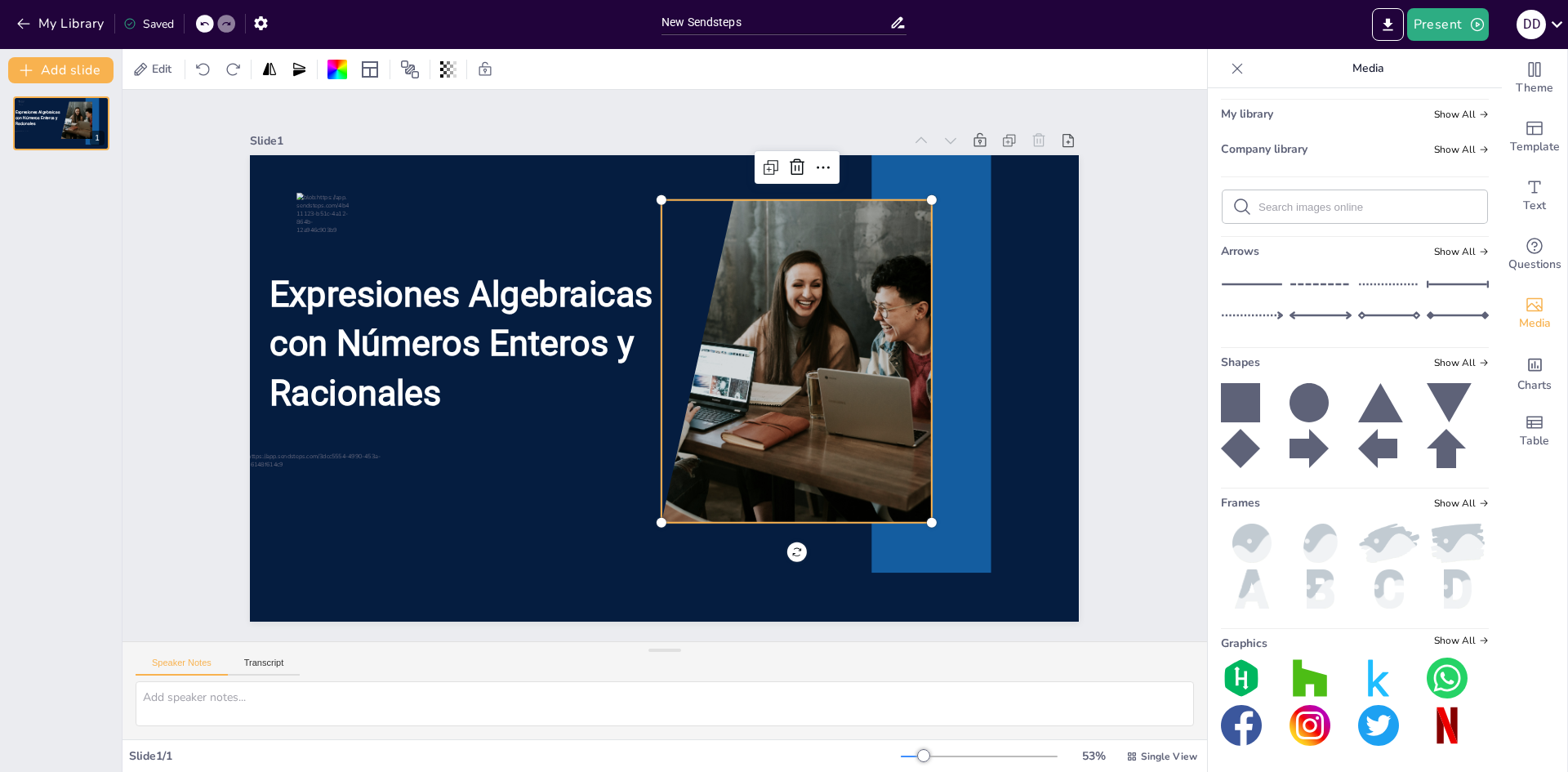
scroll to position [0, 0]
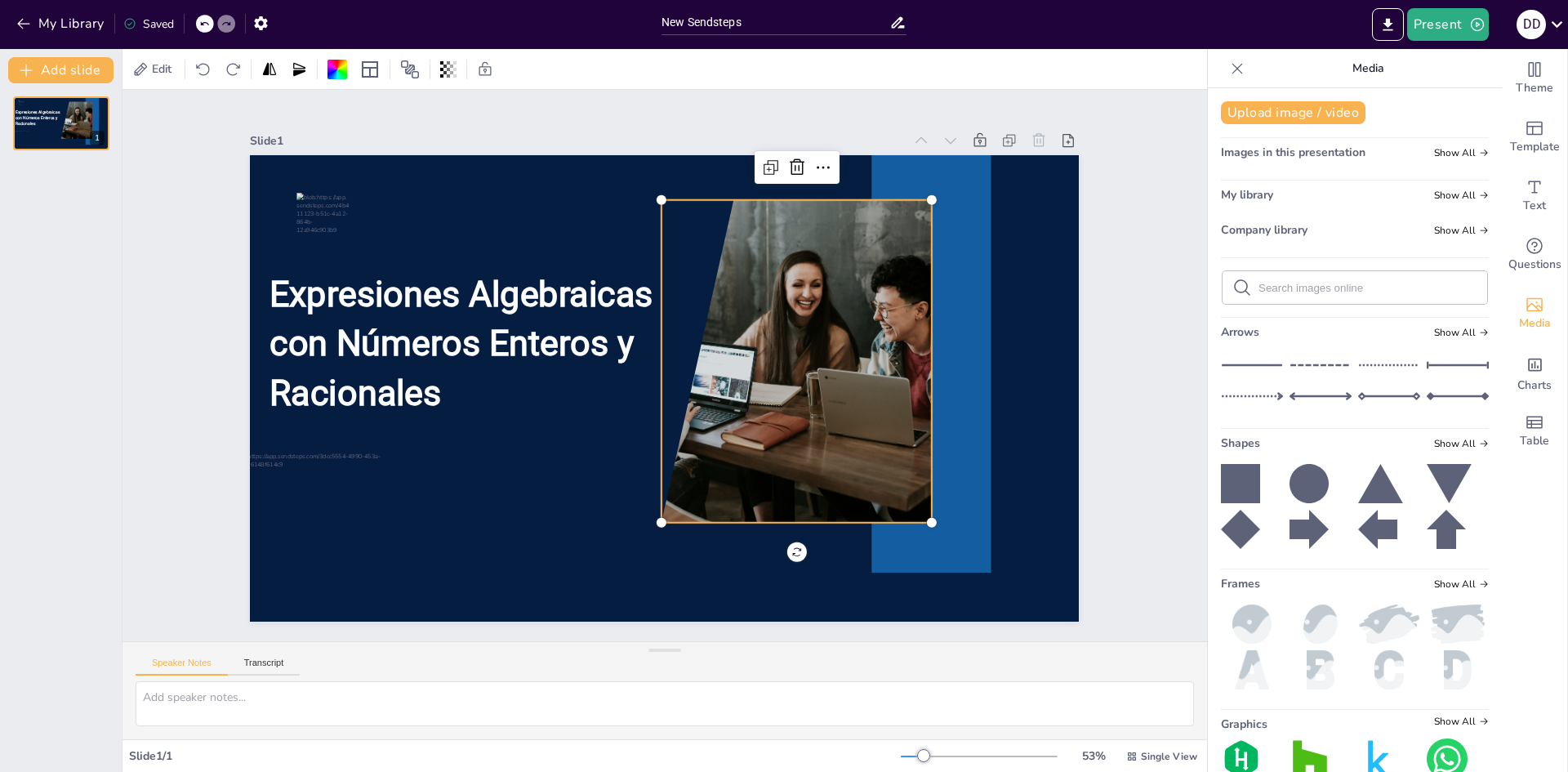
click at [1296, 292] on input "text" at bounding box center [1368, 288] width 219 height 12
type input "math"
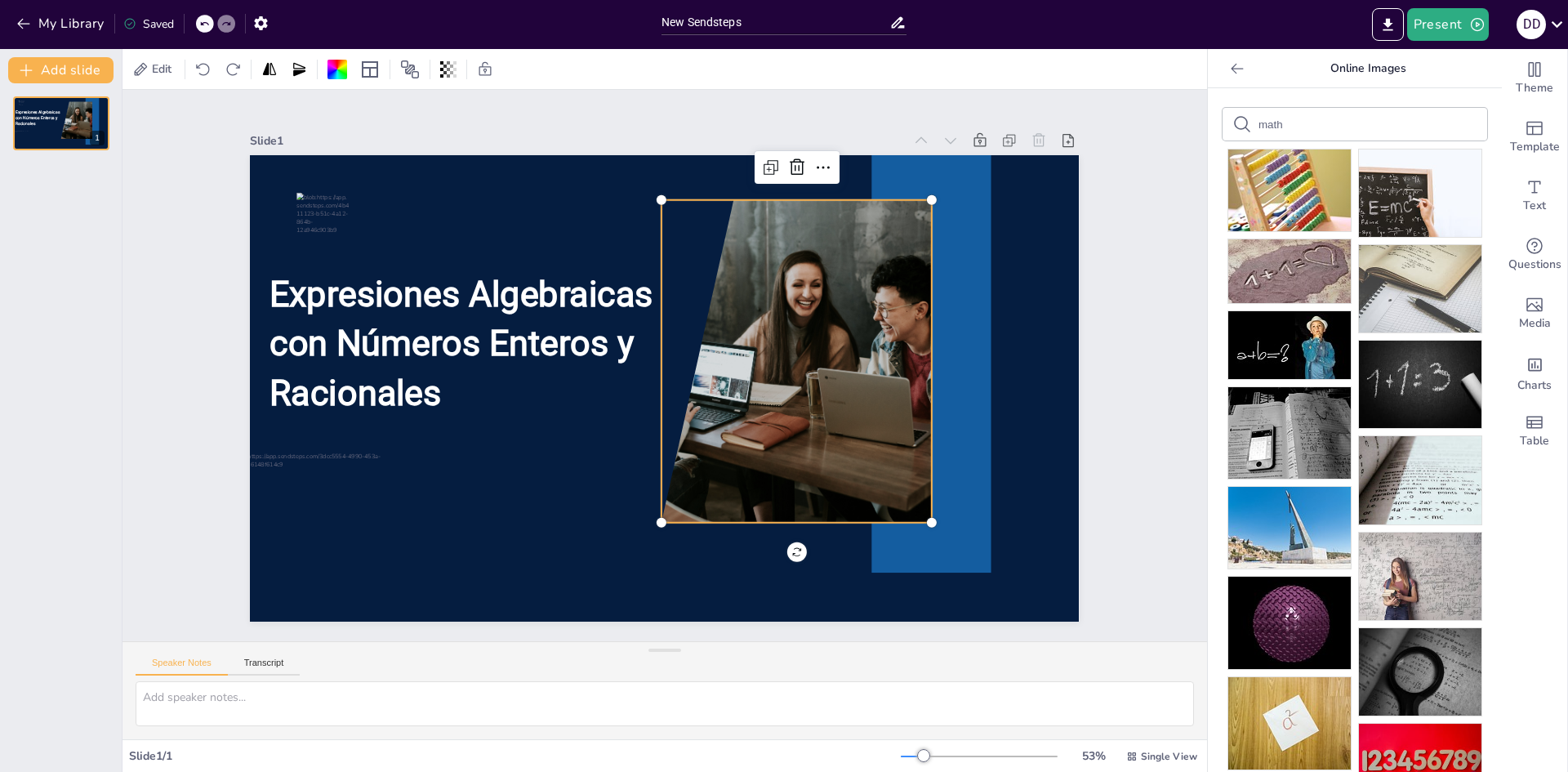
drag, startPoint x: 1391, startPoint y: 535, endPoint x: 786, endPoint y: 348, distance: 633.2
click at [785, 351] on div "Document fonts Roboto Recently used Akatab Popular fonts Lato Montserrat Open S…" at bounding box center [784, 411] width 1568 height 723
click at [1408, 562] on img at bounding box center [1421, 576] width 123 height 88
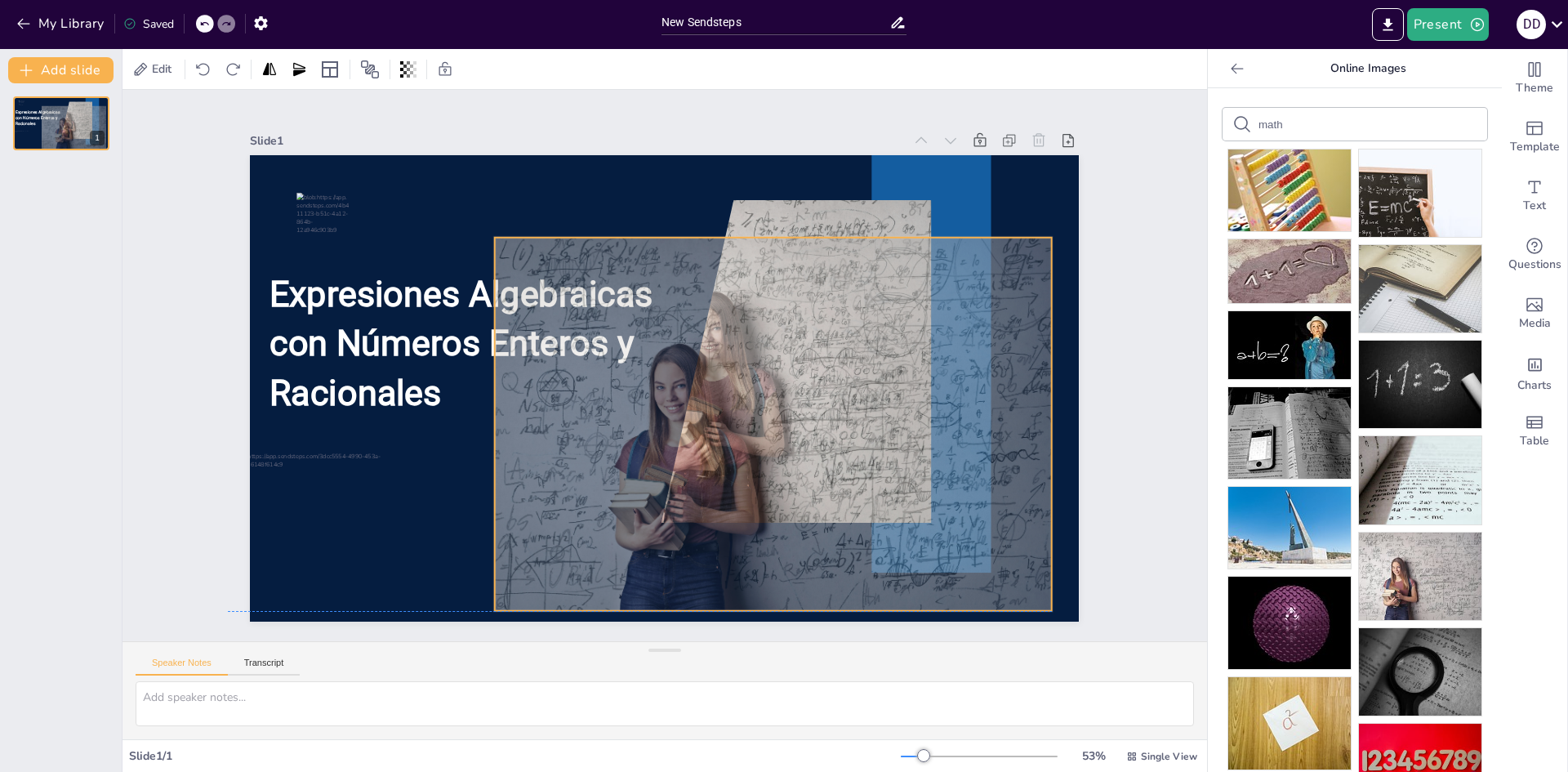
drag, startPoint x: 755, startPoint y: 418, endPoint x: 844, endPoint y: 443, distance: 92.4
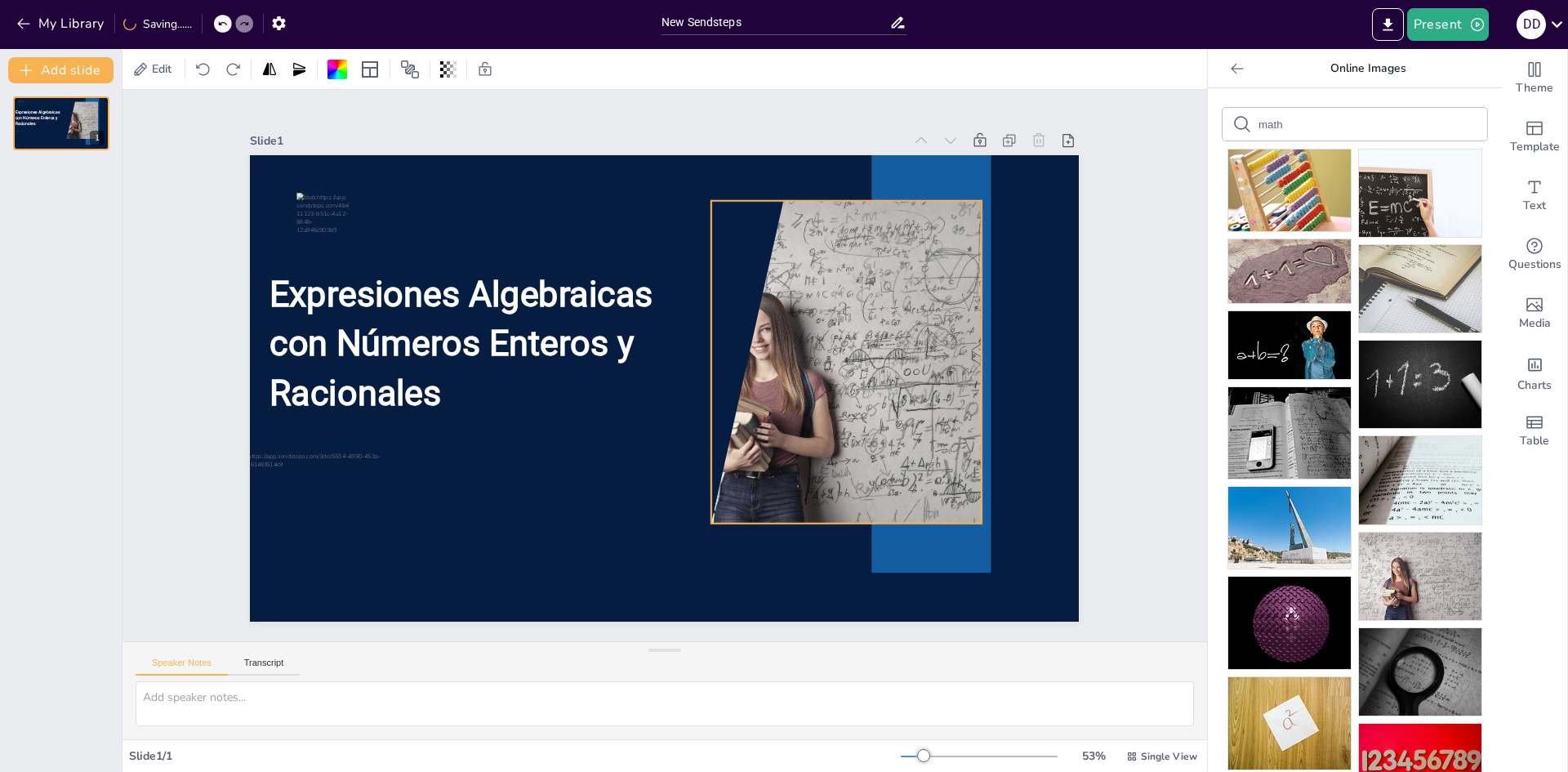
drag, startPoint x: 821, startPoint y: 421, endPoint x: 830, endPoint y: 416, distance: 10.3
click at [834, 416] on div at bounding box center [838, 418] width 558 height 456
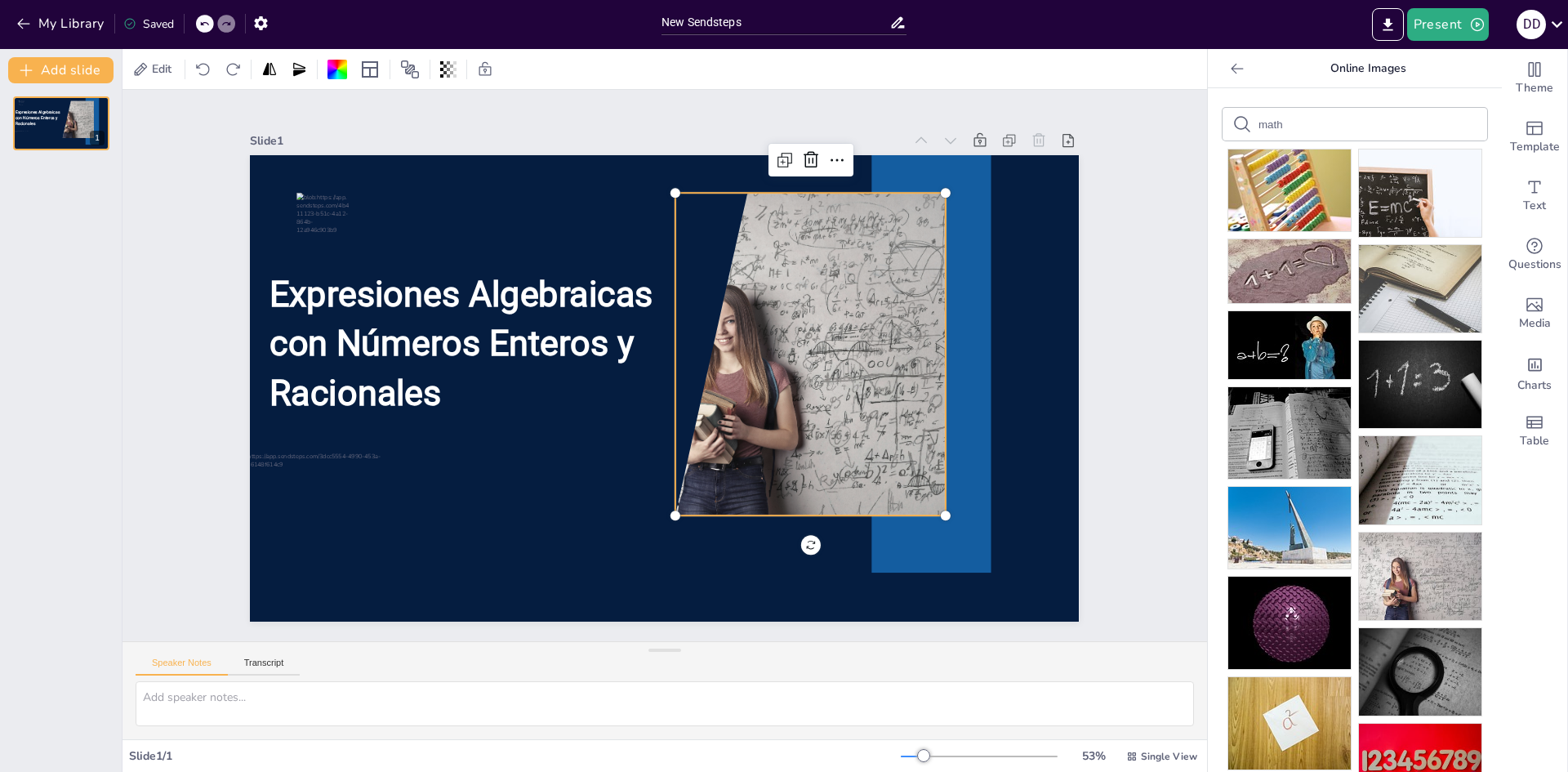
click at [829, 416] on div at bounding box center [809, 385] width 538 height 416
click at [829, 416] on div at bounding box center [669, 219] width 372 height 513
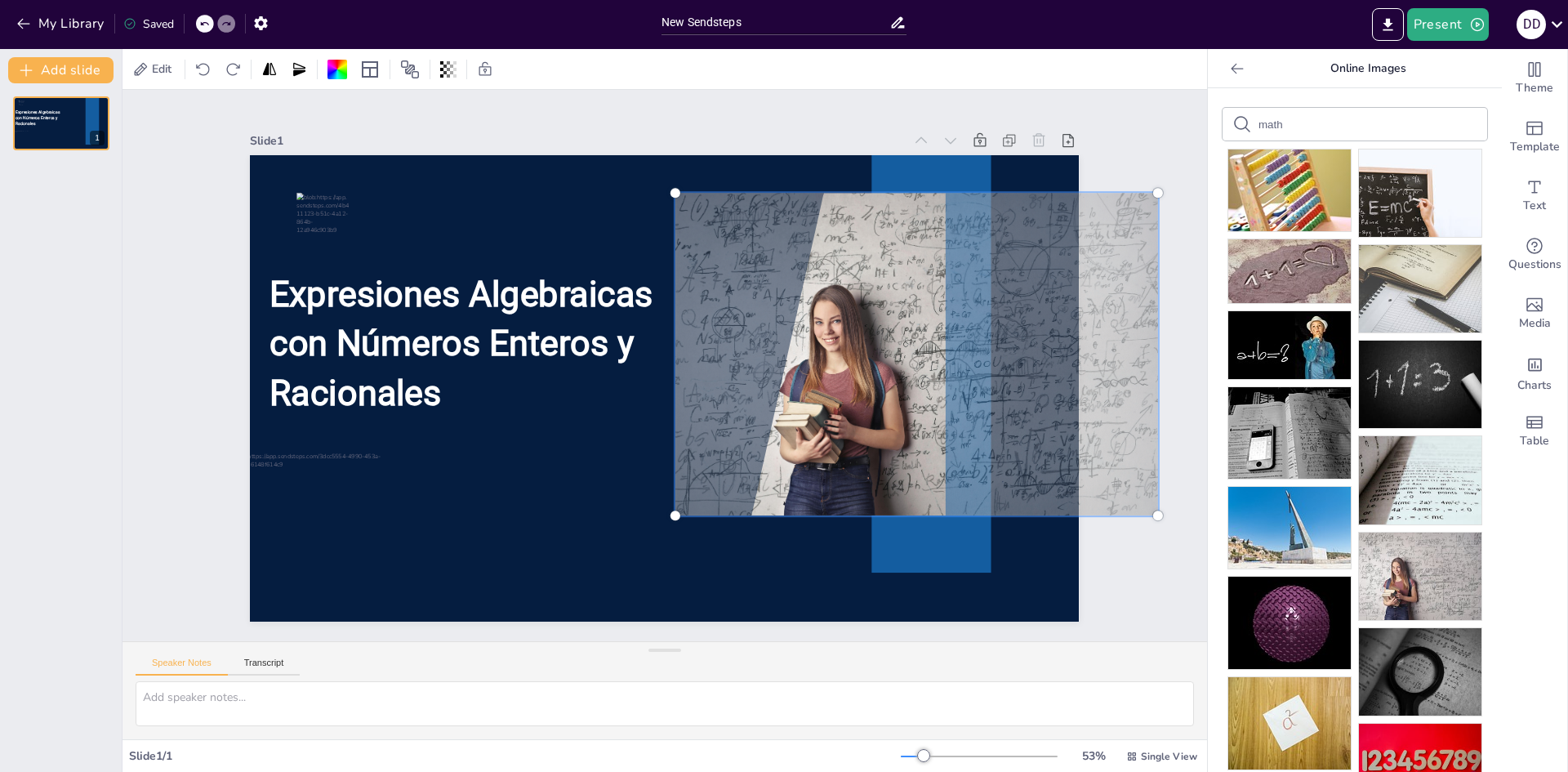
drag, startPoint x: 898, startPoint y: 397, endPoint x: 967, endPoint y: 401, distance: 69.1
click at [967, 401] on div at bounding box center [900, 457] width 598 height 517
drag, startPoint x: 862, startPoint y: 403, endPoint x: 916, endPoint y: 410, distance: 54.5
click at [916, 408] on div at bounding box center [889, 482] width 606 height 547
click at [1111, 592] on div "Slide 1 Expresiones Algebraicas con Números Enteros y Racionales" at bounding box center [664, 365] width 1034 height 771
